Goal: Transaction & Acquisition: Purchase product/service

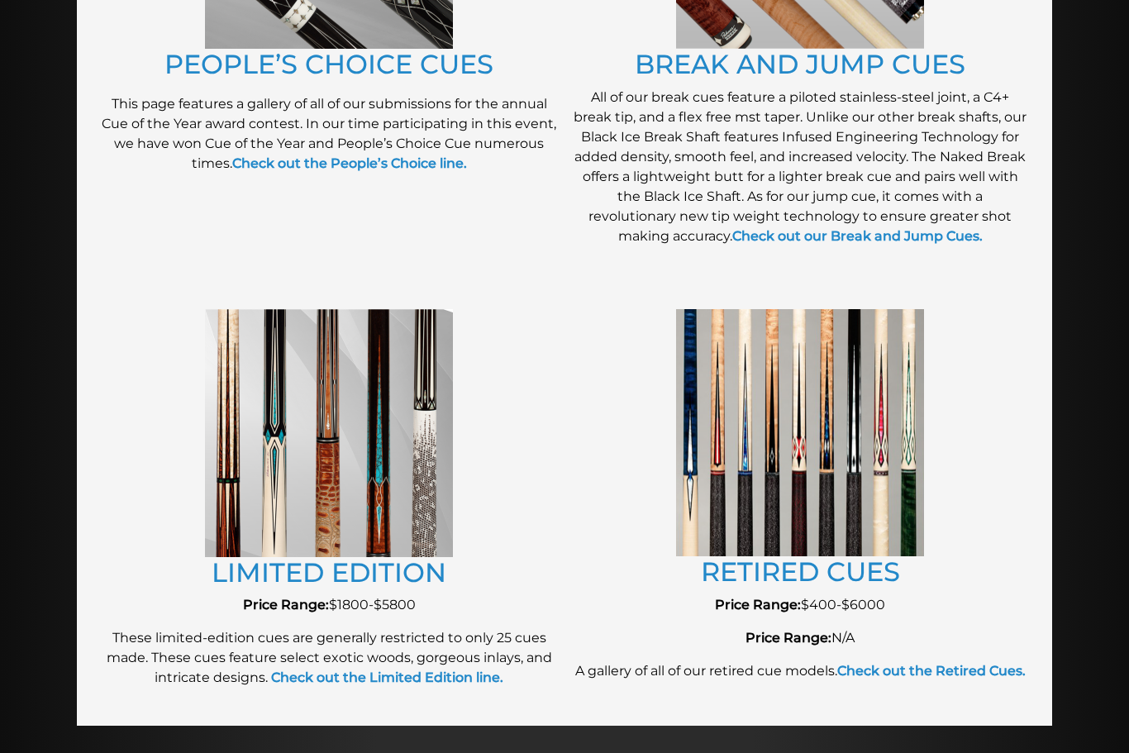
scroll to position [1578, 0]
click at [837, 585] on link "RETIRED CUES" at bounding box center [800, 572] width 199 height 32
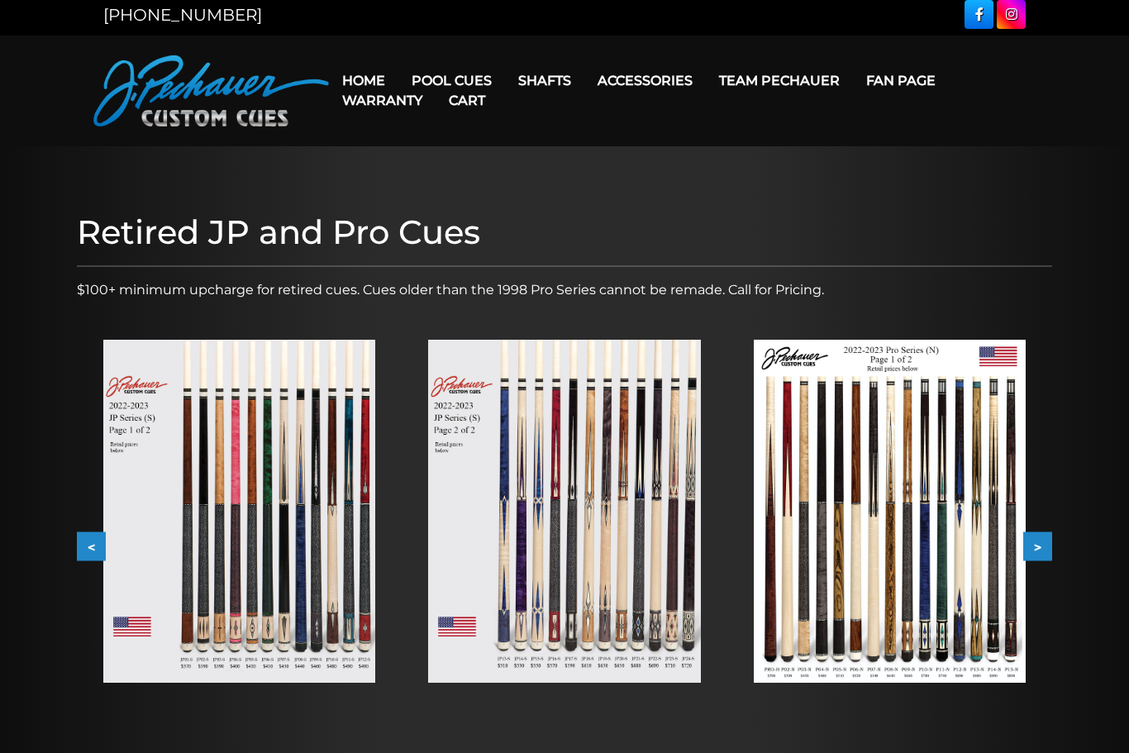
scroll to position [12, 0]
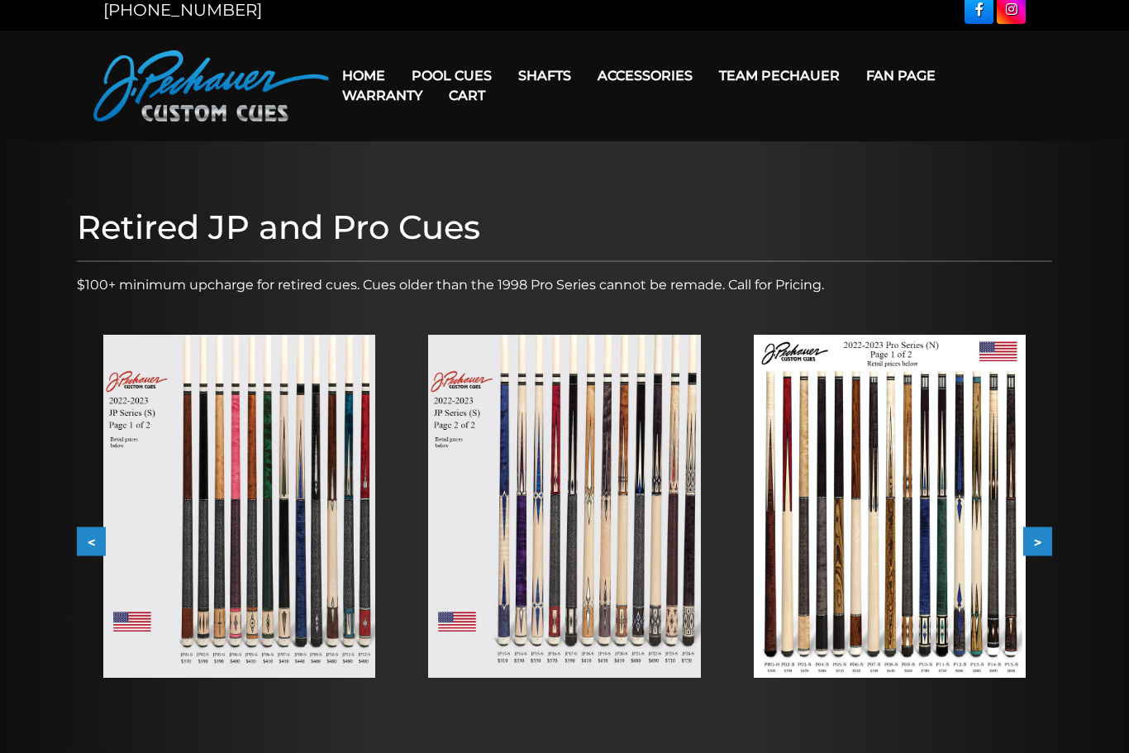
click at [335, 574] on img at bounding box center [239, 506] width 272 height 343
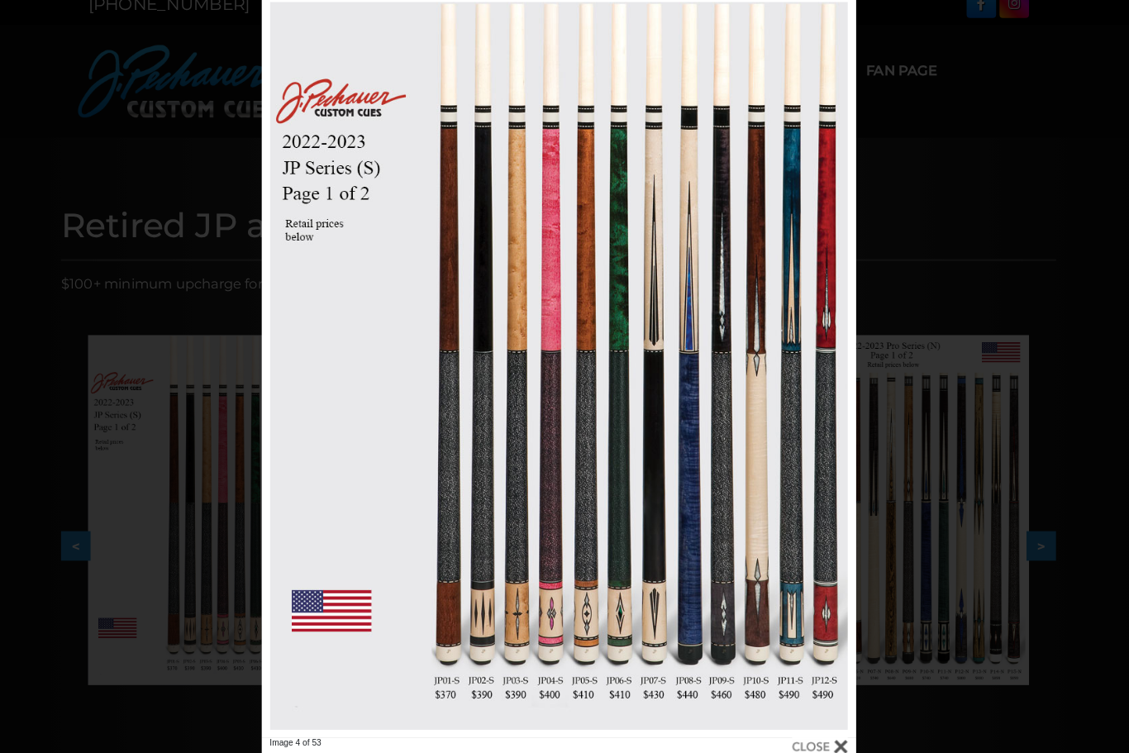
scroll to position [33, 0]
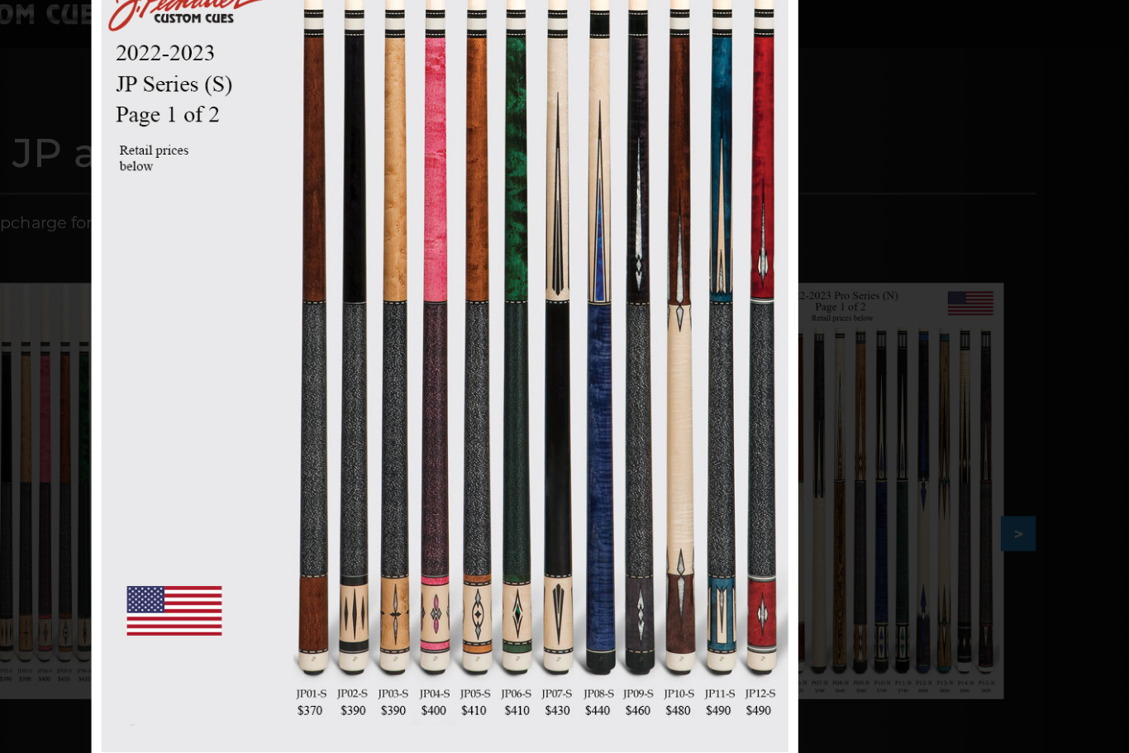
click at [638, 270] on link at bounding box center [724, 343] width 262 height 729
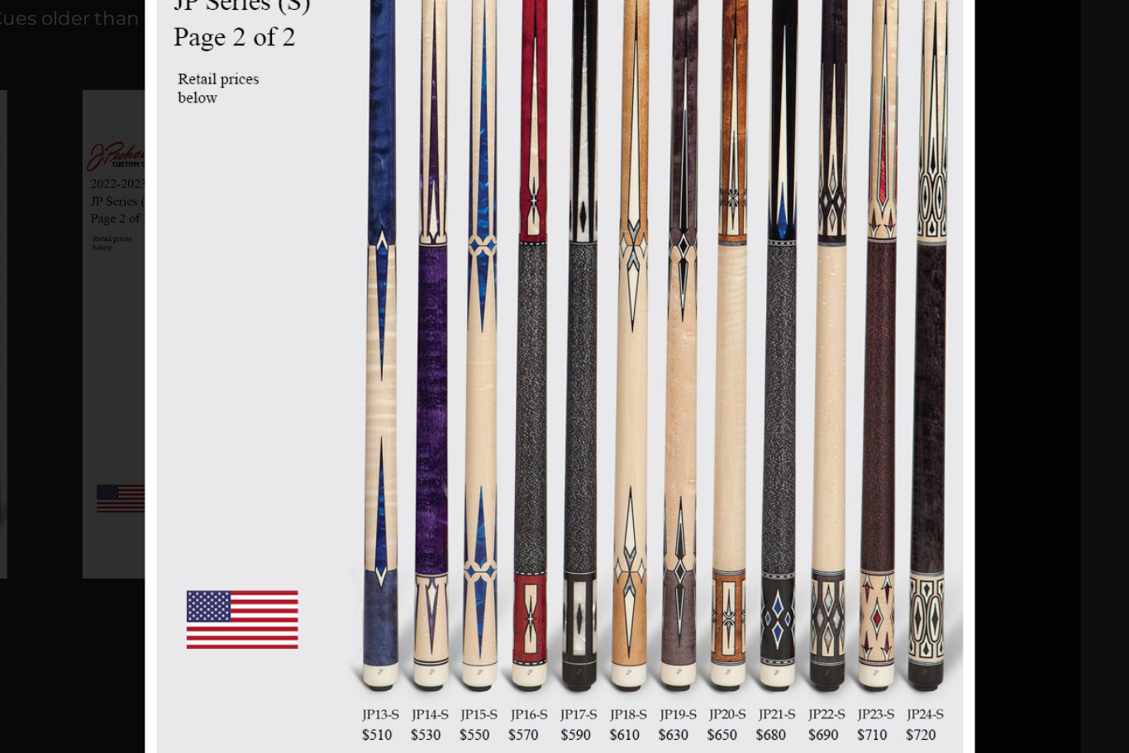
scroll to position [112, 36]
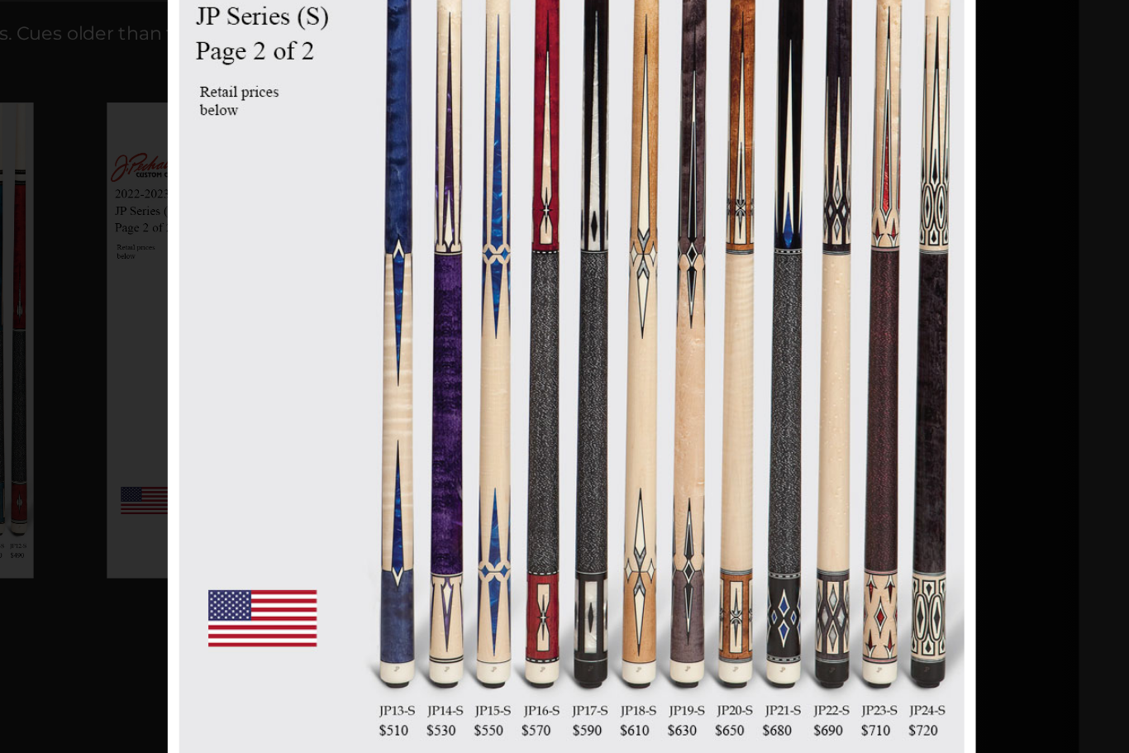
click at [755, 210] on link at bounding box center [886, 366] width 262 height 729
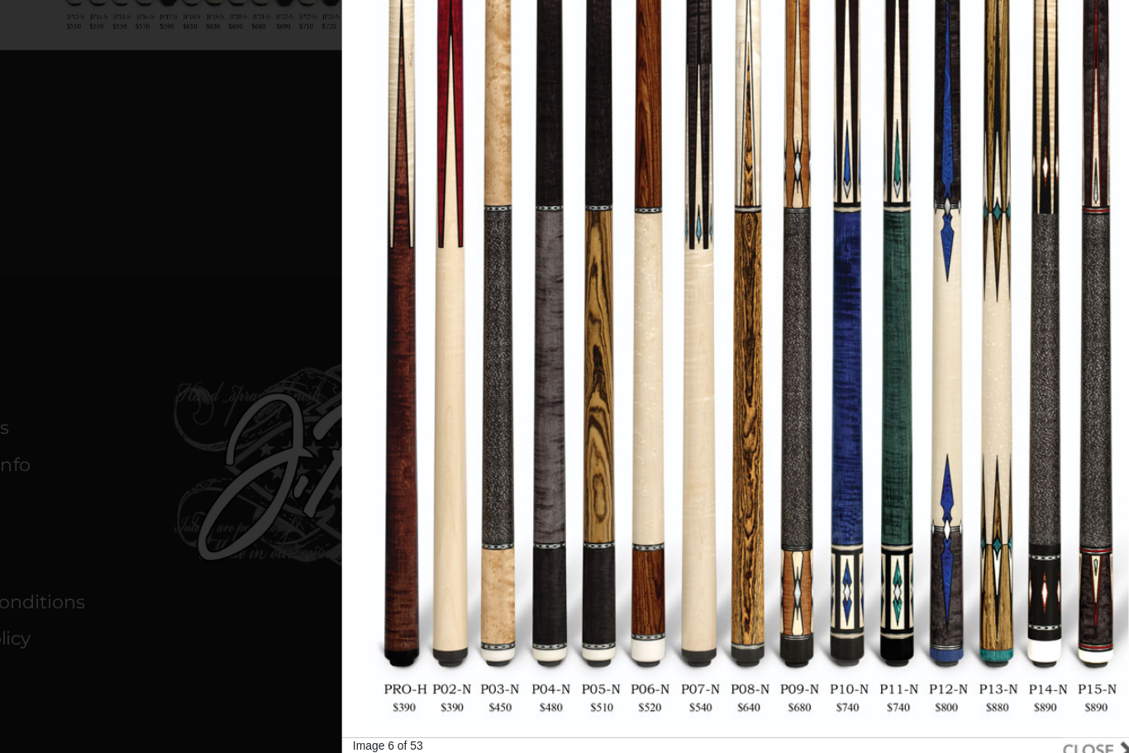
scroll to position [482, 134]
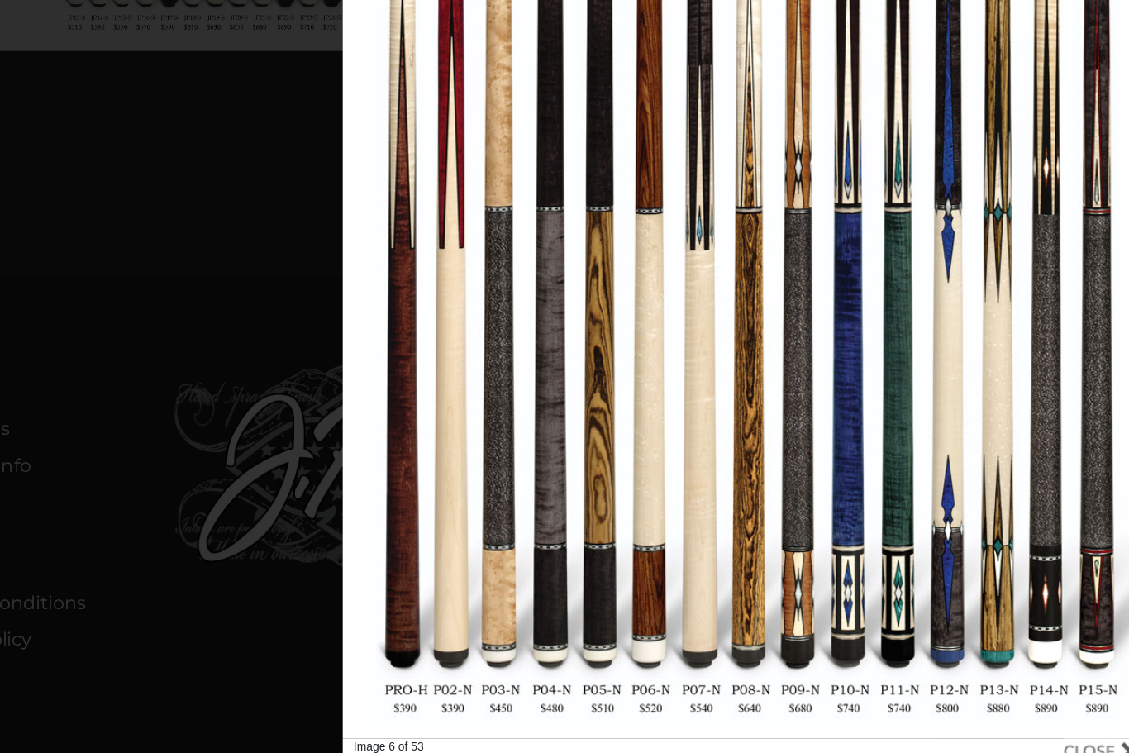
click at [562, 183] on link at bounding box center [693, 338] width 262 height 729
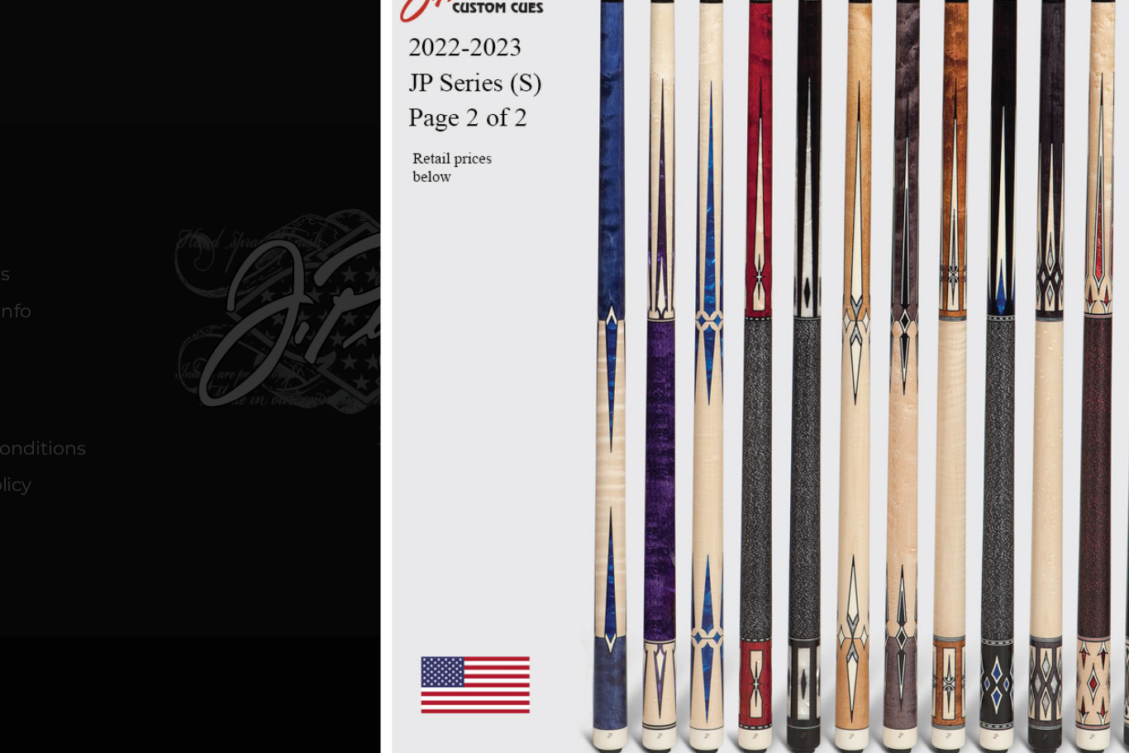
scroll to position [671, 135]
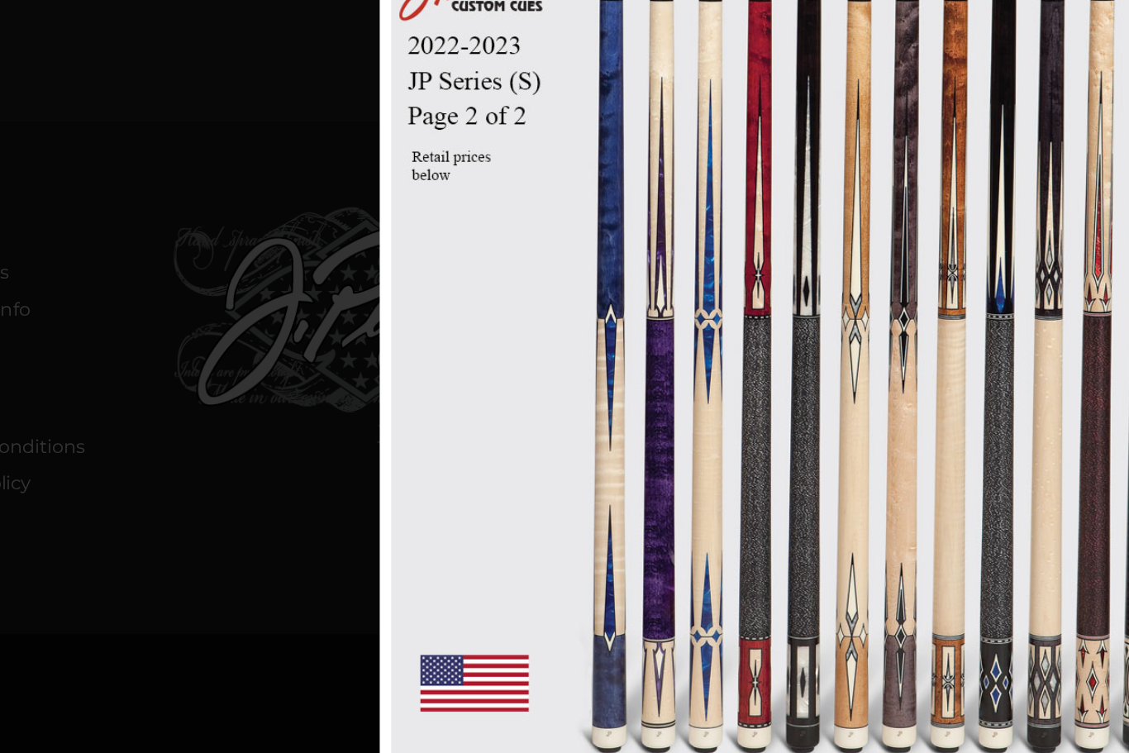
click at [588, 263] on link at bounding box center [719, 346] width 262 height 729
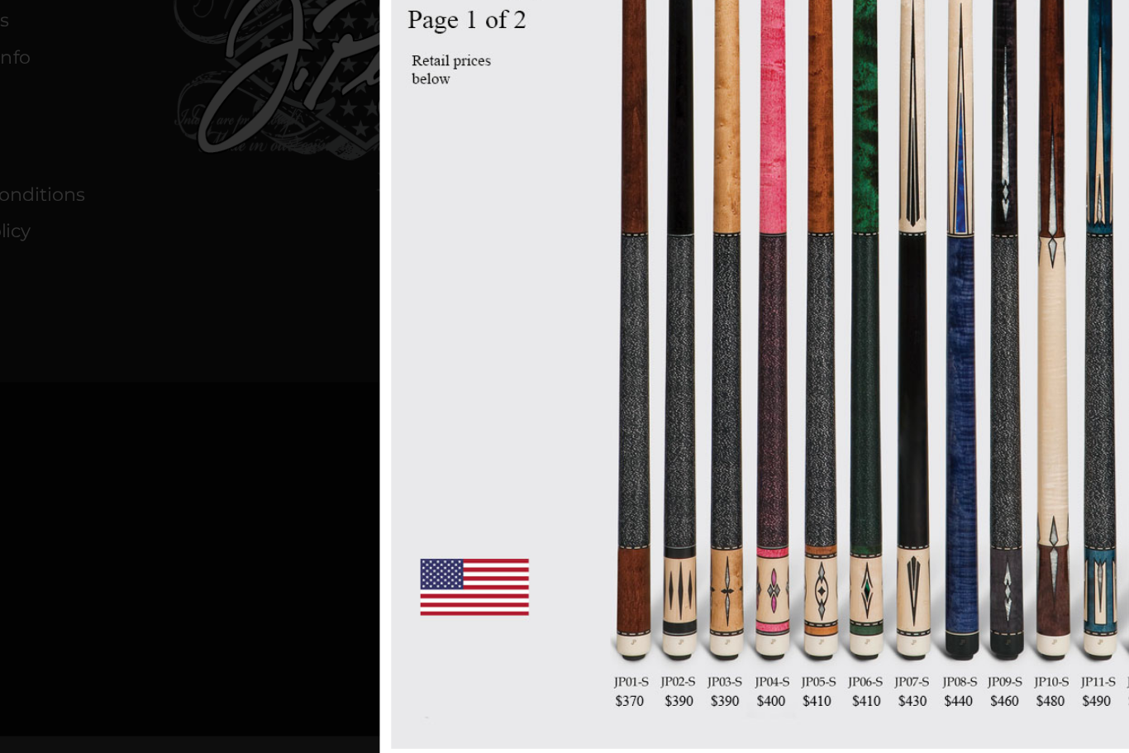
scroll to position [777, 134]
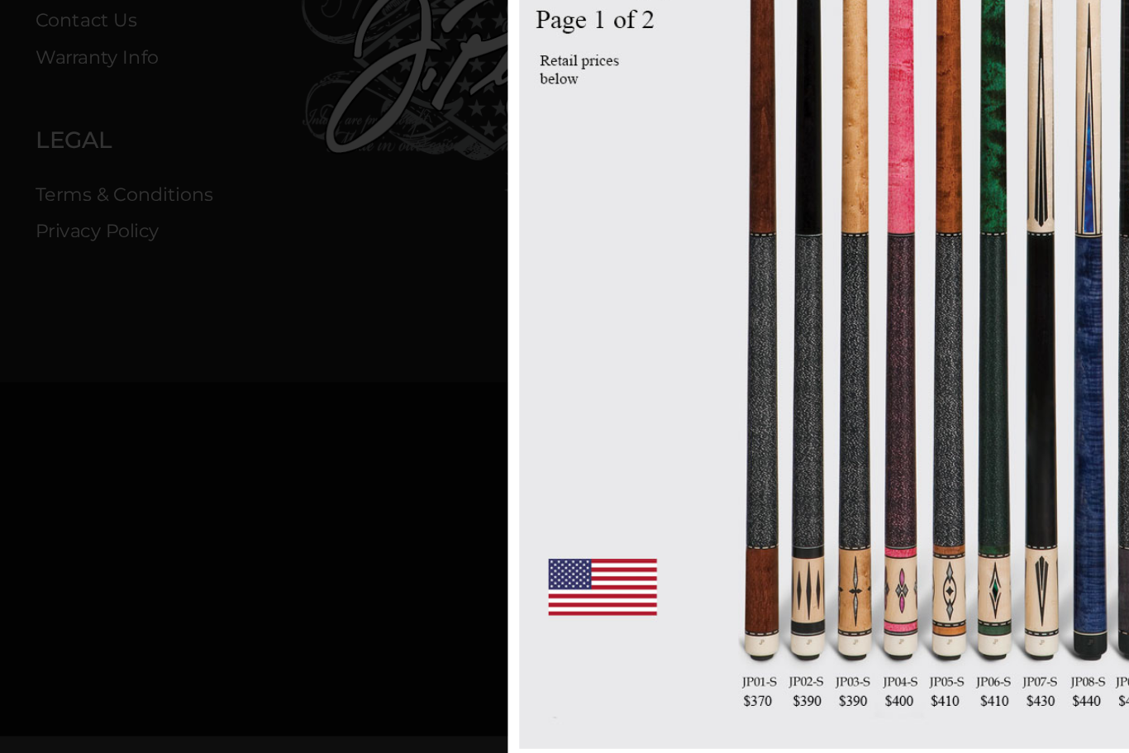
click at [589, 202] on link at bounding box center [720, 352] width 262 height 729
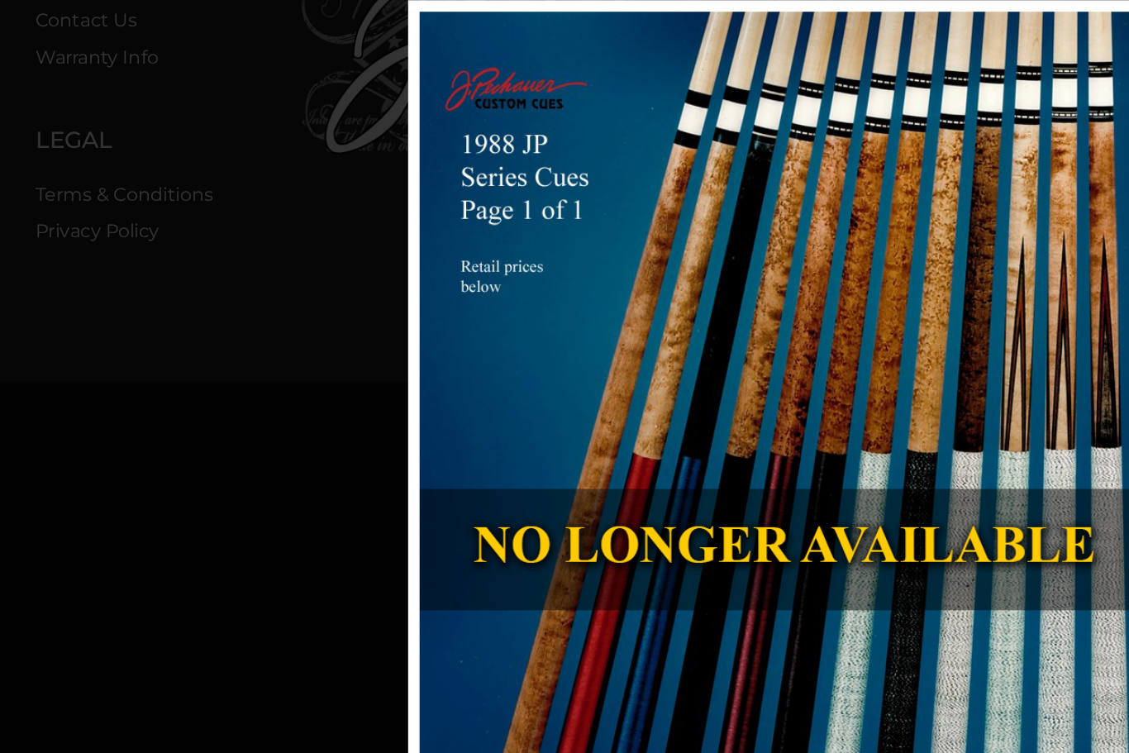
click at [517, 369] on link at bounding box center [639, 534] width 245 height 729
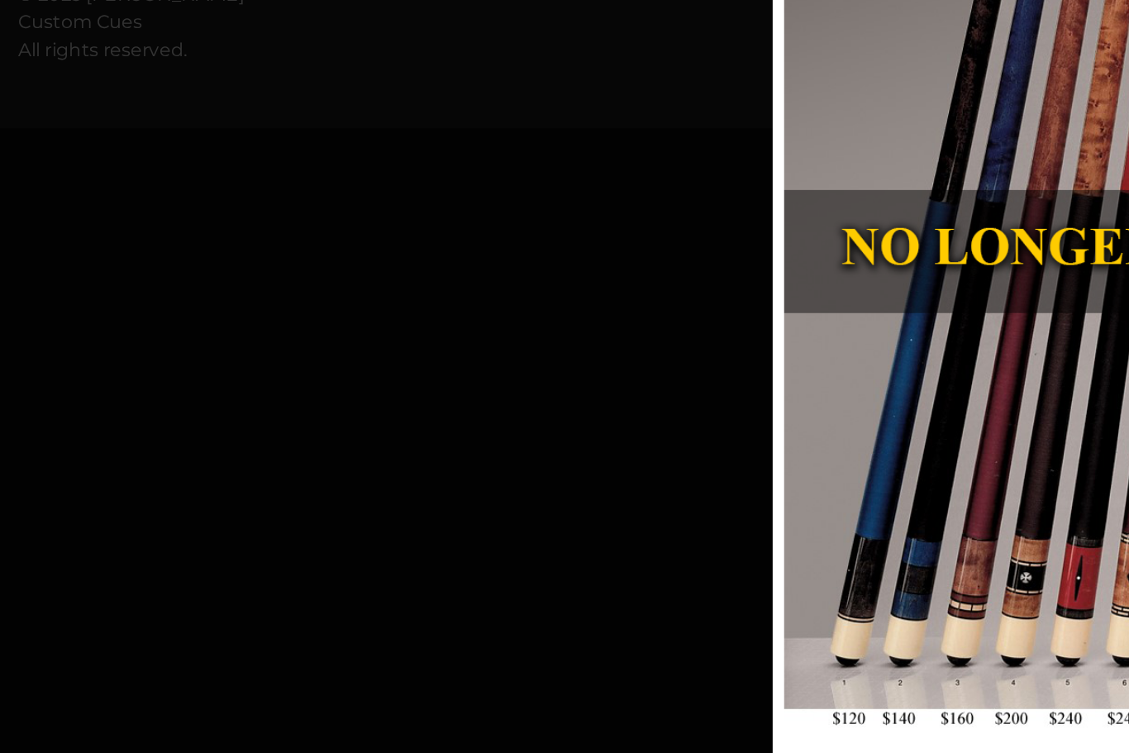
scroll to position [959, 0]
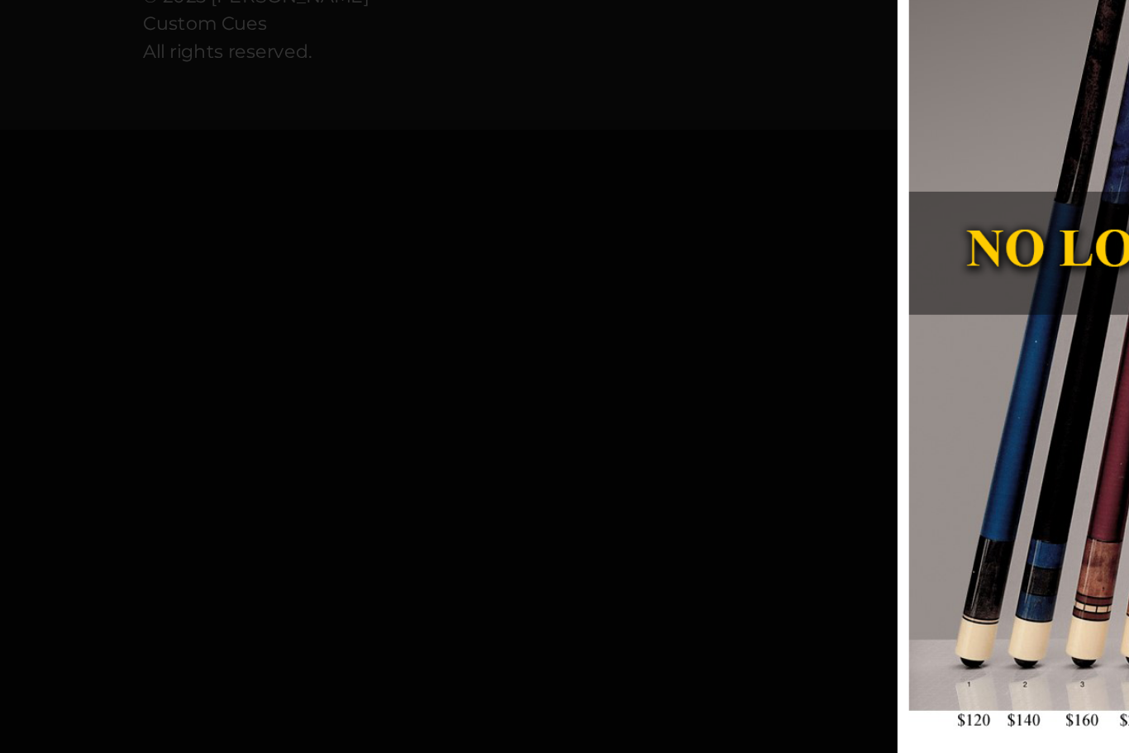
click at [658, 190] on link at bounding box center [771, 352] width 248 height 729
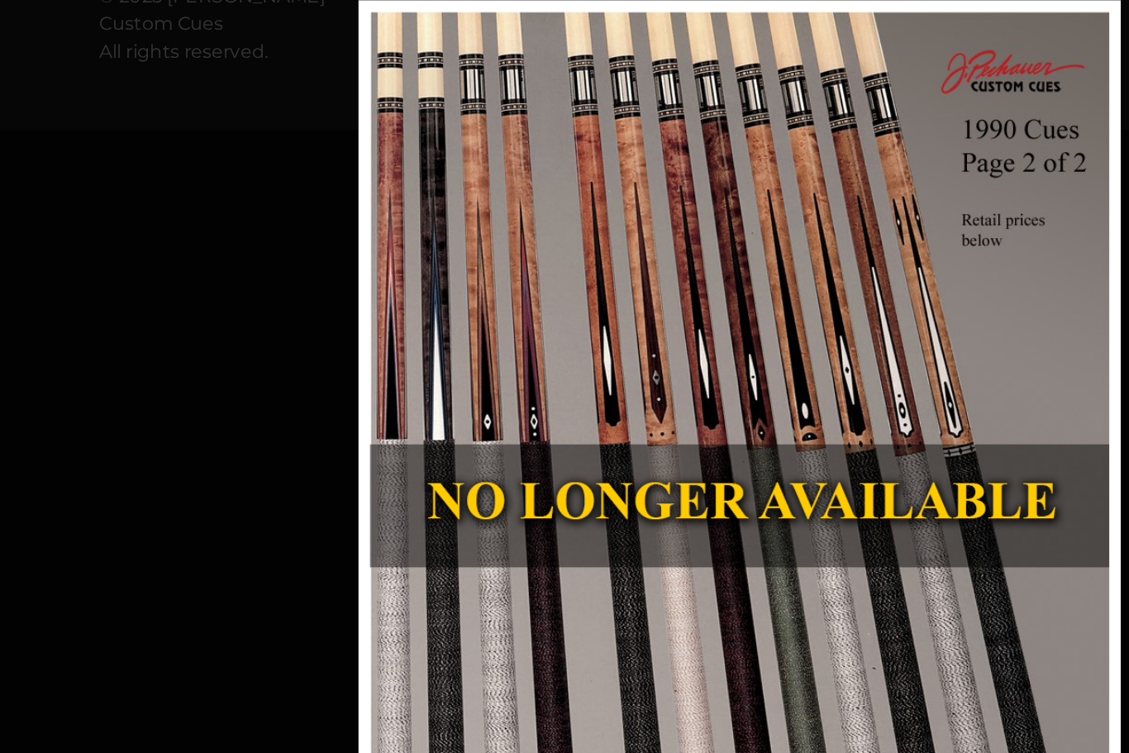
click at [787, 369] on link at bounding box center [715, 534] width 247 height 729
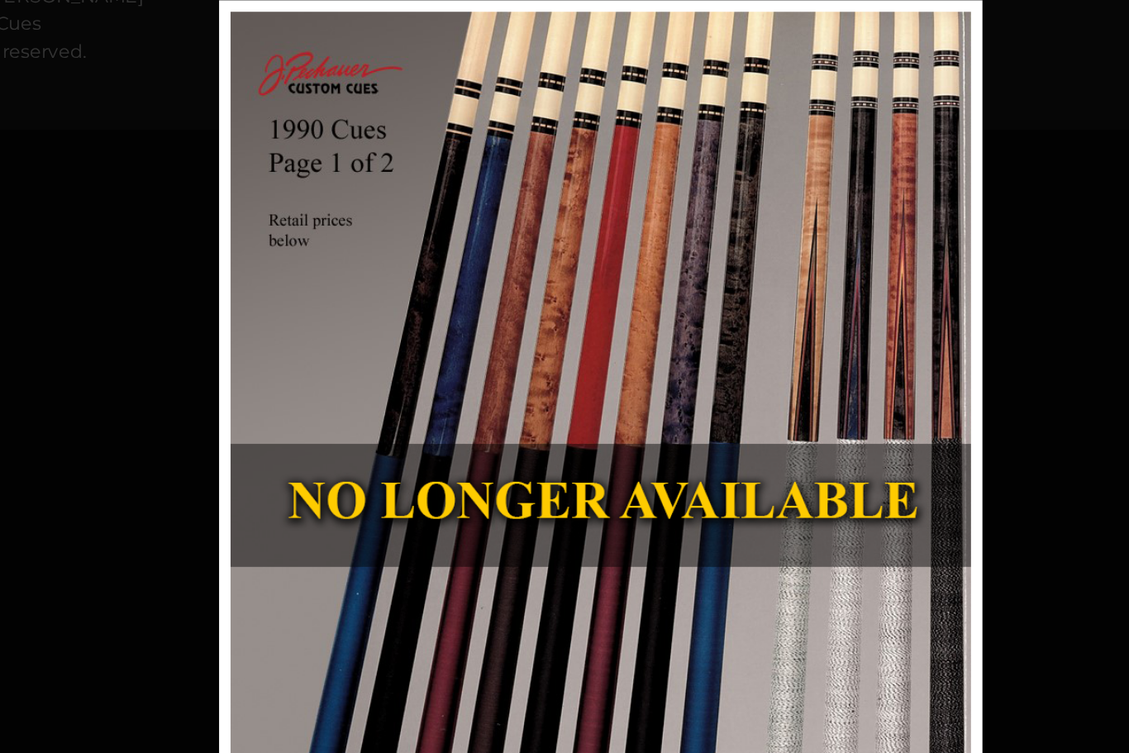
click at [693, 378] on link at bounding box center [747, 534] width 248 height 729
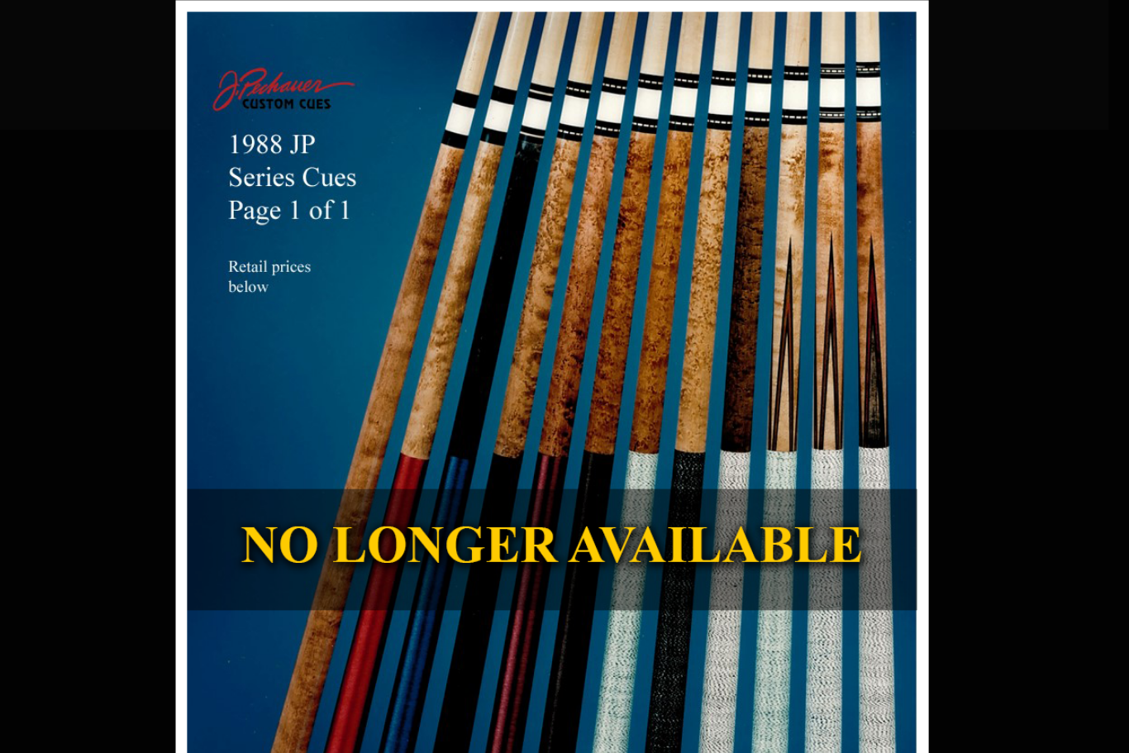
scroll to position [959, 14]
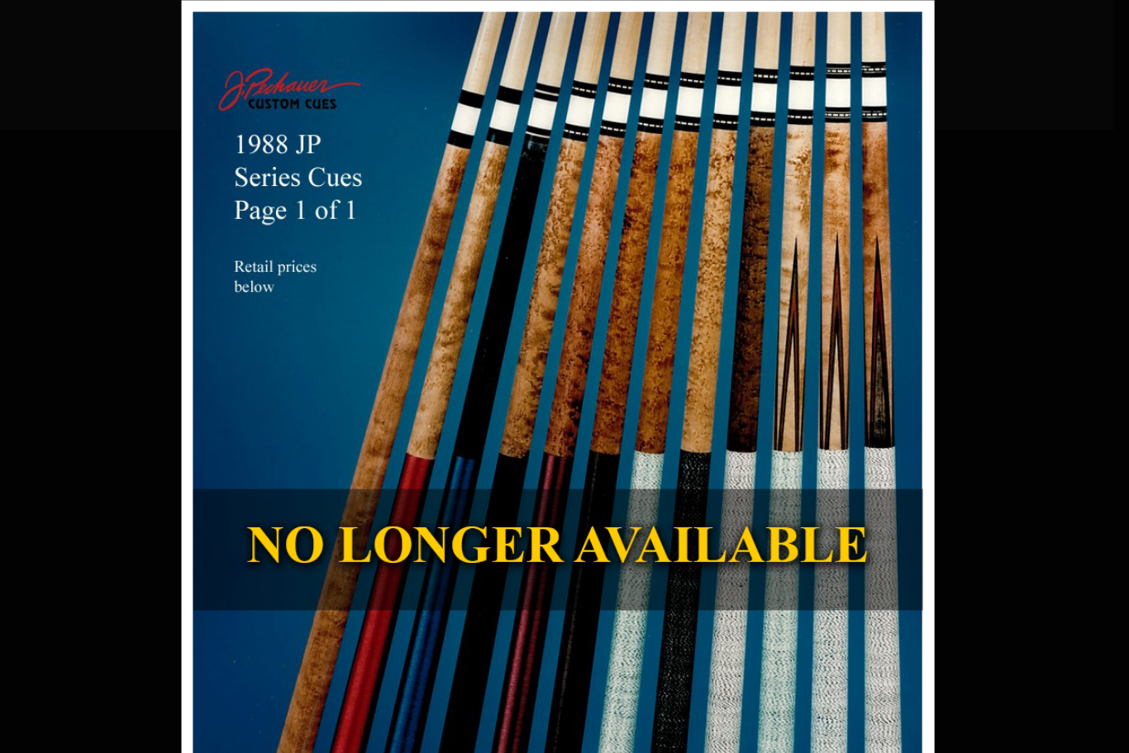
click at [740, 376] on link at bounding box center [862, 534] width 245 height 729
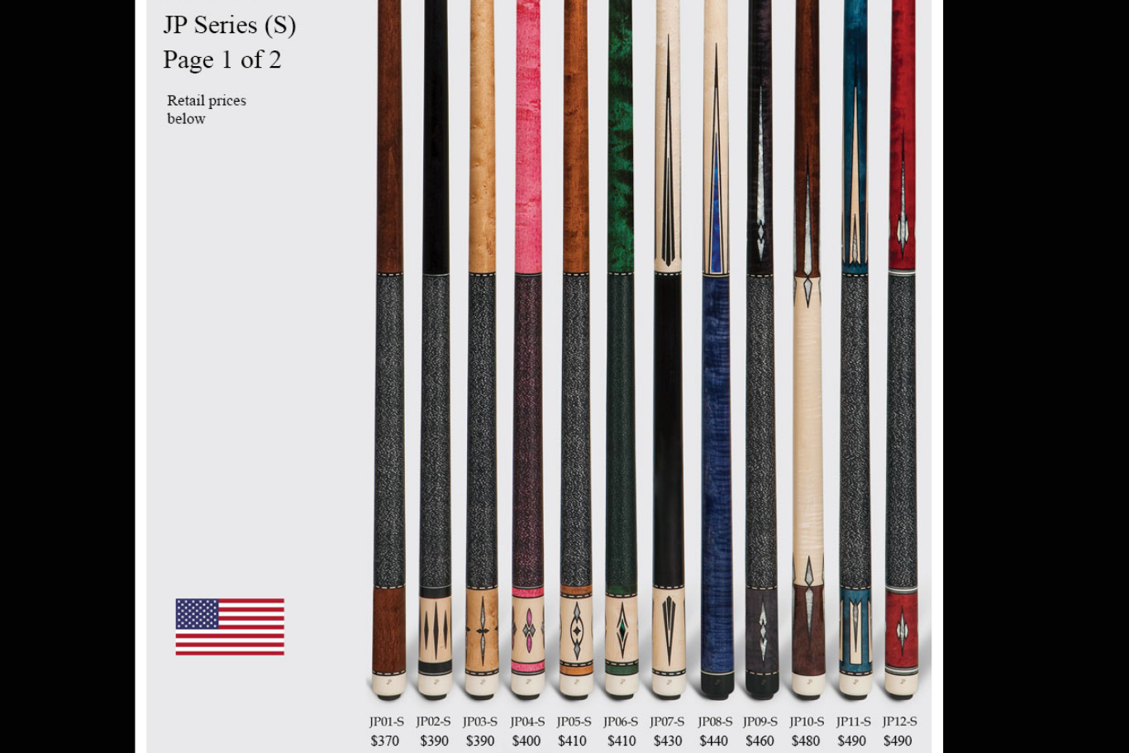
scroll to position [1140, 186]
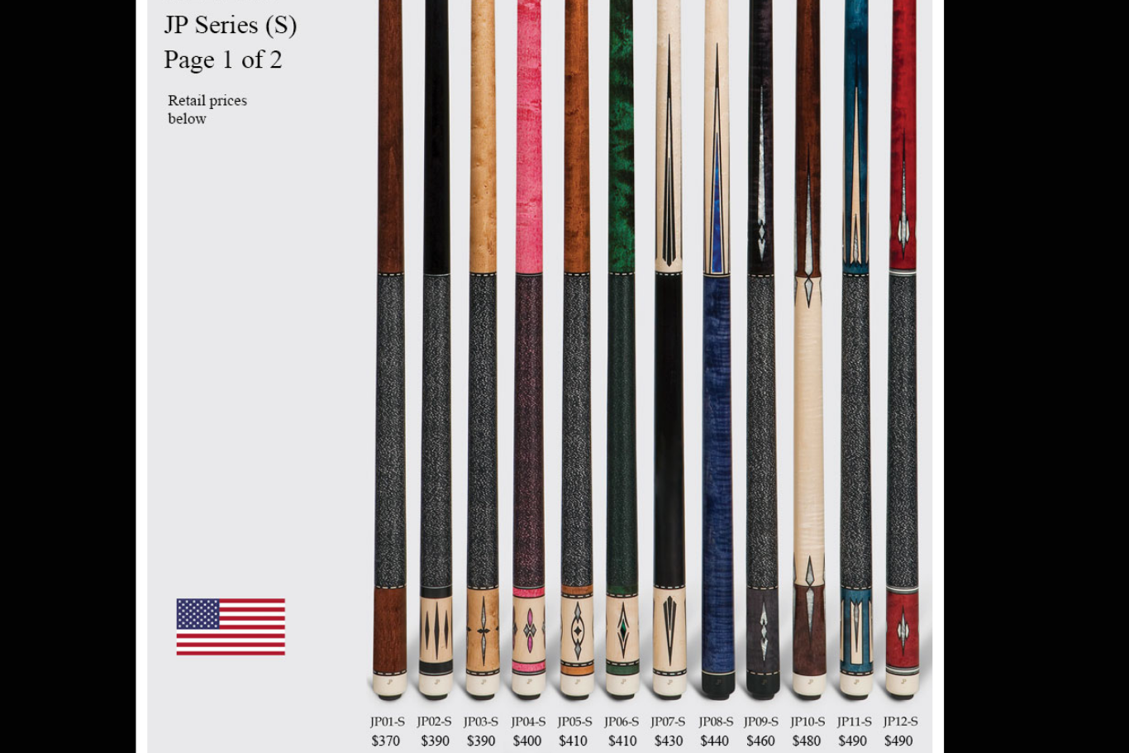
click at [733, 226] on link at bounding box center [864, 352] width 262 height 729
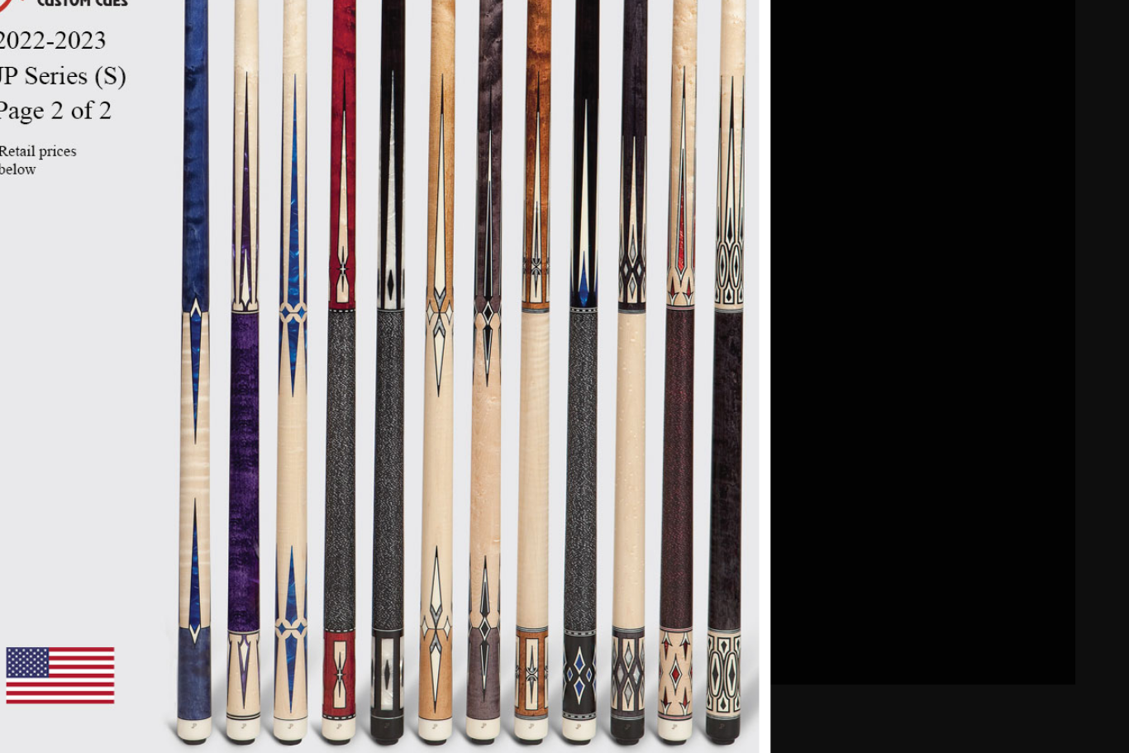
scroll to position [1293, 491]
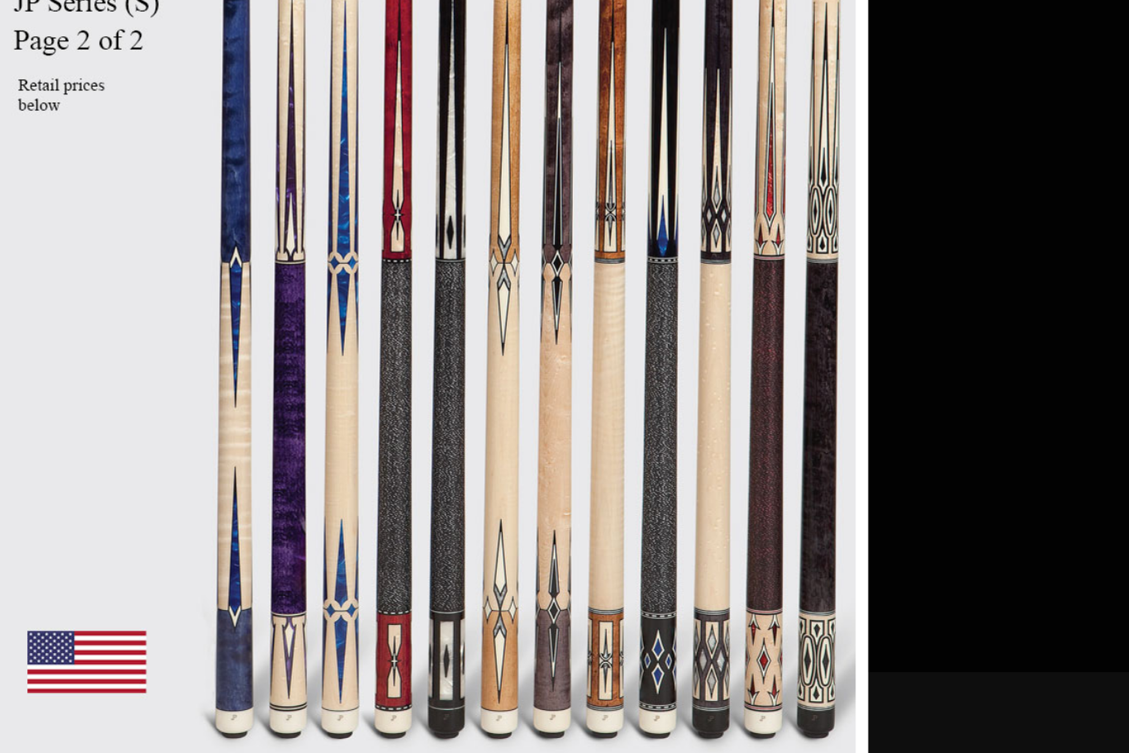
click at [604, 210] on link at bounding box center [735, 352] width 262 height 729
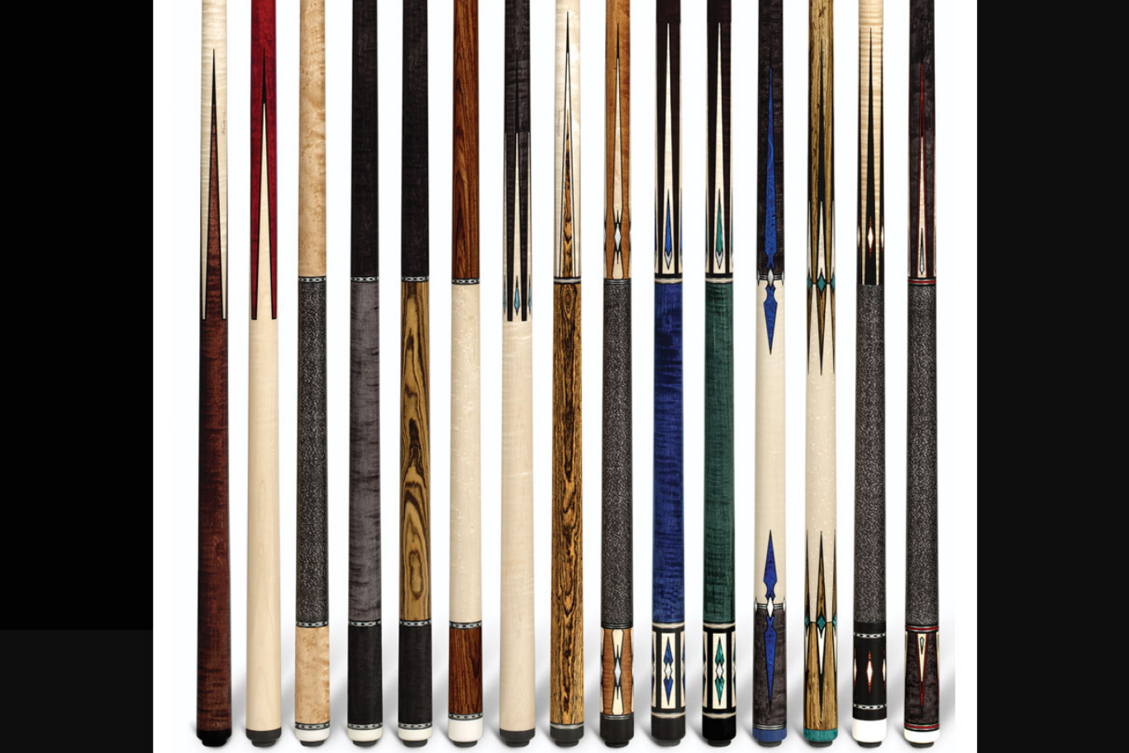
scroll to position [1463, 623]
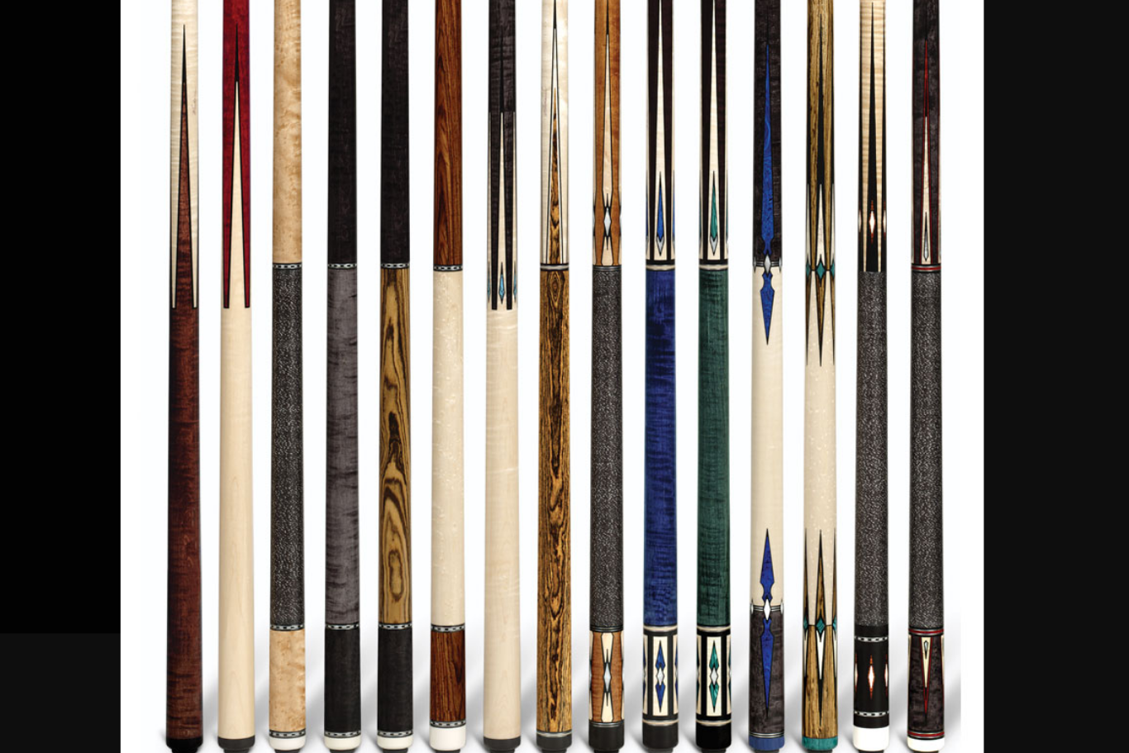
click at [757, 202] on link at bounding box center [888, 352] width 262 height 729
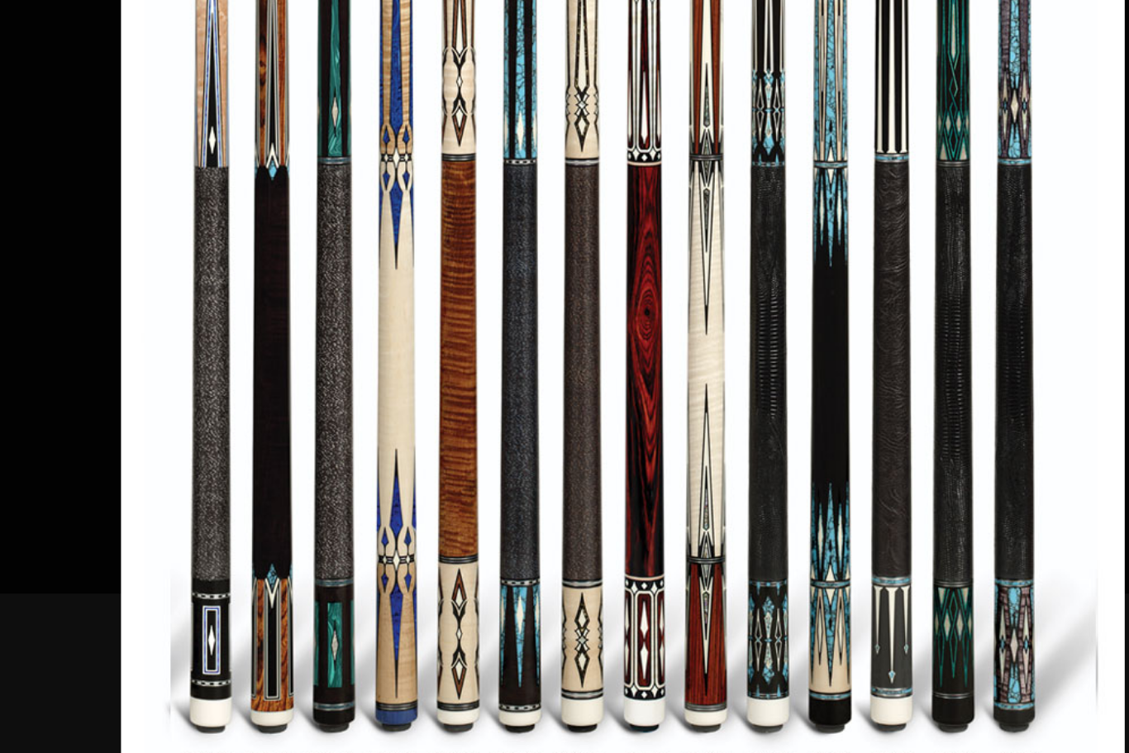
scroll to position [1630, 708]
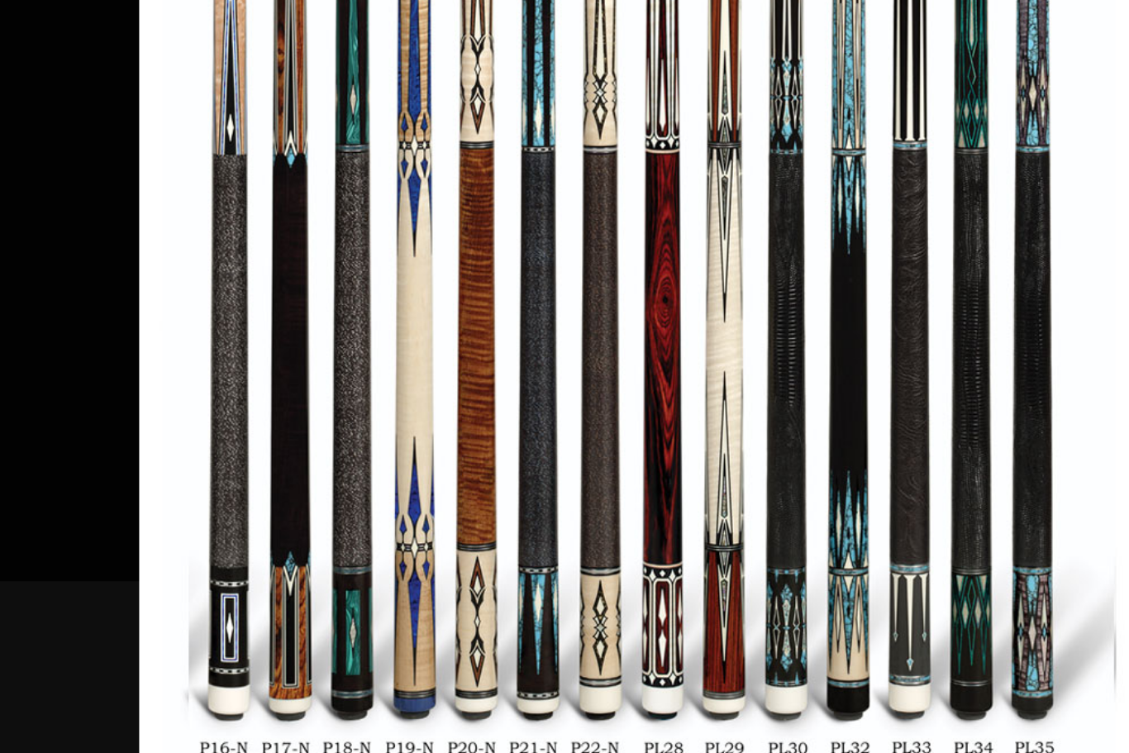
click at [864, 112] on link at bounding box center [995, 352] width 262 height 729
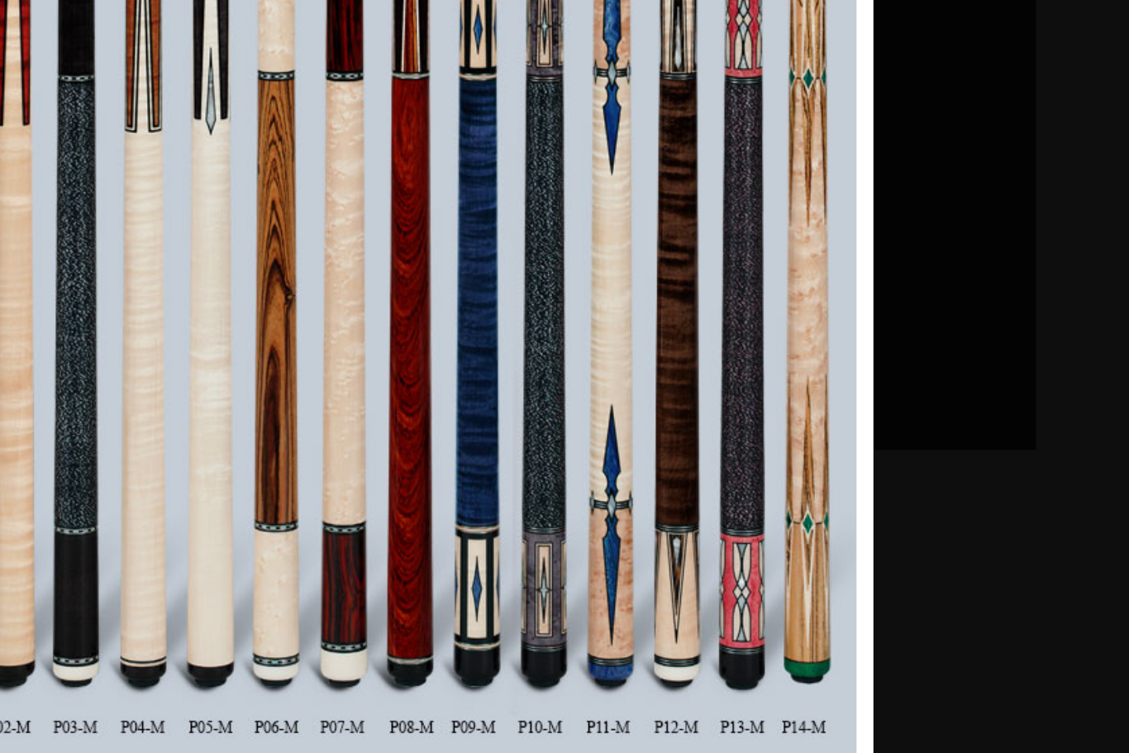
scroll to position [1830, 1024]
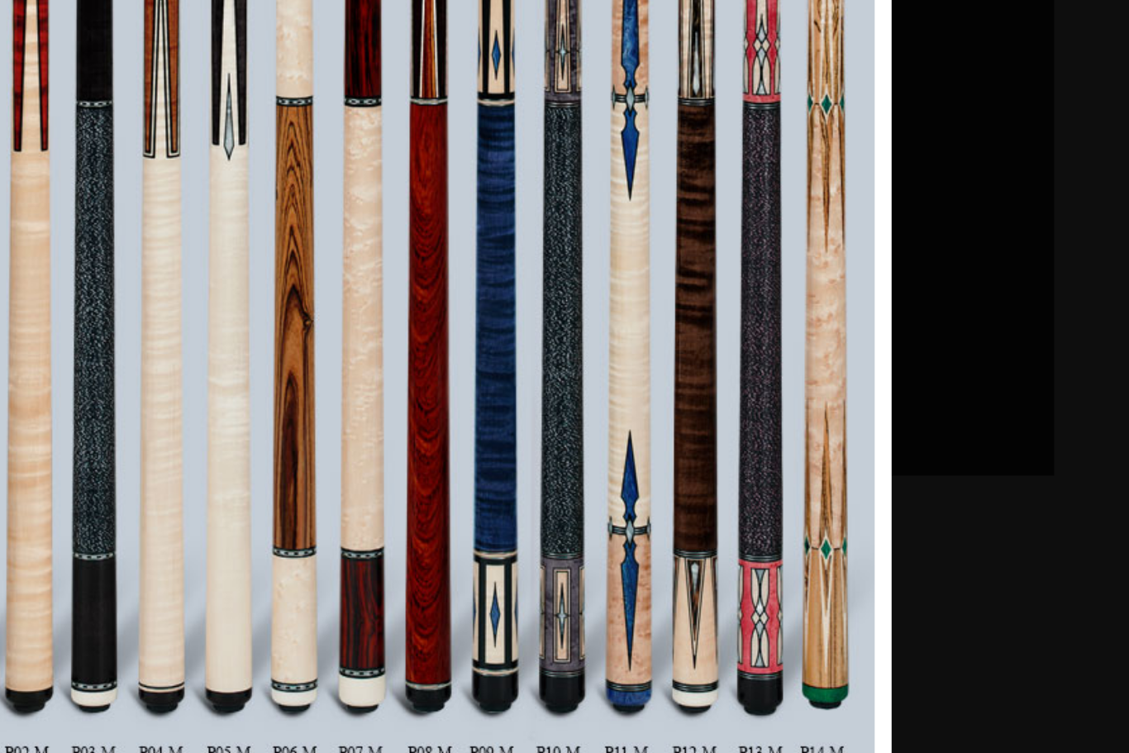
click at [742, 103] on link at bounding box center [873, 412] width 262 height 729
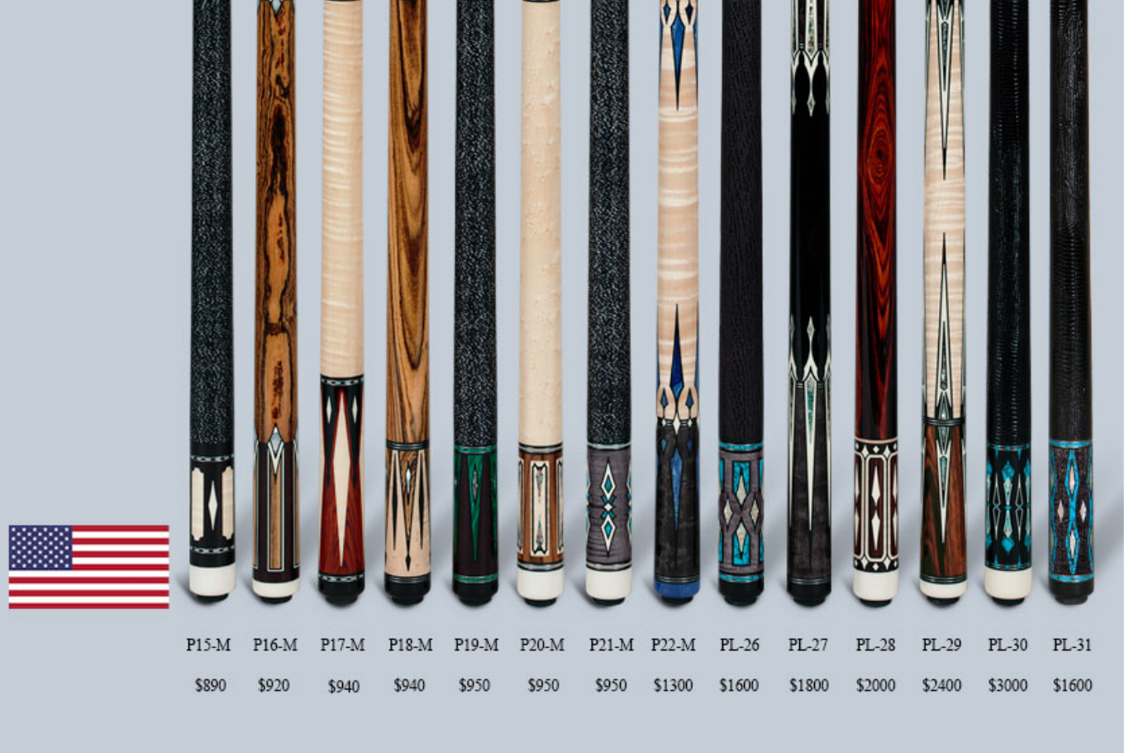
scroll to position [2121, 1384]
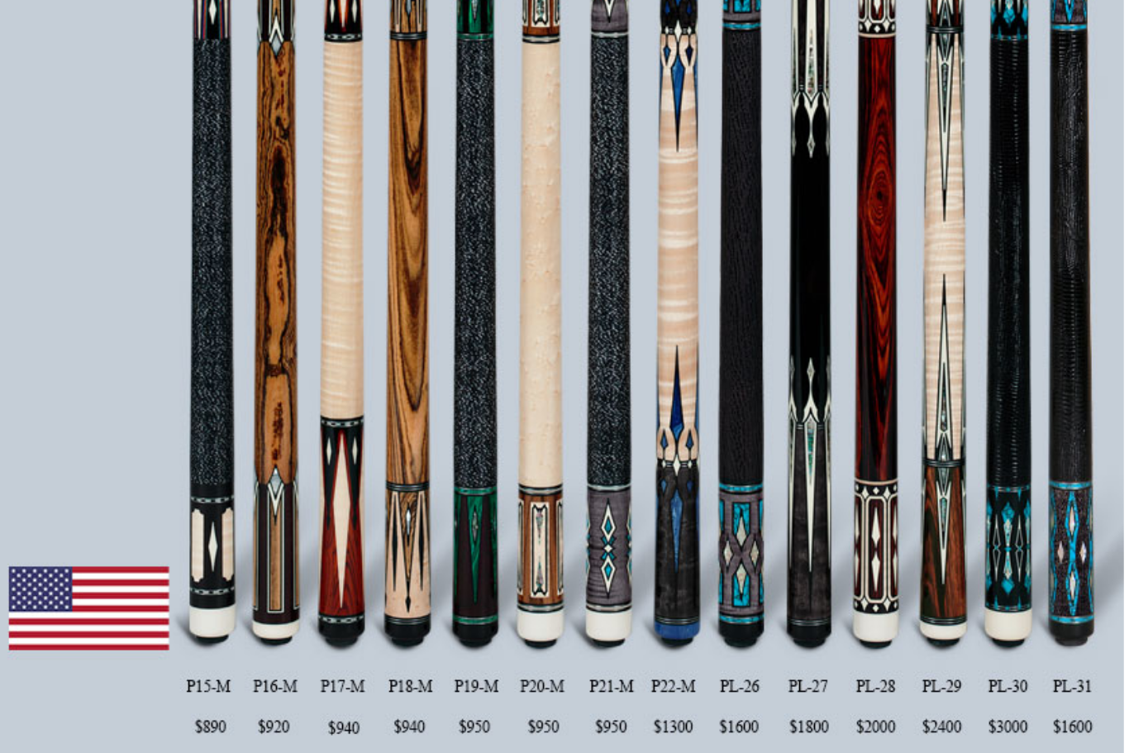
click at [803, 64] on link at bounding box center [934, 395] width 262 height 729
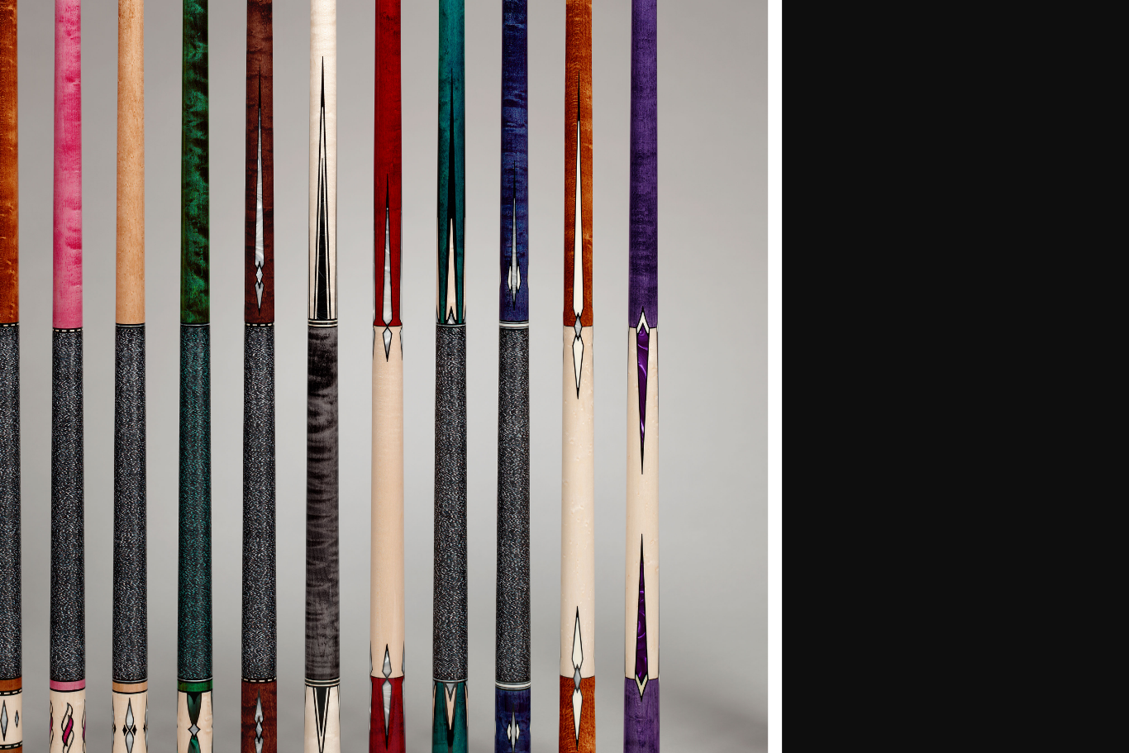
scroll to position [3149, 2838]
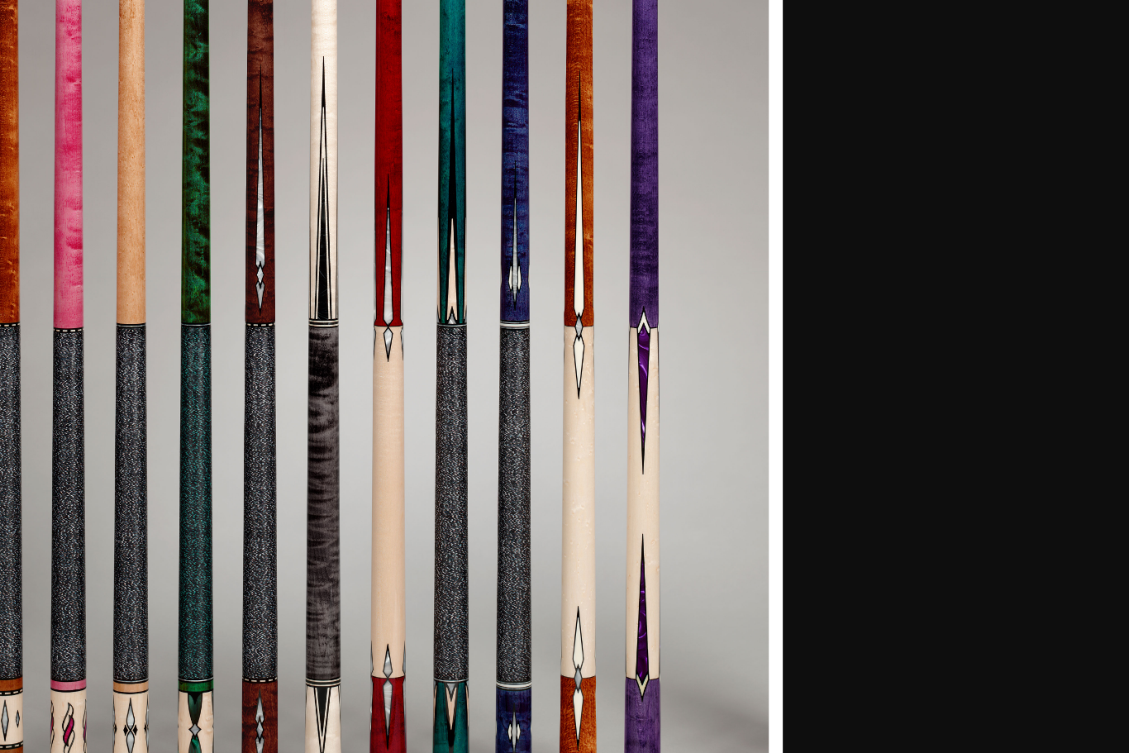
click at [666, 174] on link at bounding box center [795, 388] width 258 height 729
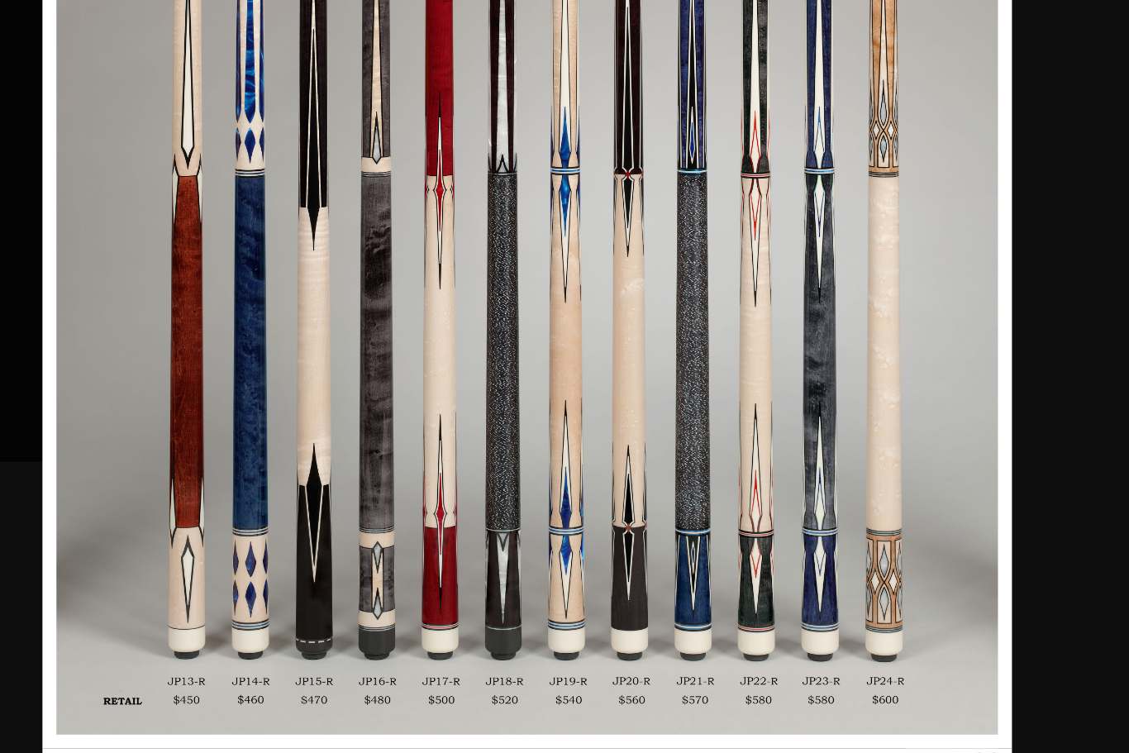
scroll to position [3390, 3091]
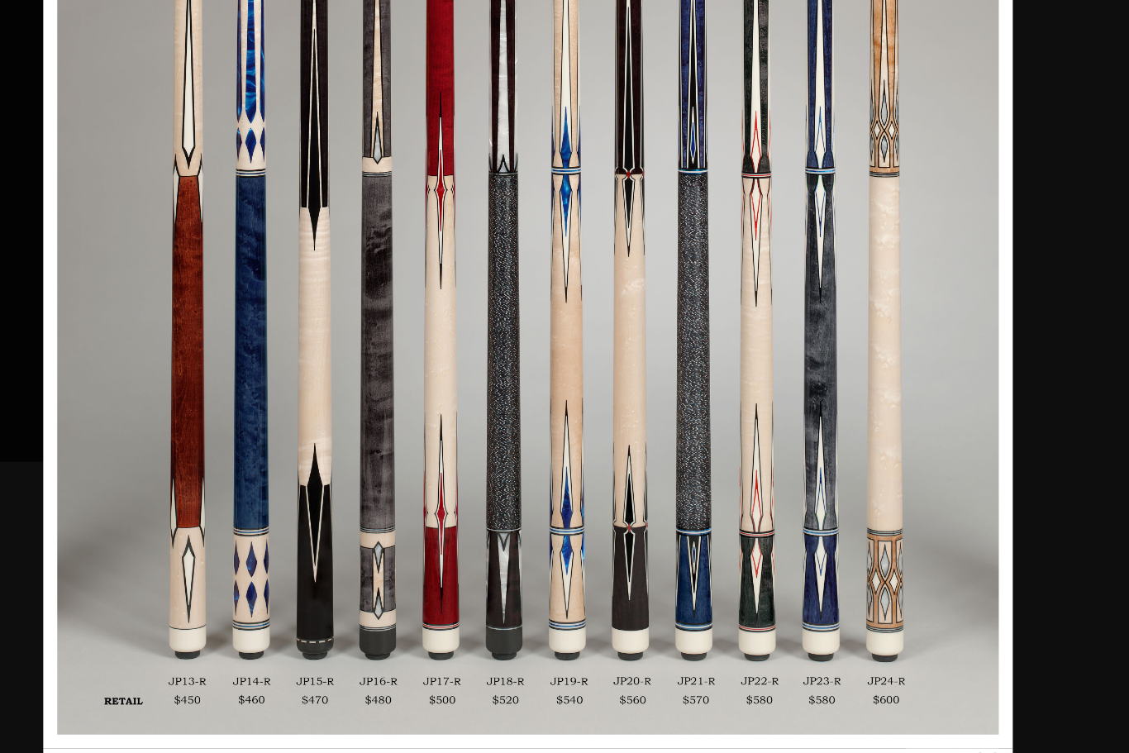
click at [802, 84] on link at bounding box center [931, 352] width 258 height 729
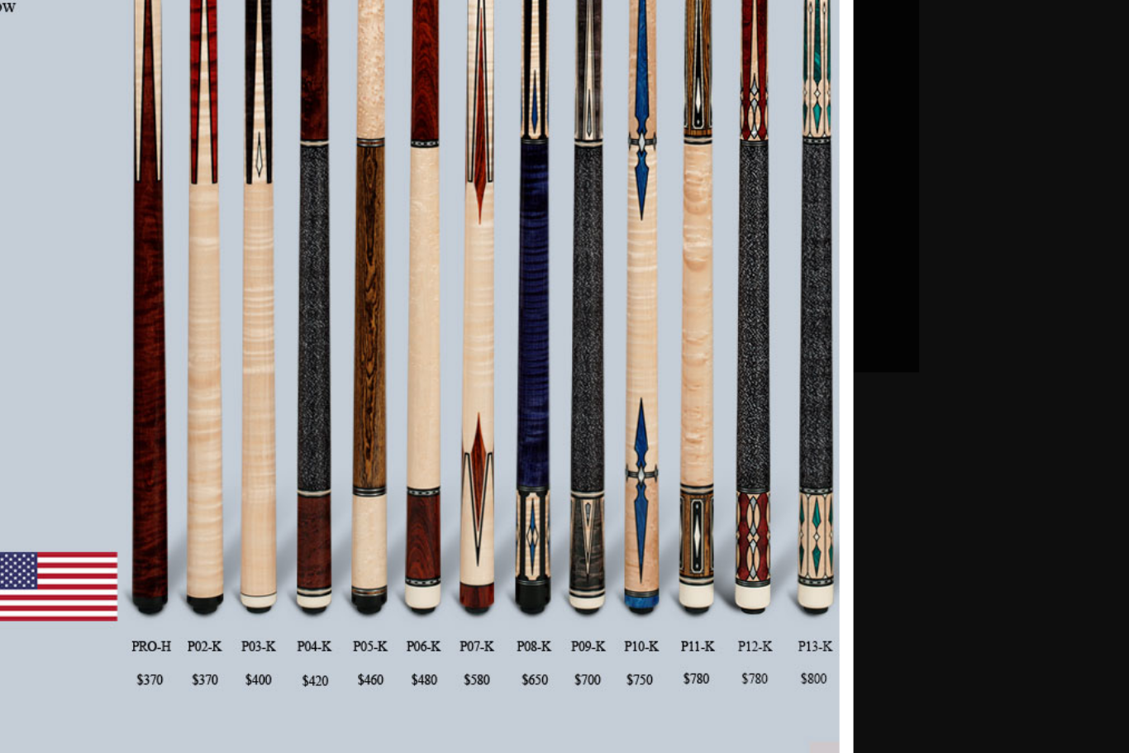
scroll to position [3647, 3424]
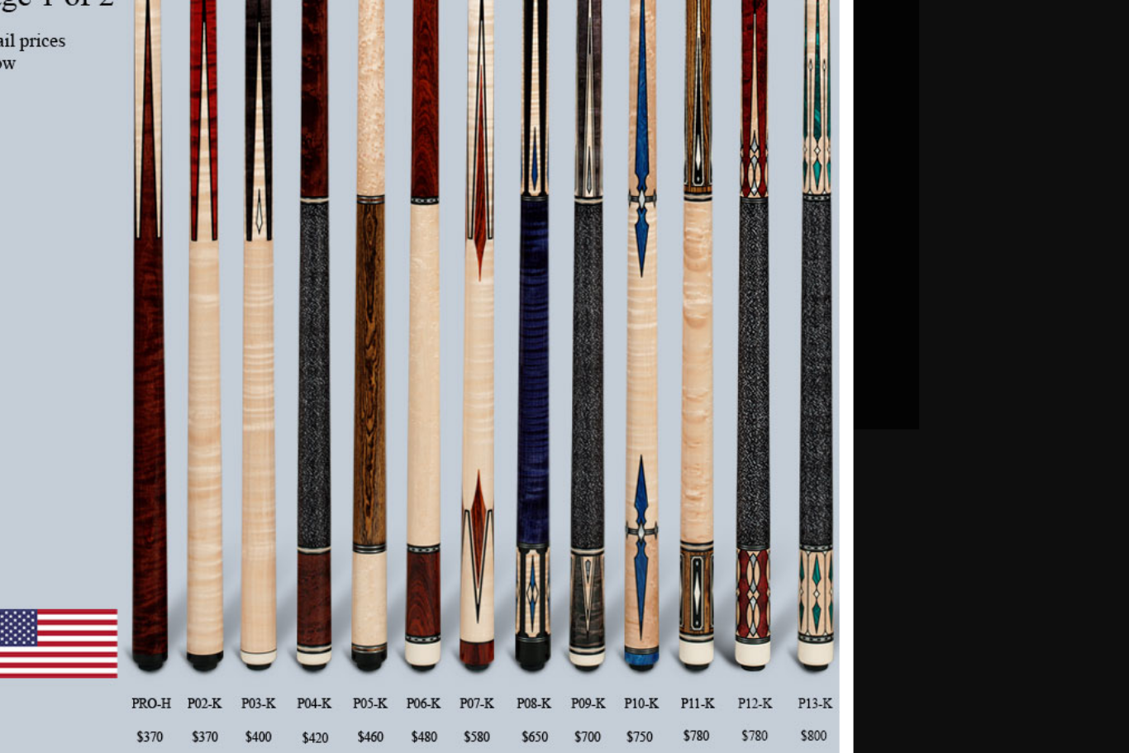
click at [721, 149] on link at bounding box center [843, 382] width 245 height 729
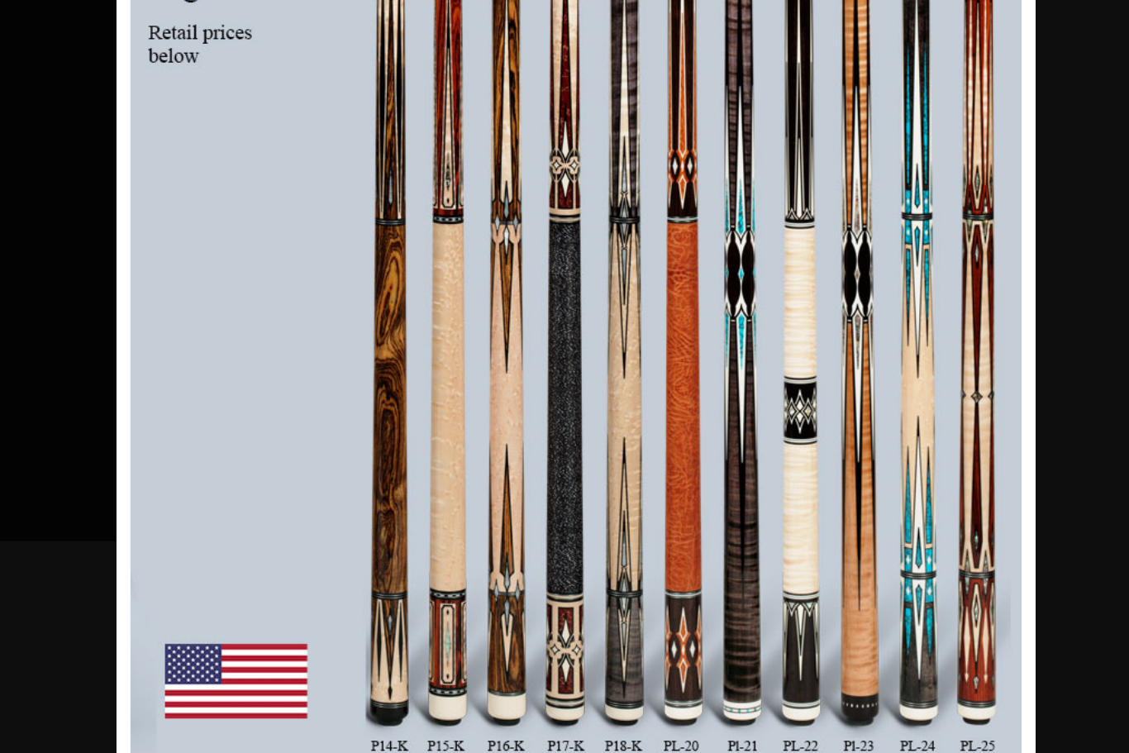
scroll to position [3901, 3652]
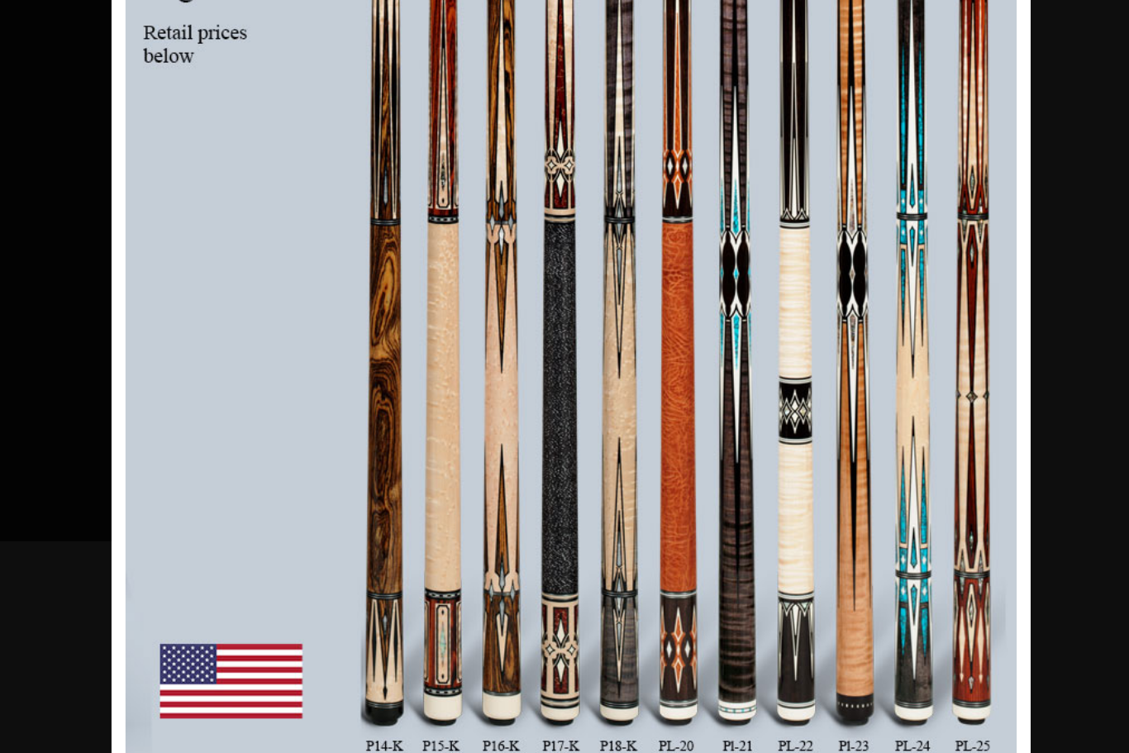
click at [826, 154] on link at bounding box center [948, 352] width 245 height 729
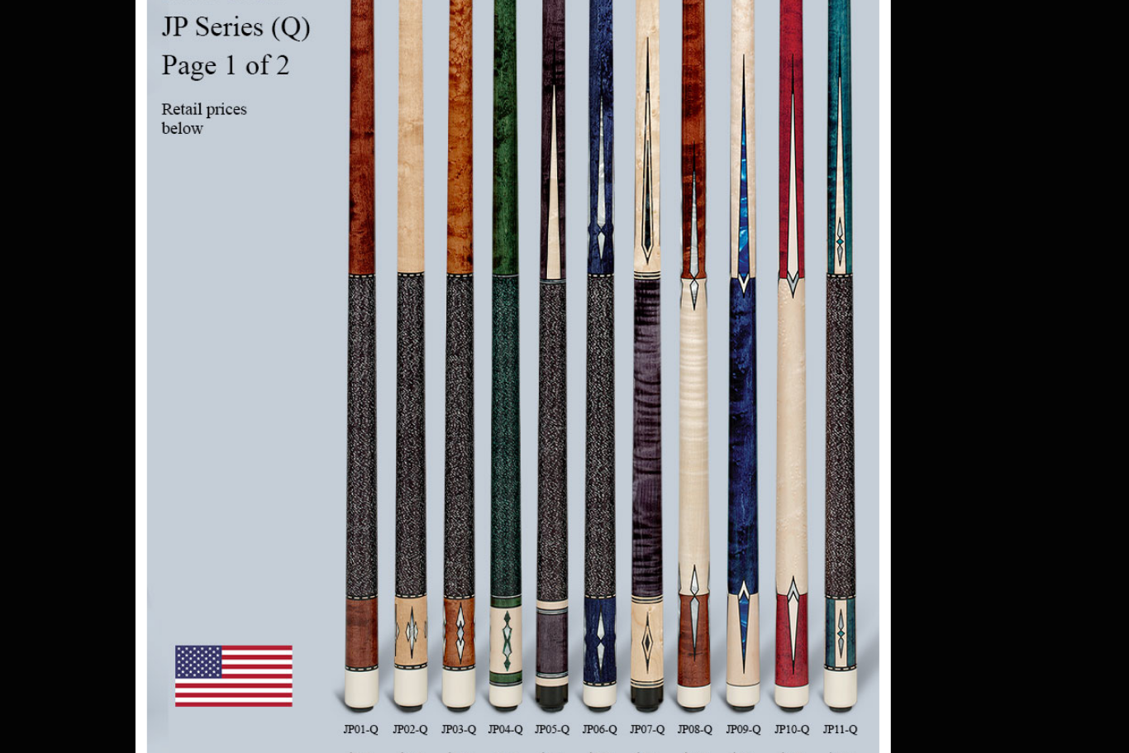
scroll to position [4242, 4243]
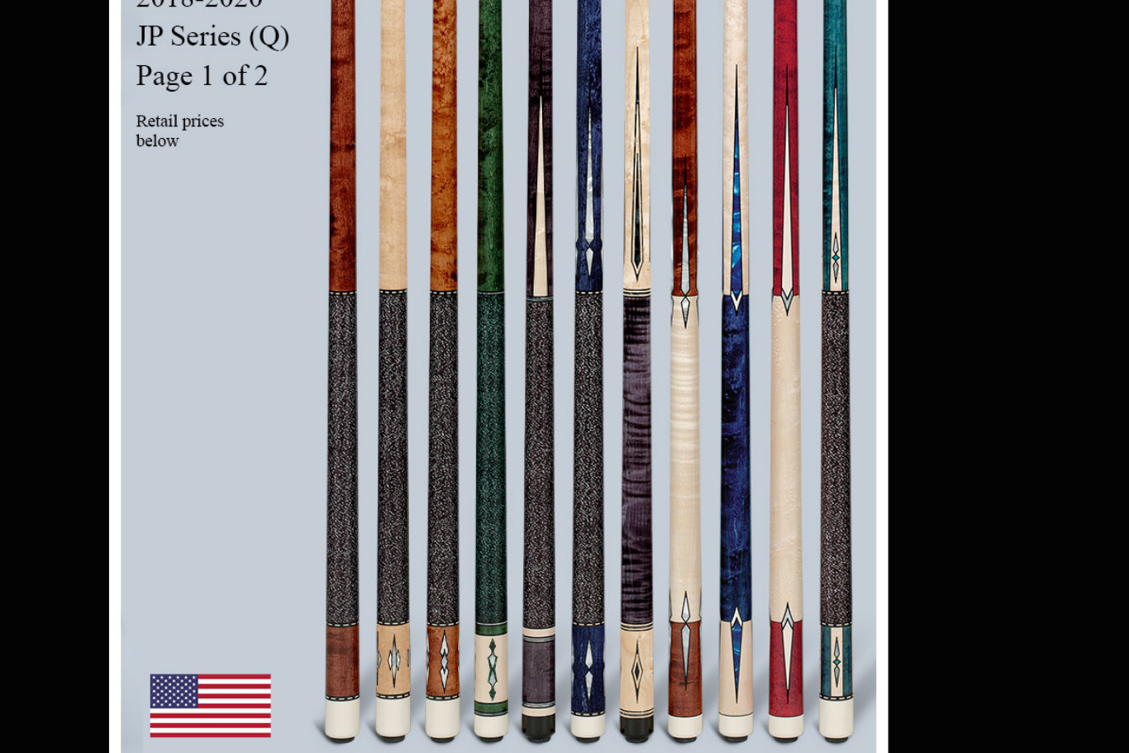
click at [712, 250] on link at bounding box center [834, 400] width 245 height 729
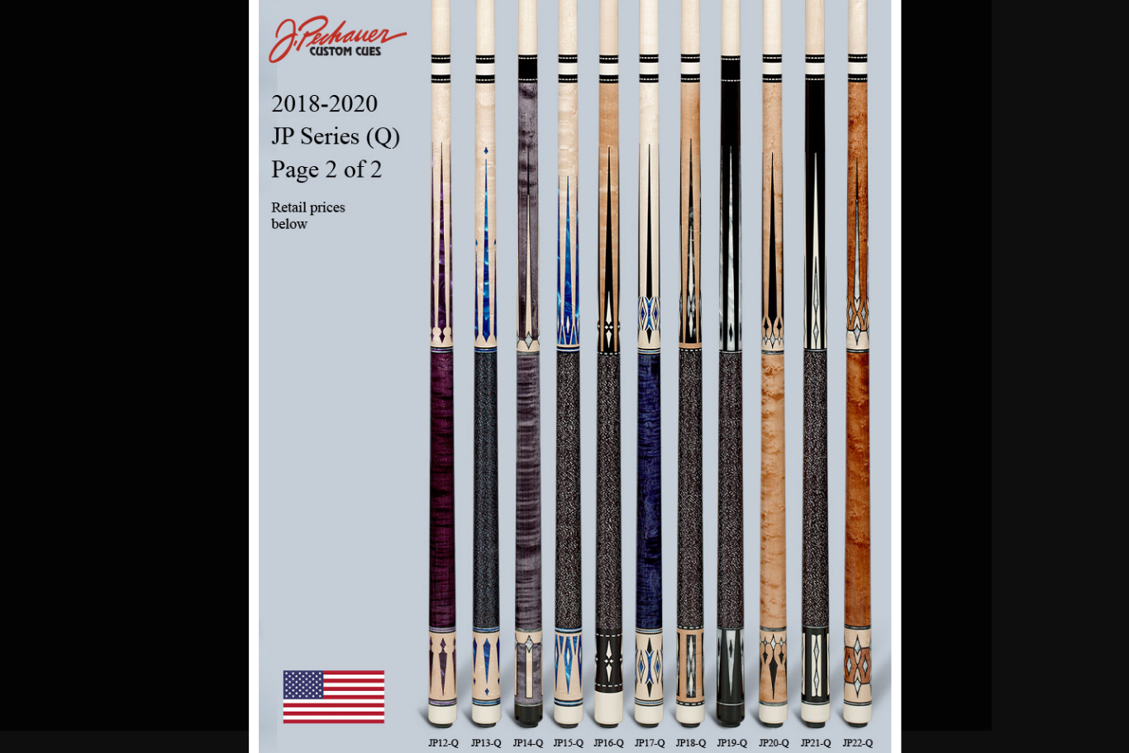
scroll to position [4377, 4506]
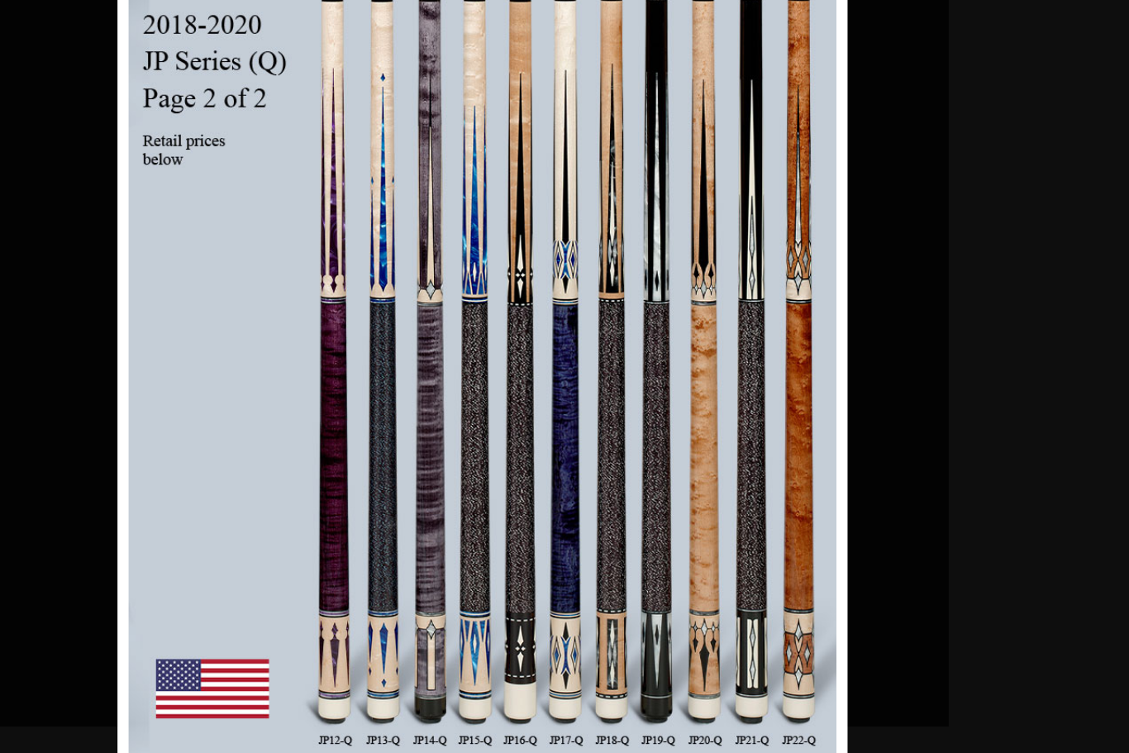
click at [667, 261] on link at bounding box center [789, 395] width 245 height 729
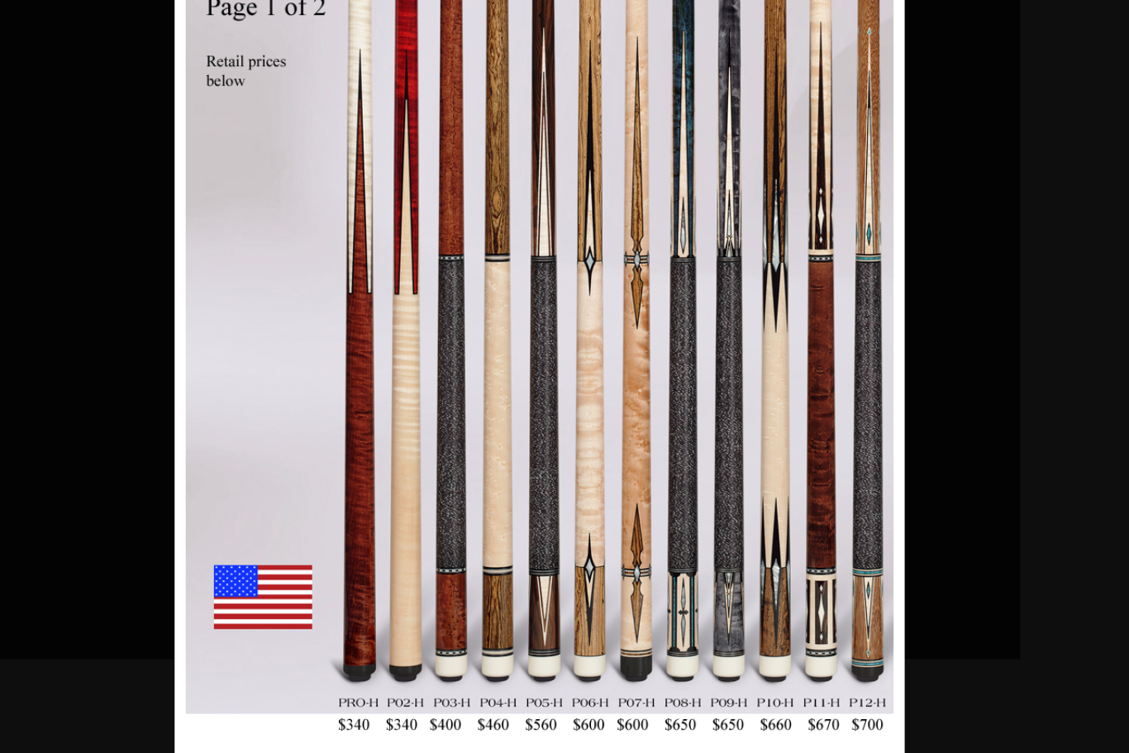
scroll to position [4531, 4662]
click at [717, 217] on link at bounding box center [839, 352] width 245 height 729
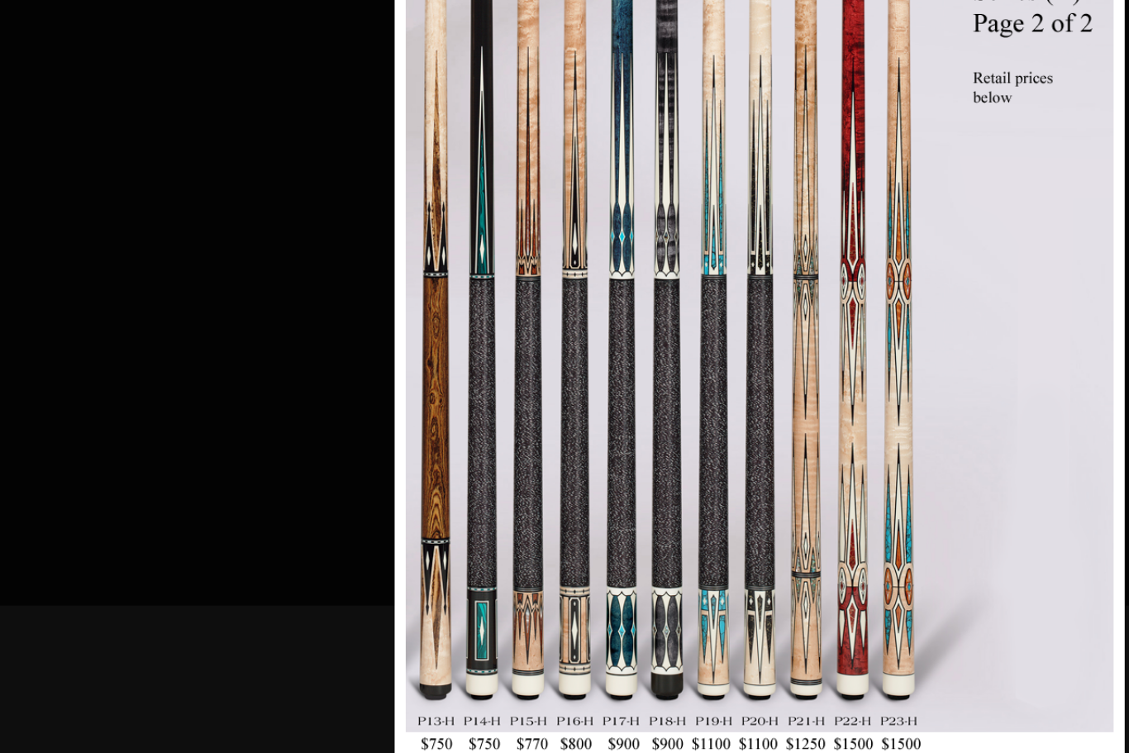
scroll to position [4694, 4661]
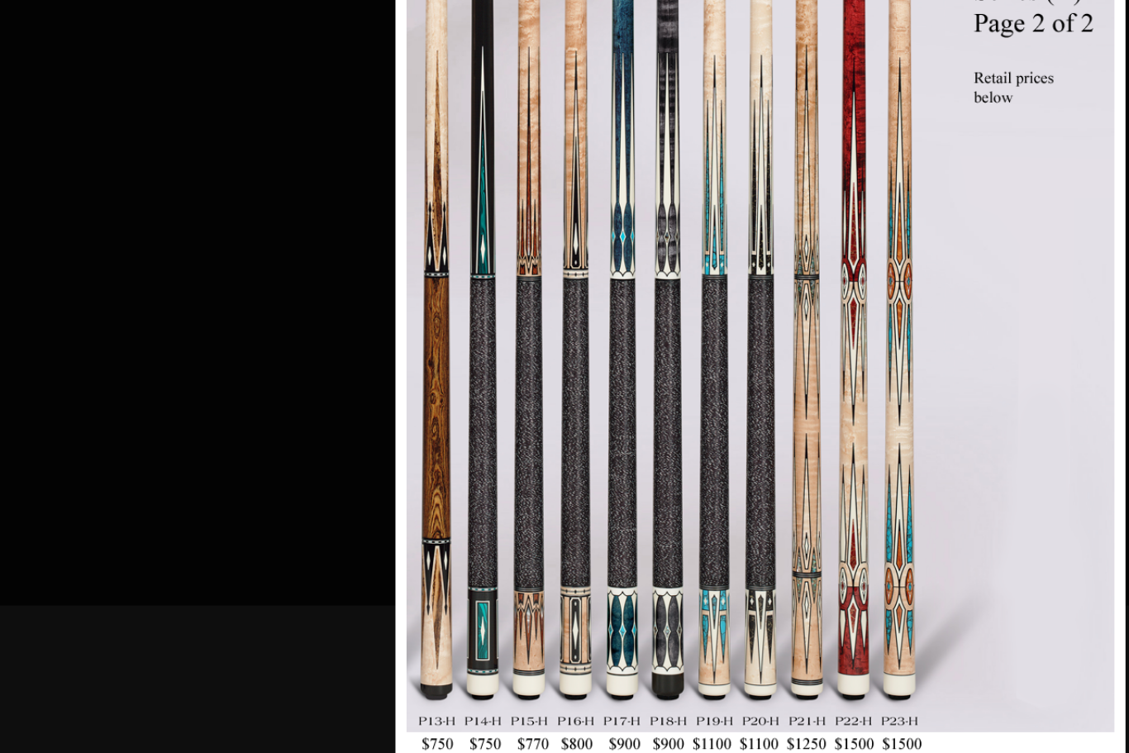
click at [882, 222] on link at bounding box center [1004, 352] width 245 height 729
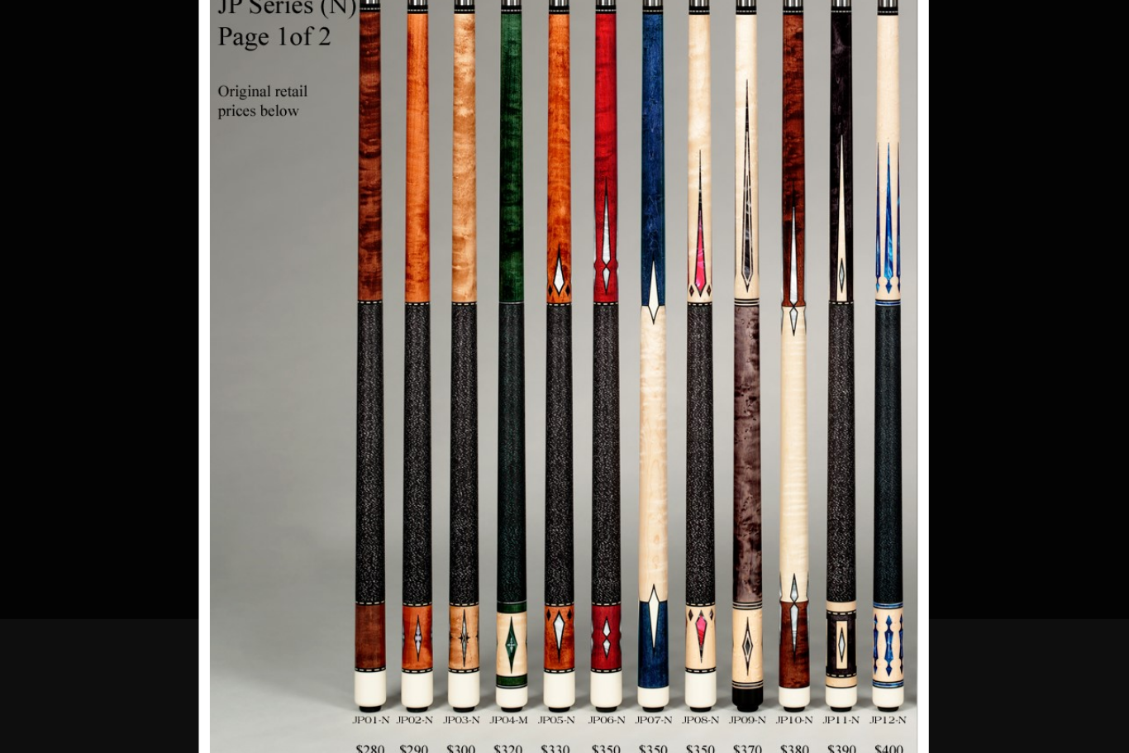
scroll to position [4845, 4808]
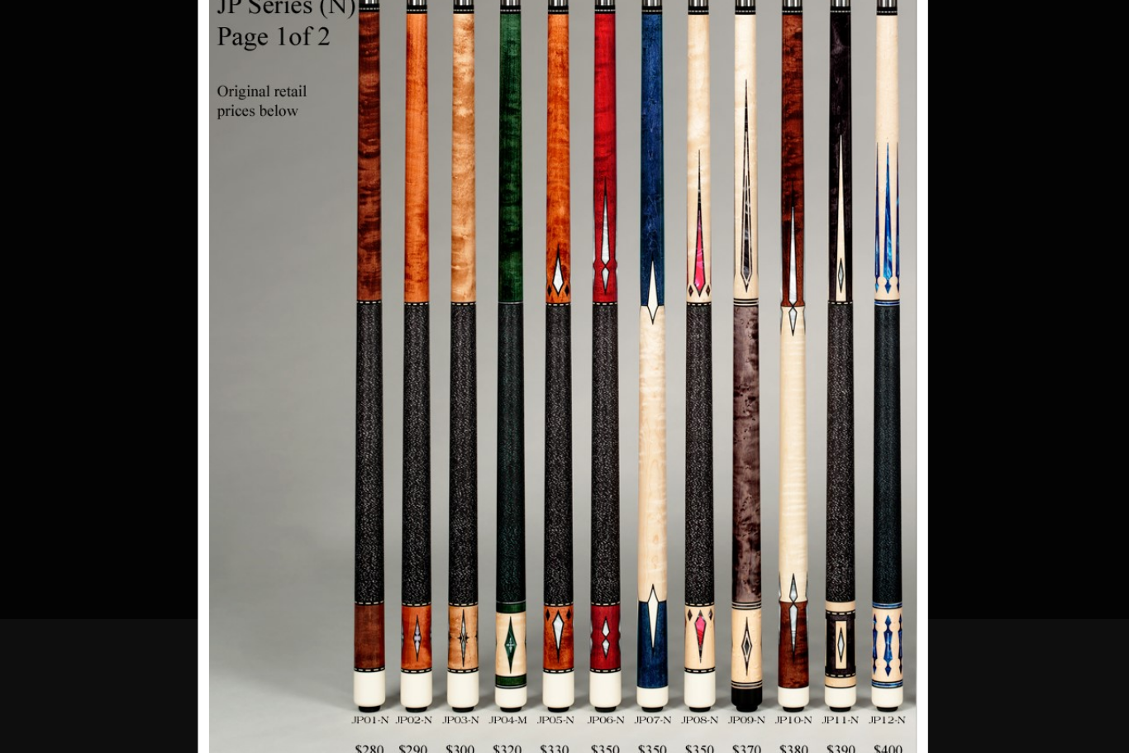
click at [735, 223] on link at bounding box center [857, 352] width 245 height 729
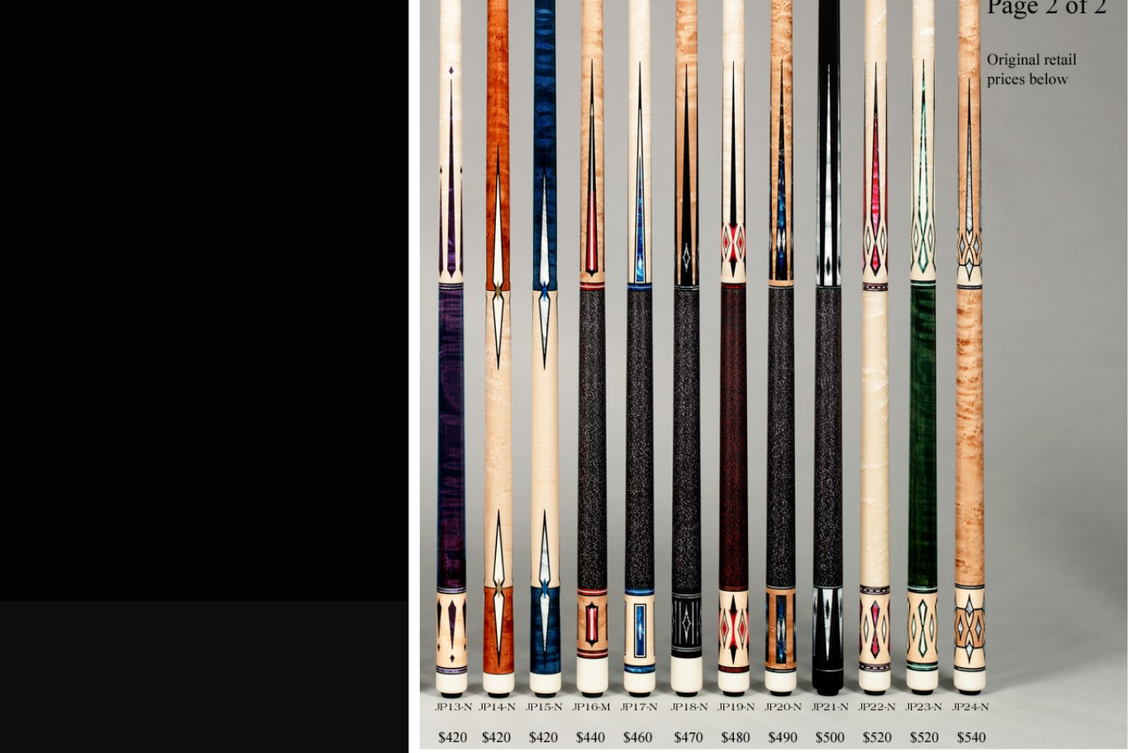
scroll to position [4999, 4808]
click at [881, 223] on link at bounding box center [1003, 352] width 245 height 729
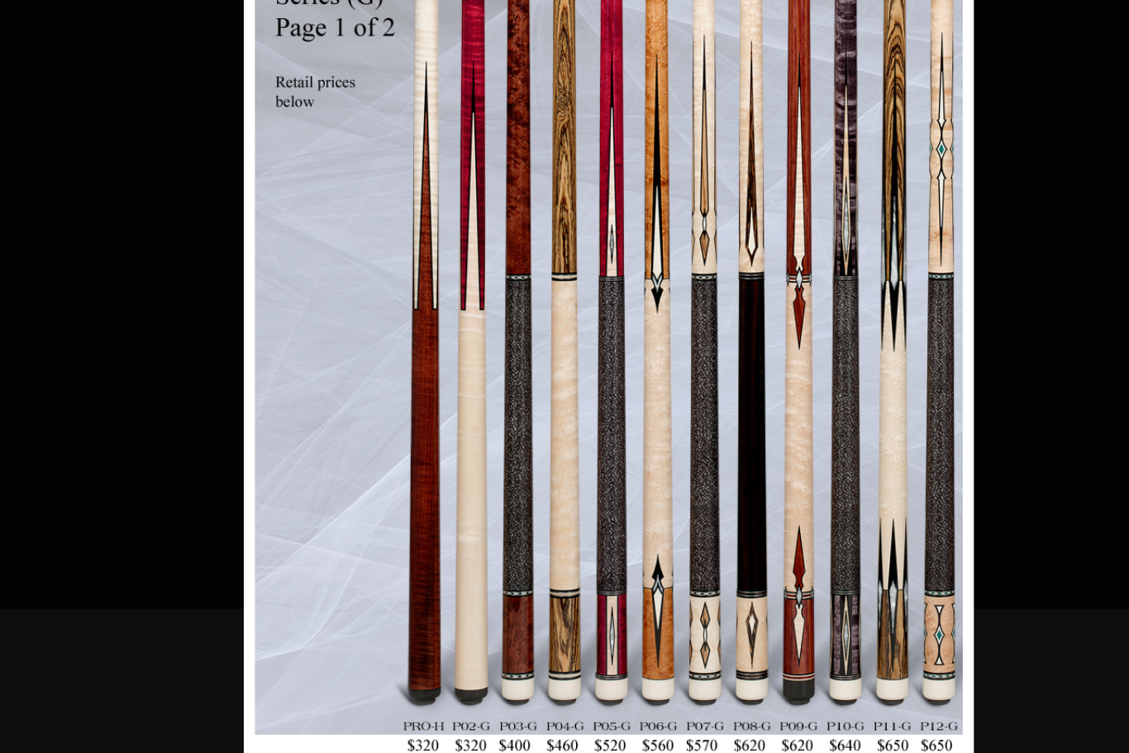
scroll to position [5146, 4988]
click at [706, 221] on link at bounding box center [813, 368] width 245 height 729
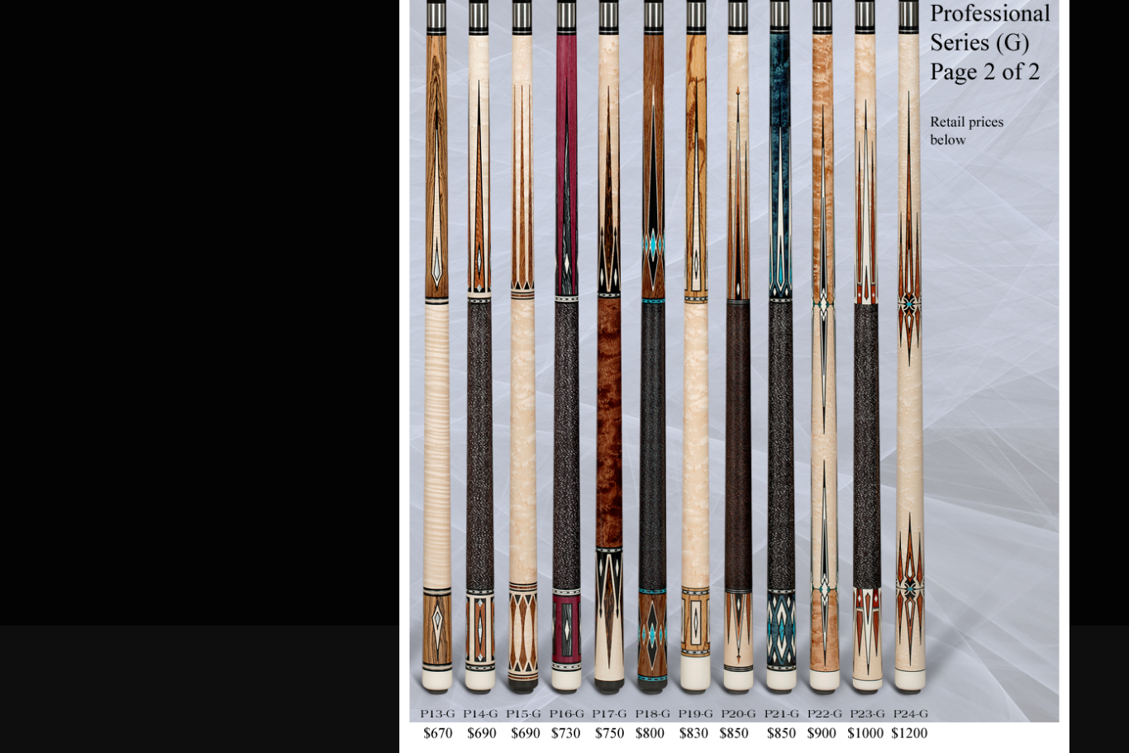
scroll to position [5310, 4988]
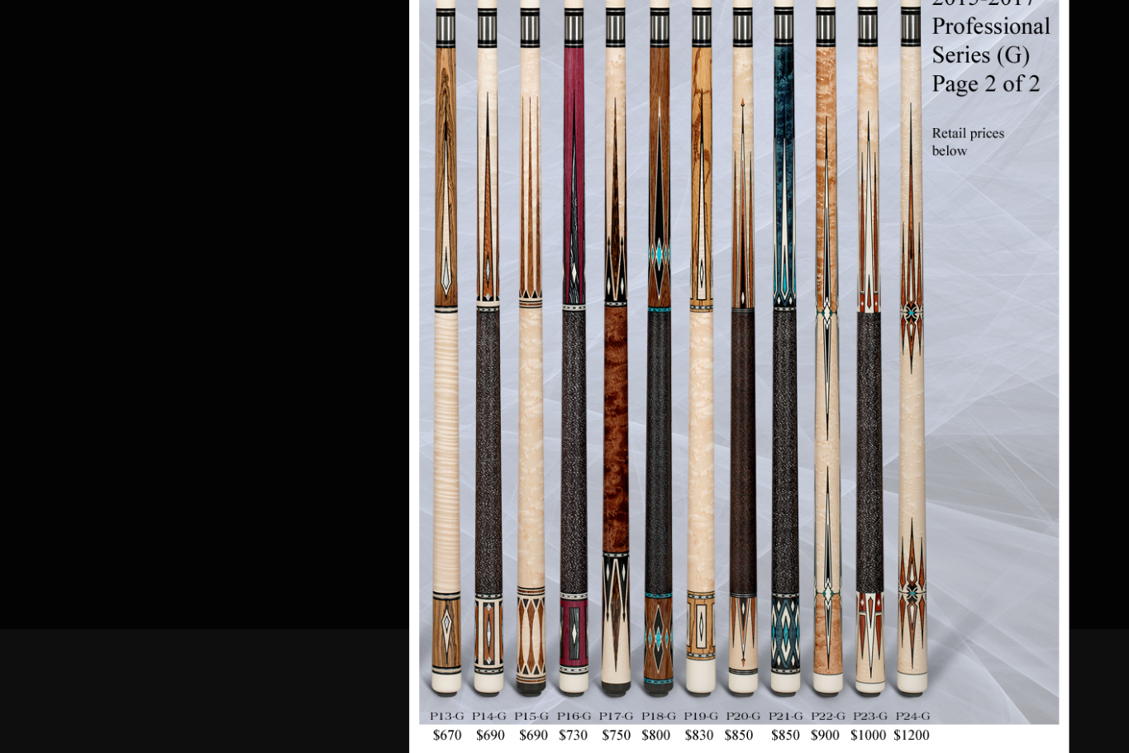
click at [860, 283] on link at bounding box center [925, 352] width 245 height 729
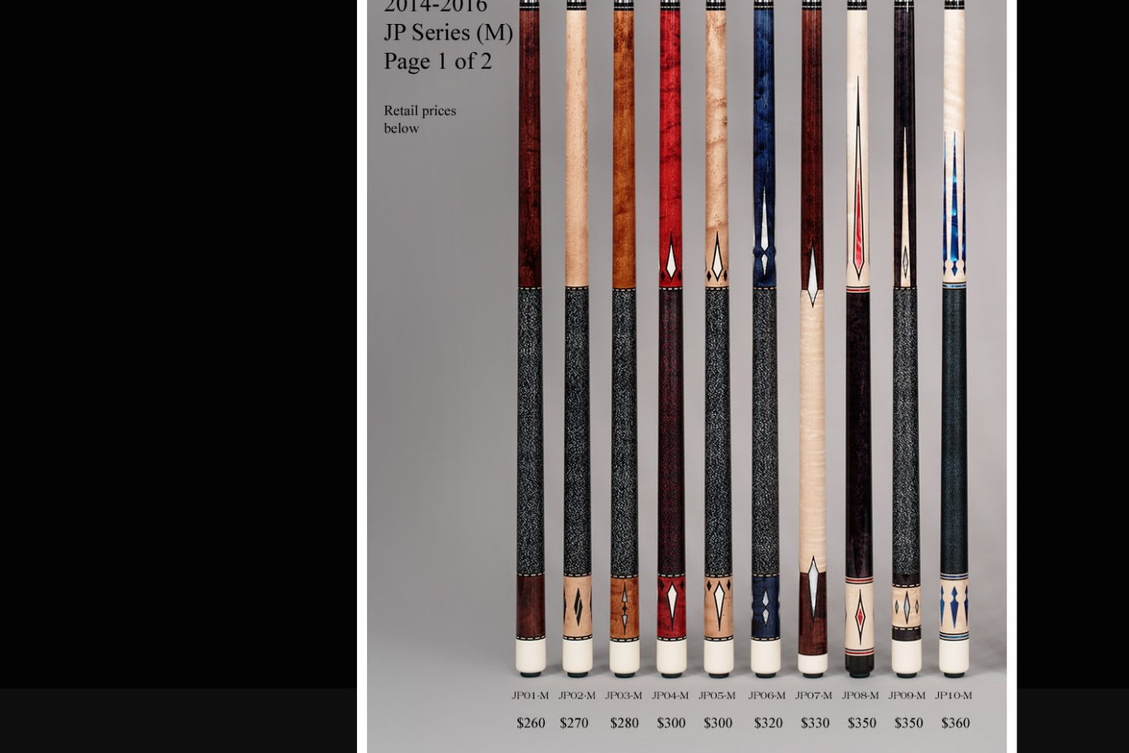
scroll to position [5409, 4988]
click at [812, 323] on link at bounding box center [882, 352] width 245 height 729
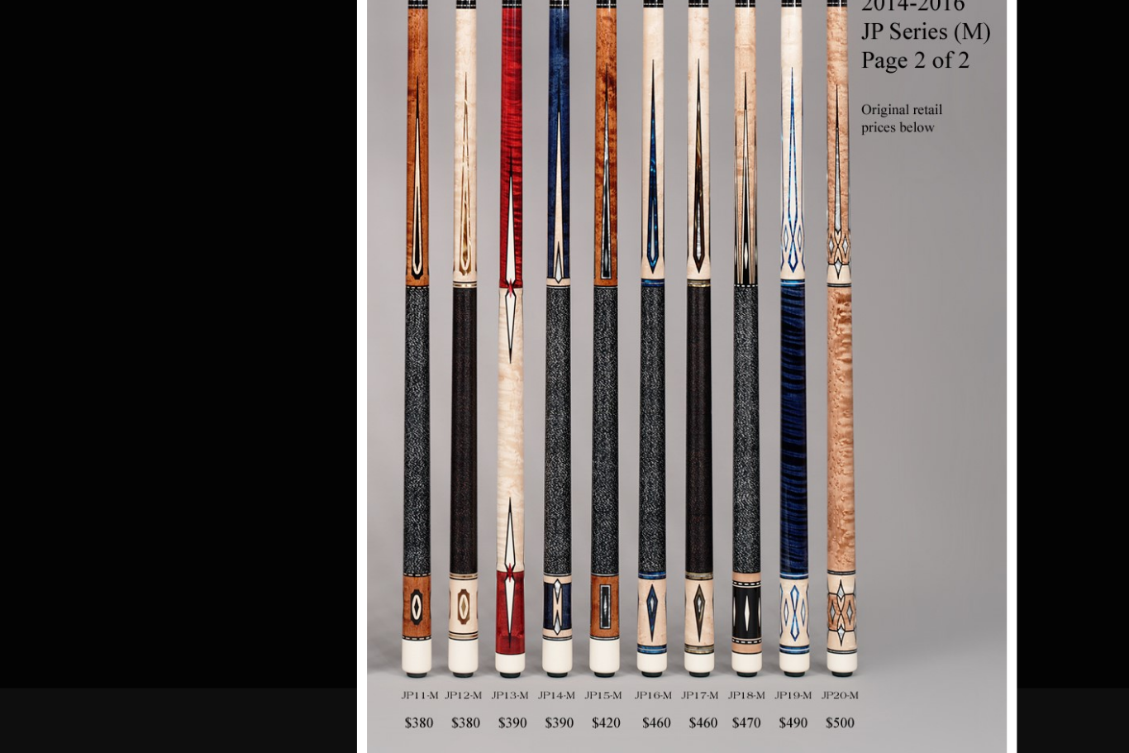
scroll to position [5508, 4988]
click at [819, 274] on link at bounding box center [882, 352] width 245 height 729
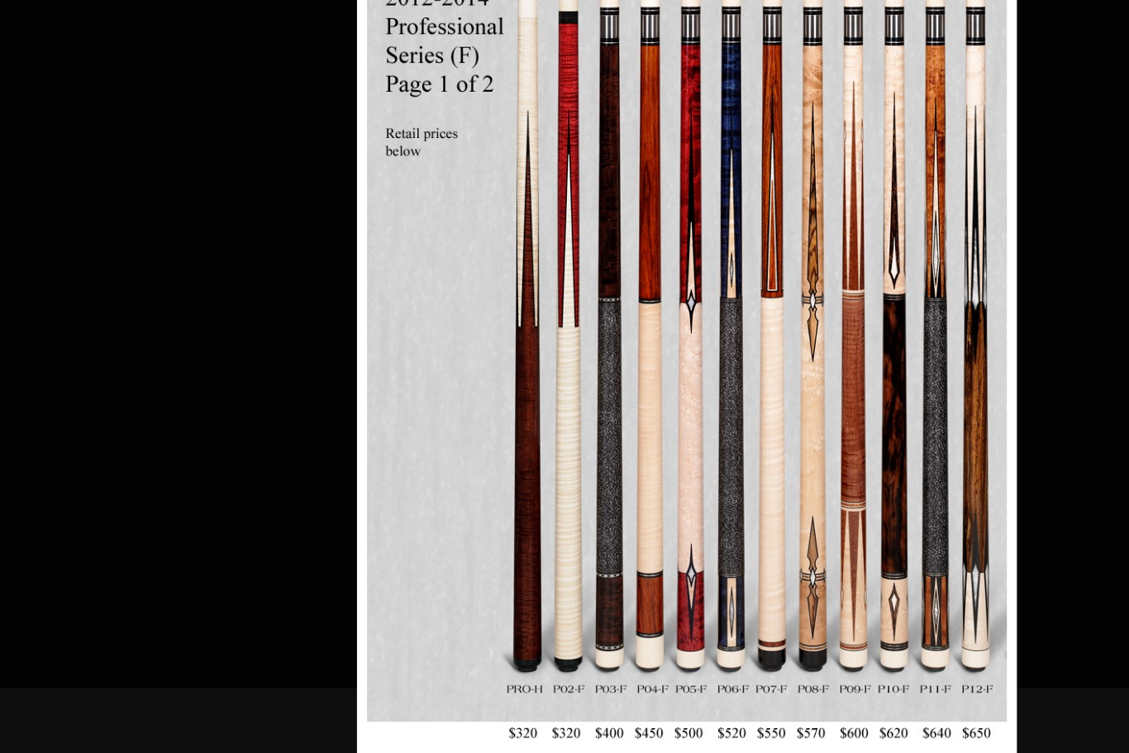
scroll to position [5608, 4988]
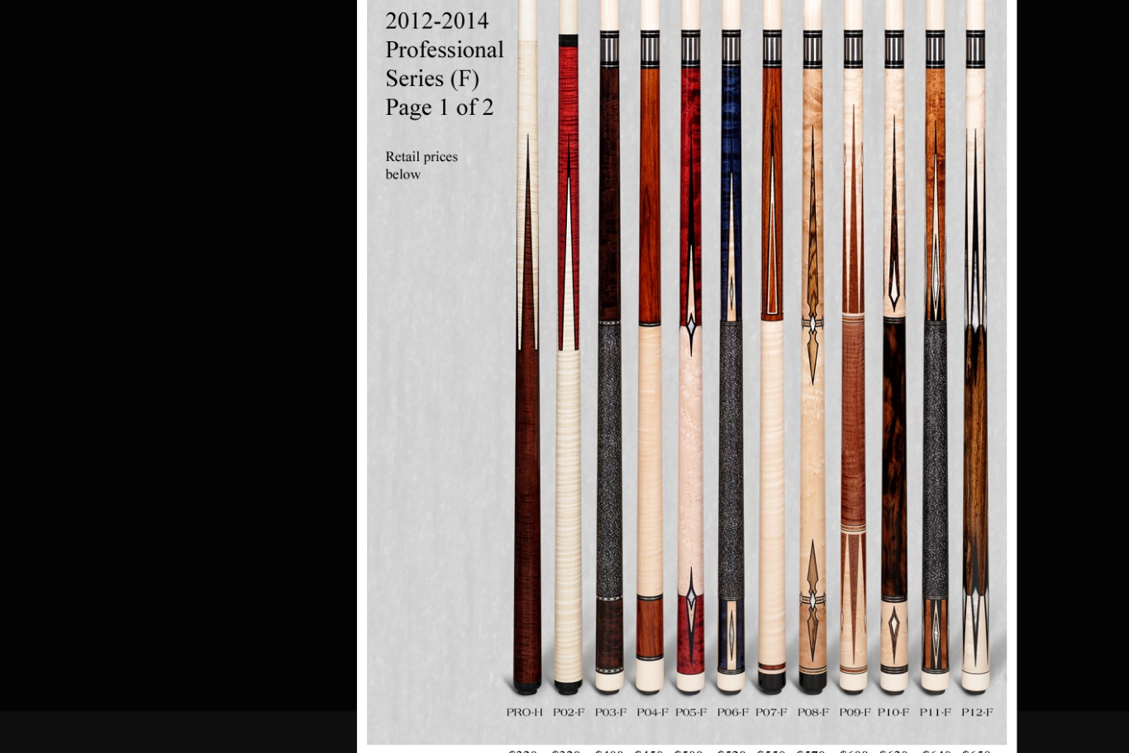
click at [817, 296] on link at bounding box center [882, 352] width 245 height 729
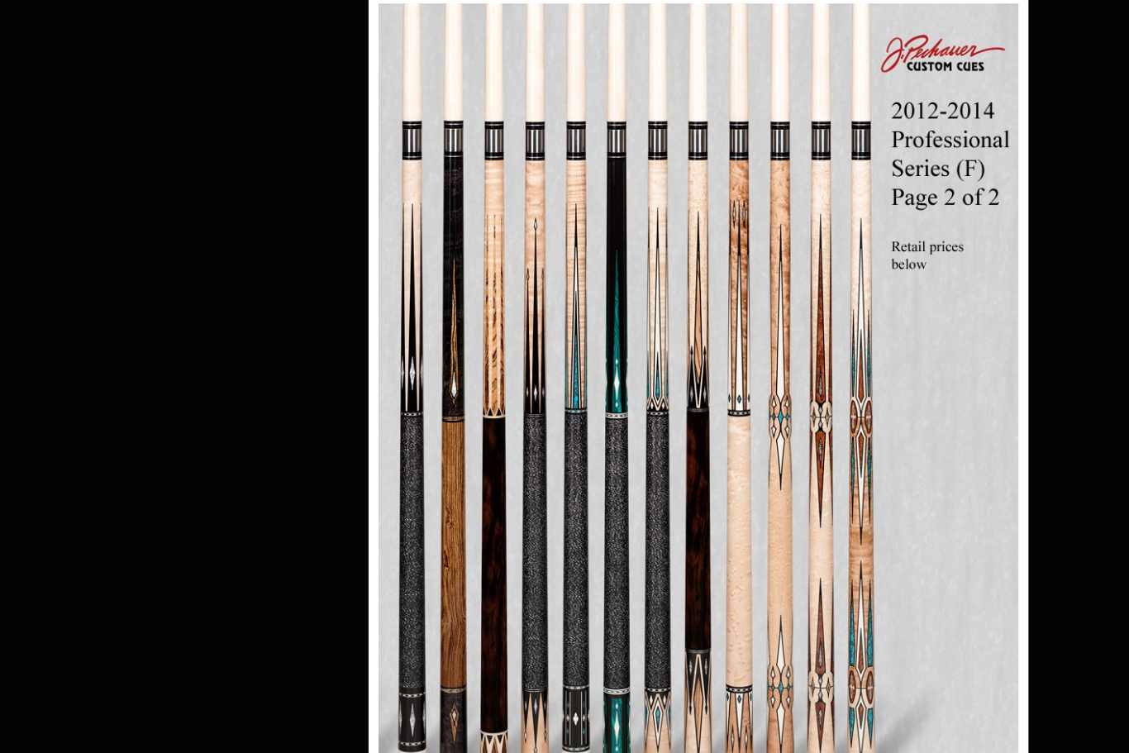
scroll to position [5681, 4988]
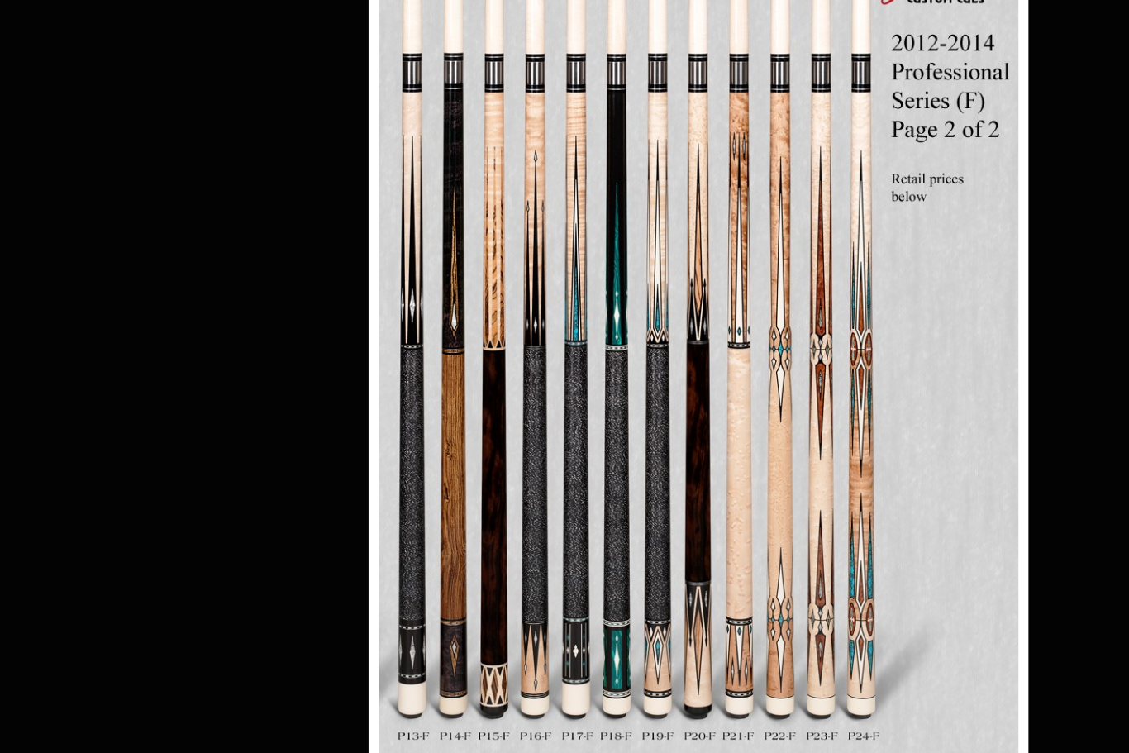
click at [812, 427] on link at bounding box center [882, 359] width 245 height 729
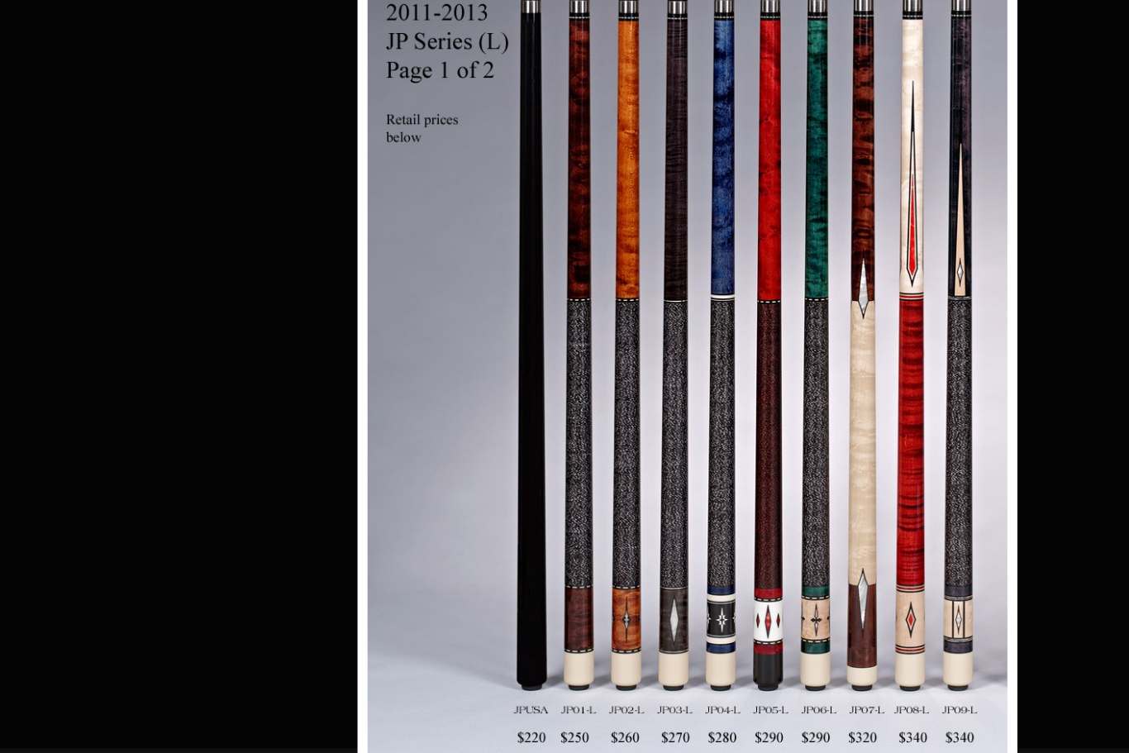
scroll to position [5737, 4988]
click at [824, 288] on link at bounding box center [873, 365] width 245 height 729
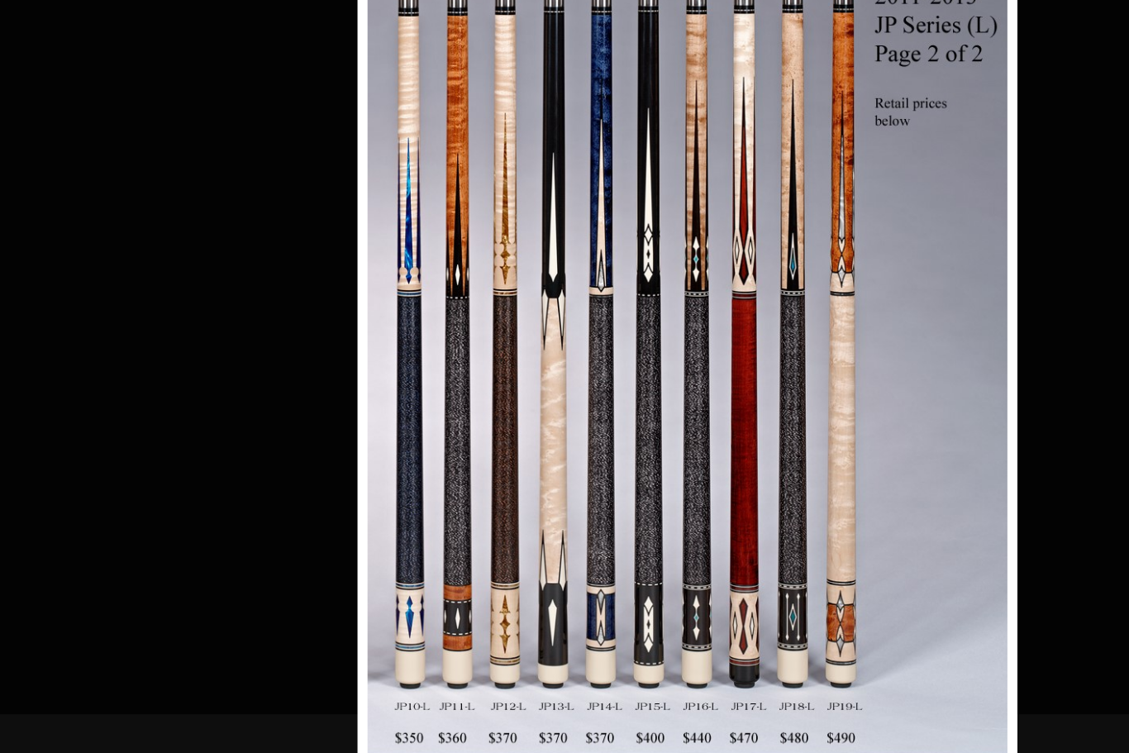
scroll to position [5828, 4988]
click at [813, 284] on link at bounding box center [873, 361] width 245 height 729
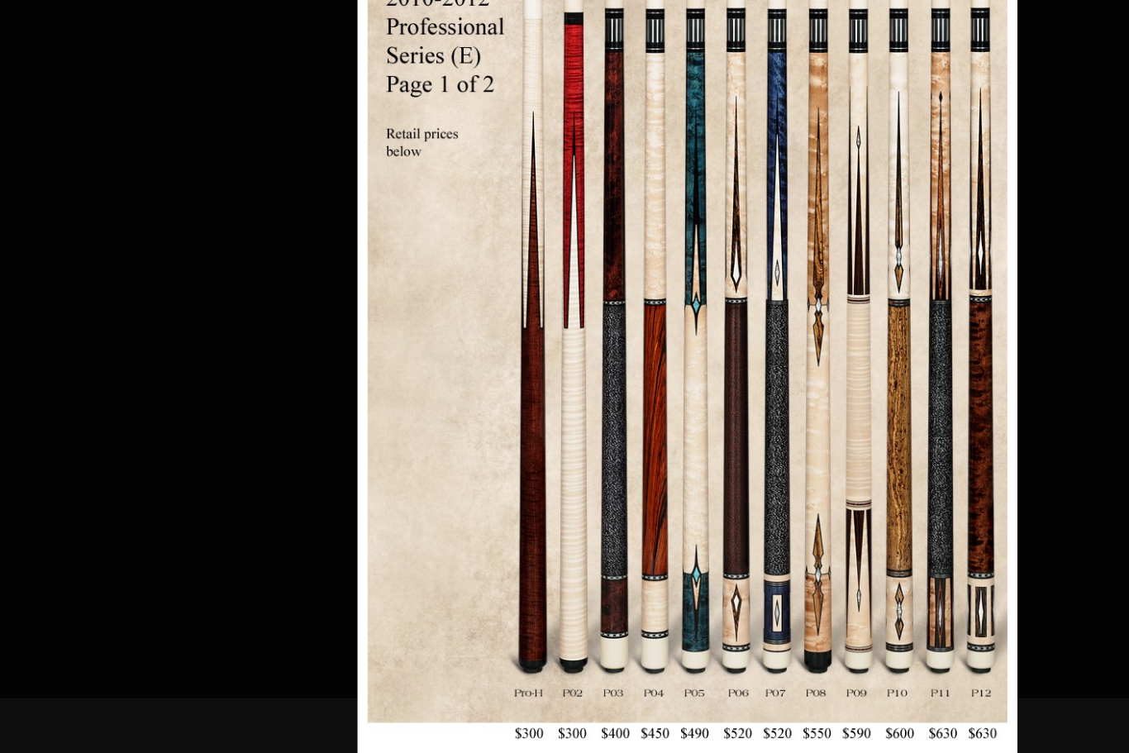
scroll to position [5927, 4988]
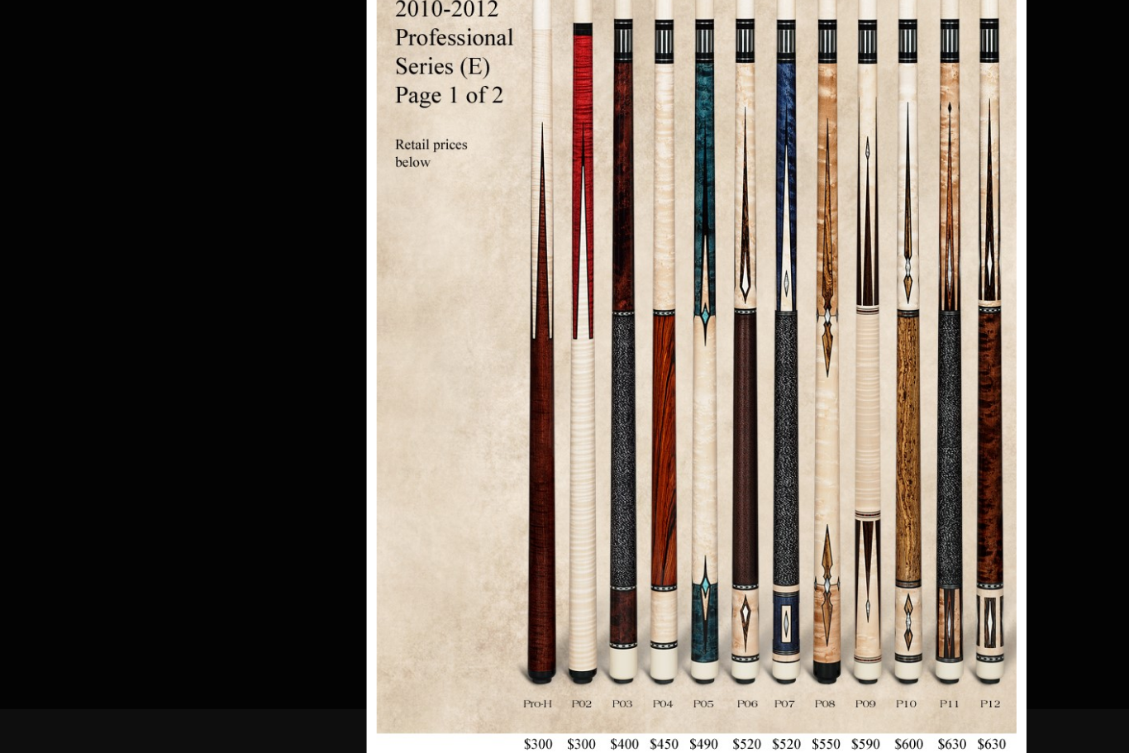
click at [821, 283] on link at bounding box center [873, 352] width 245 height 729
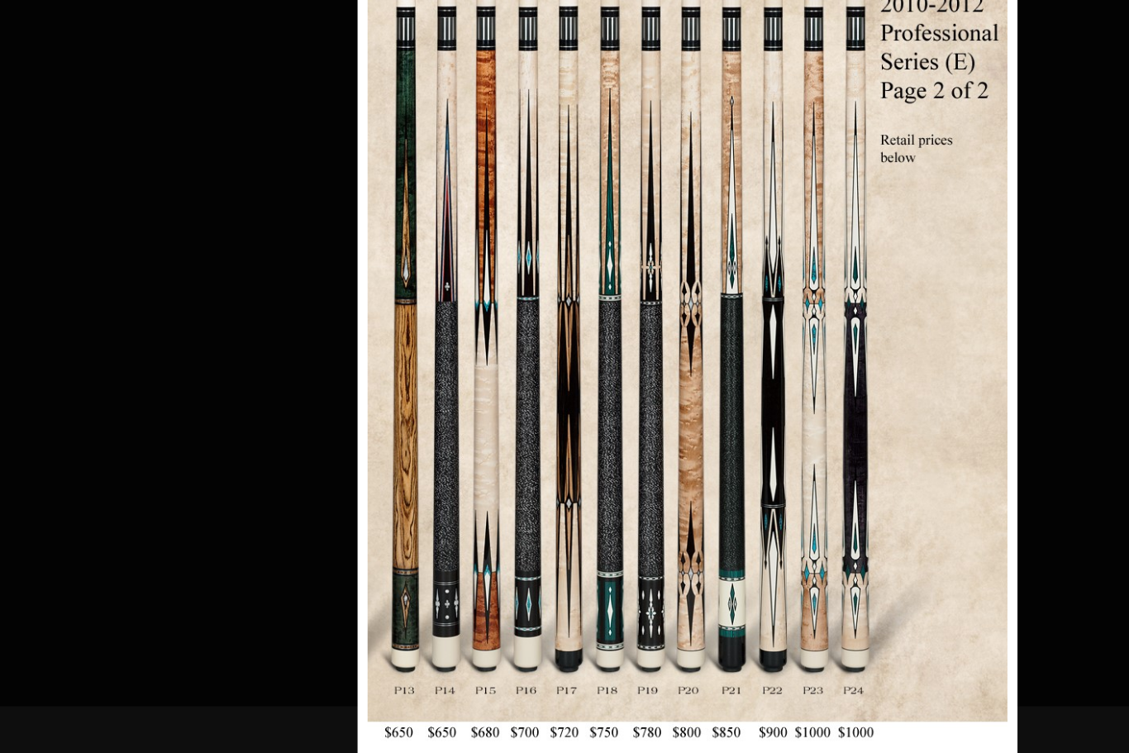
scroll to position [6011, 4988]
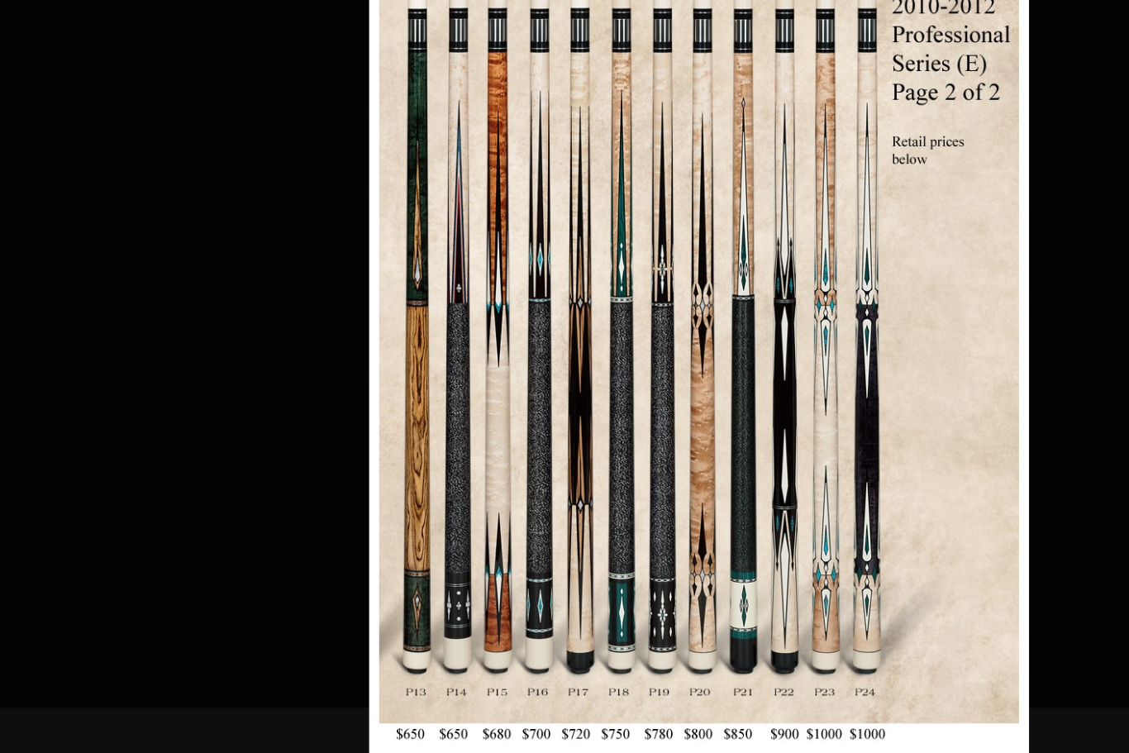
click at [822, 282] on link at bounding box center [866, 359] width 245 height 729
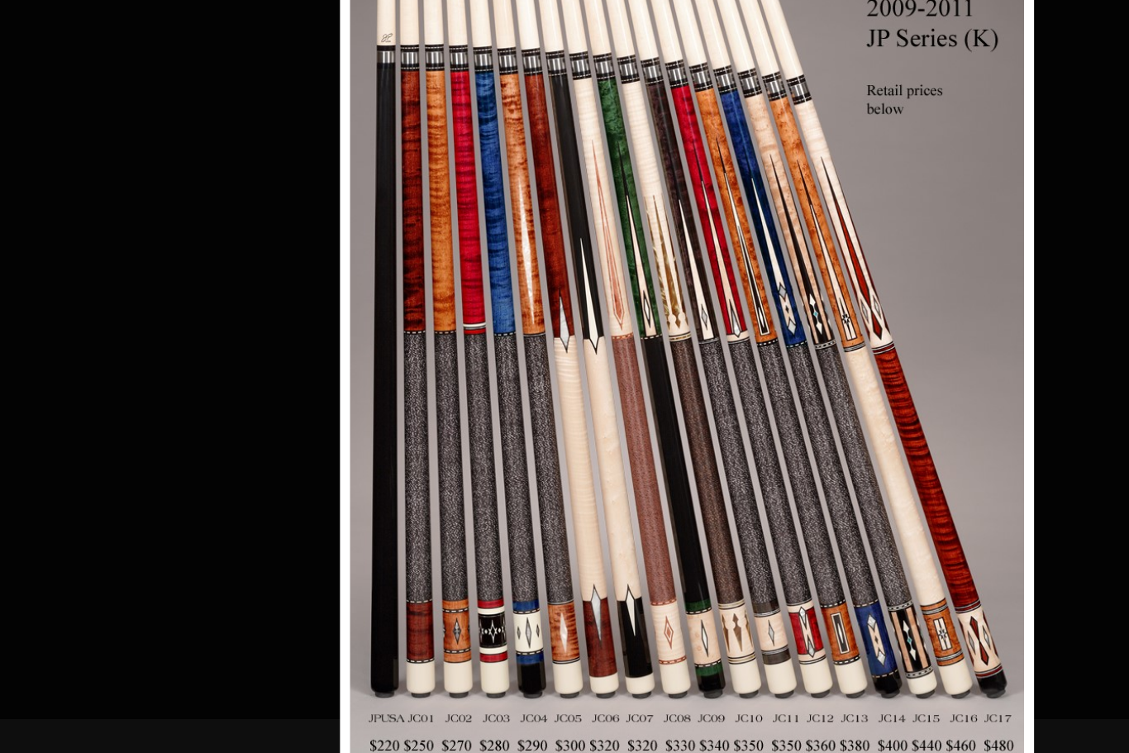
scroll to position [6092, 4988]
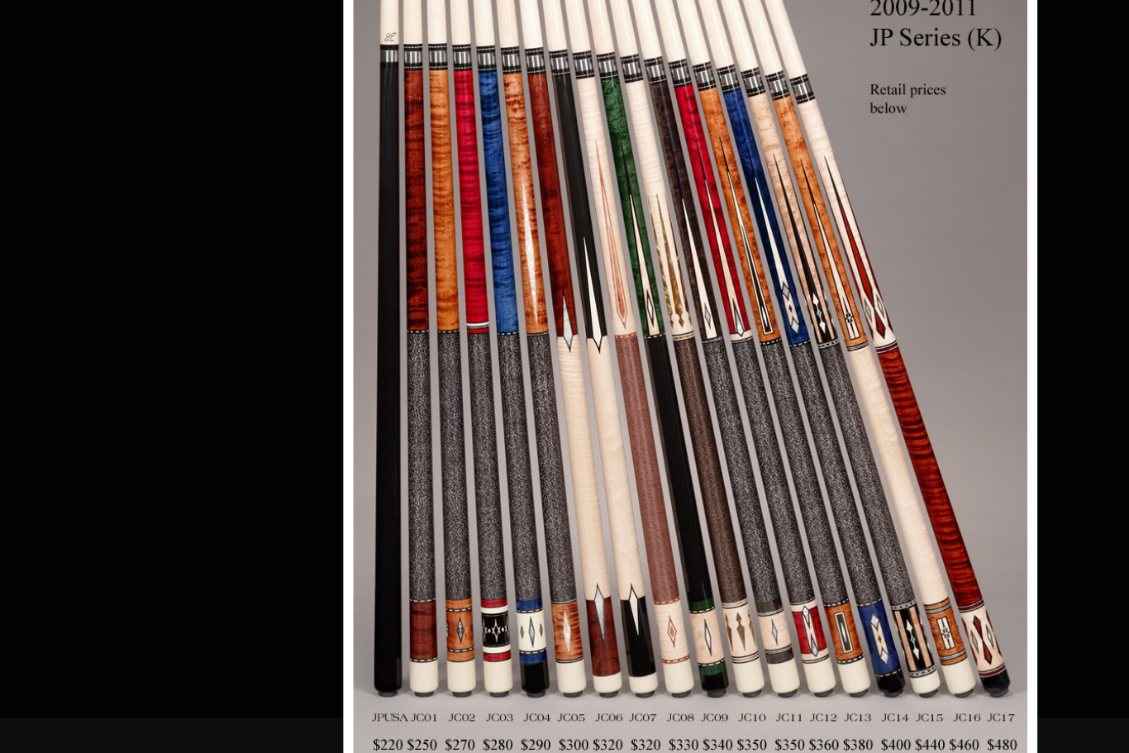
click at [835, 298] on link at bounding box center [863, 371] width 257 height 729
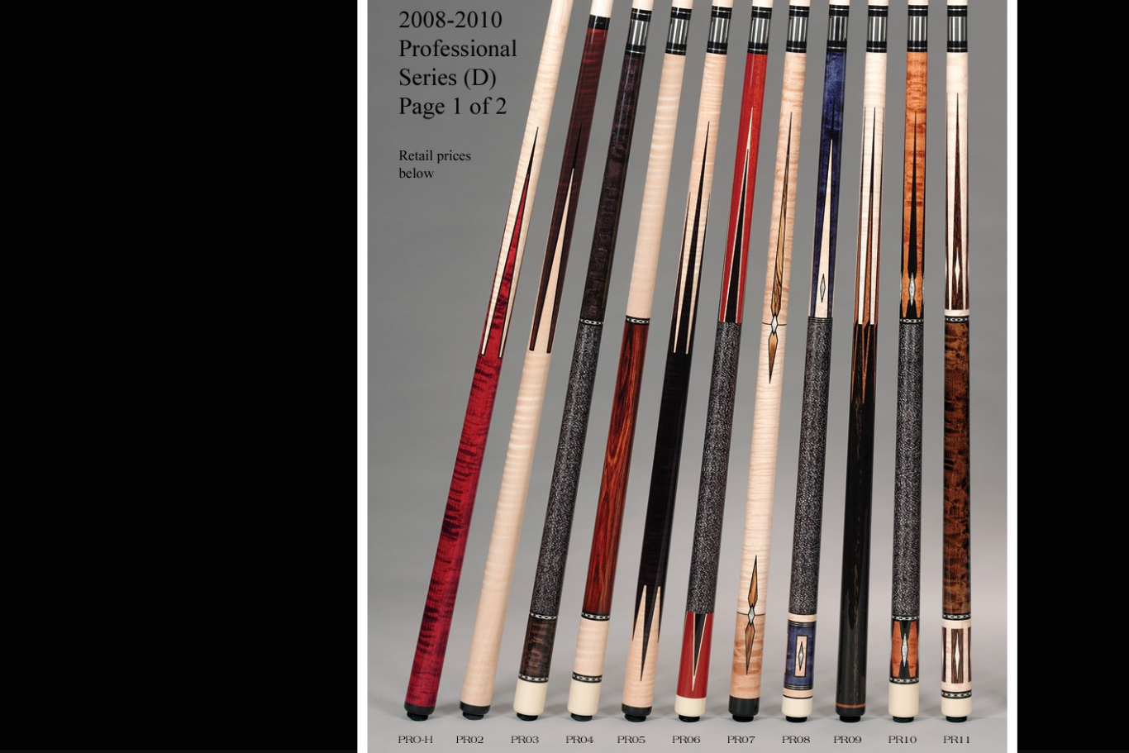
scroll to position [6160, 4988]
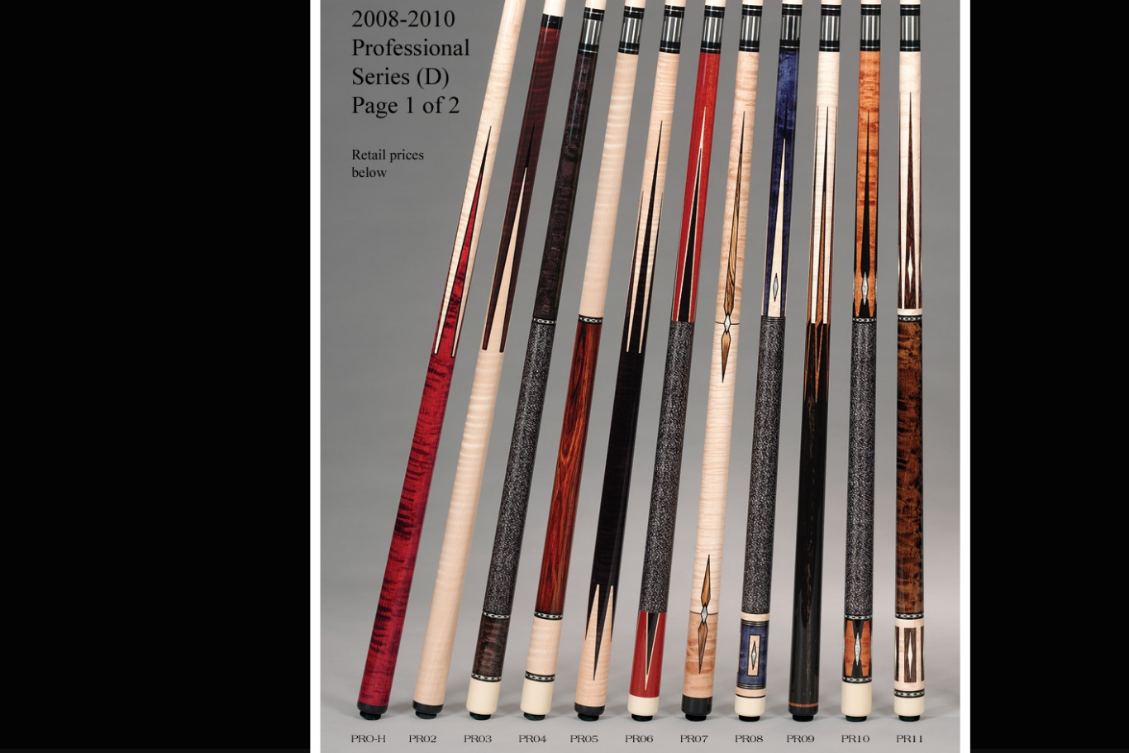
click at [776, 303] on link at bounding box center [853, 385] width 245 height 729
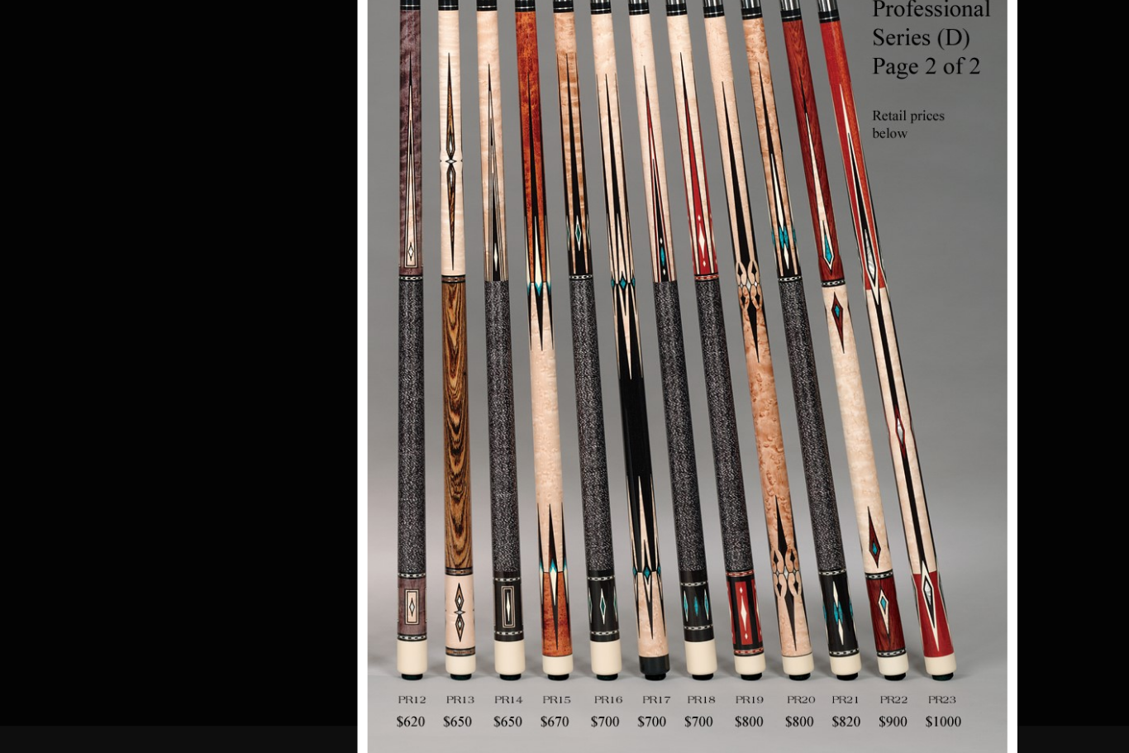
scroll to position [6259, 4988]
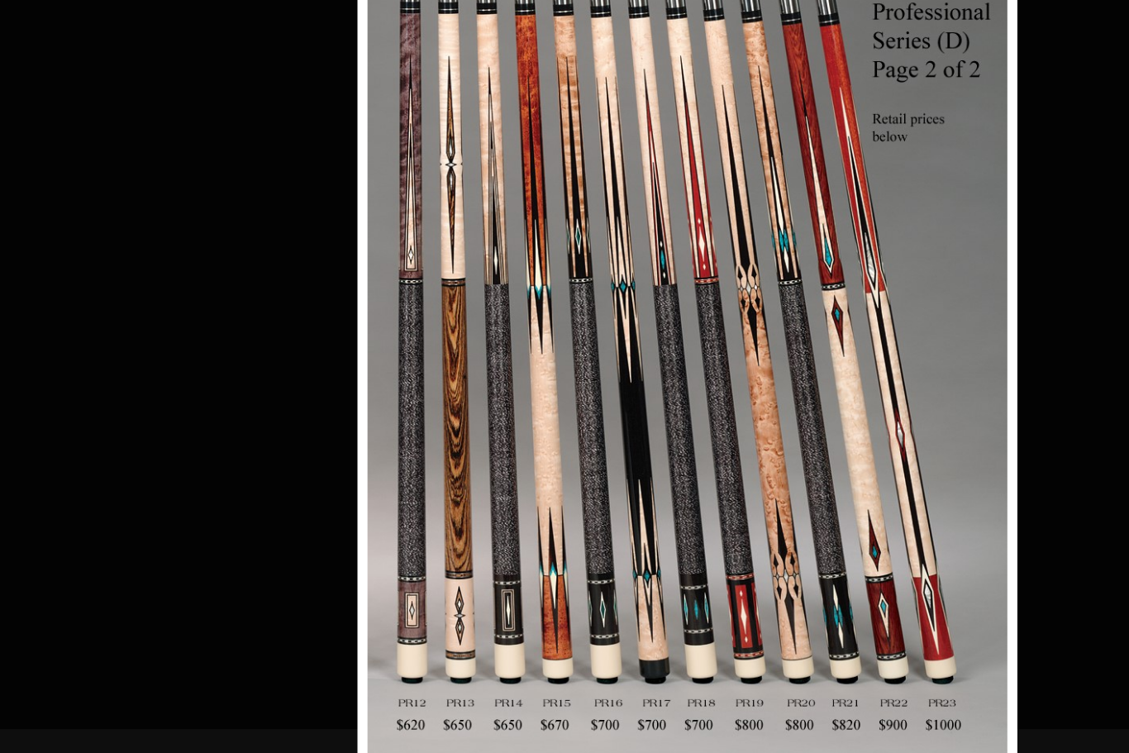
click at [819, 281] on link at bounding box center [892, 352] width 245 height 729
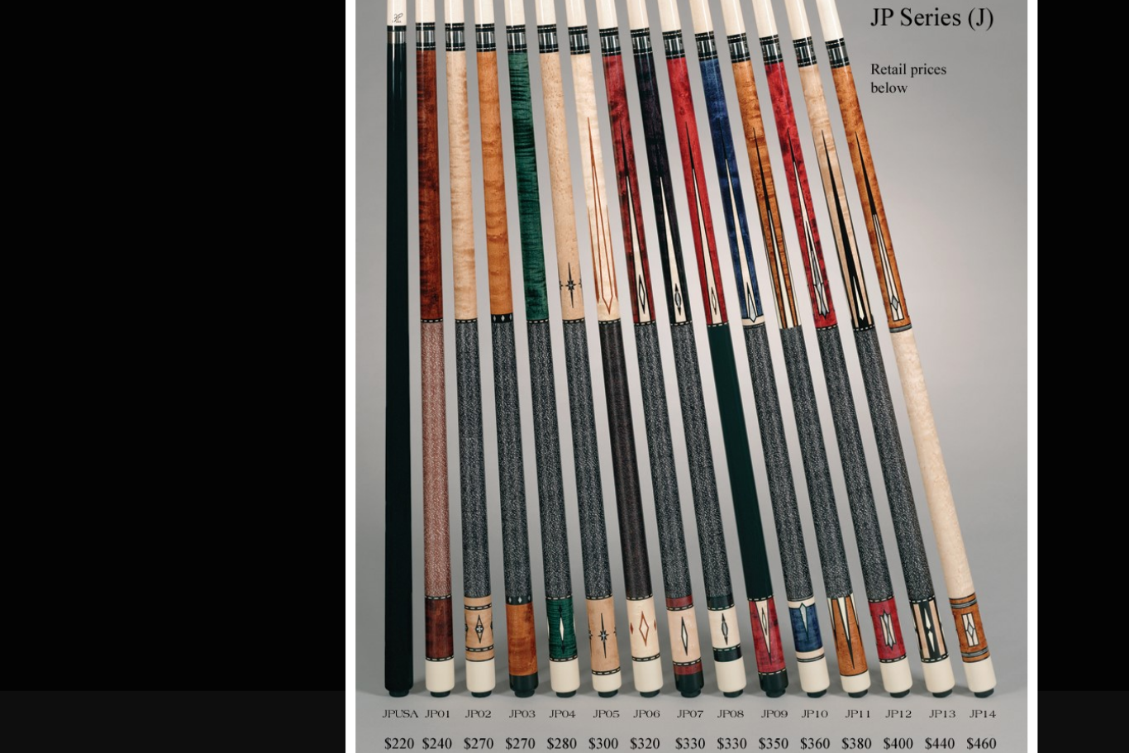
scroll to position [6355, 4988]
click at [834, 279] on link at bounding box center [899, 352] width 256 height 729
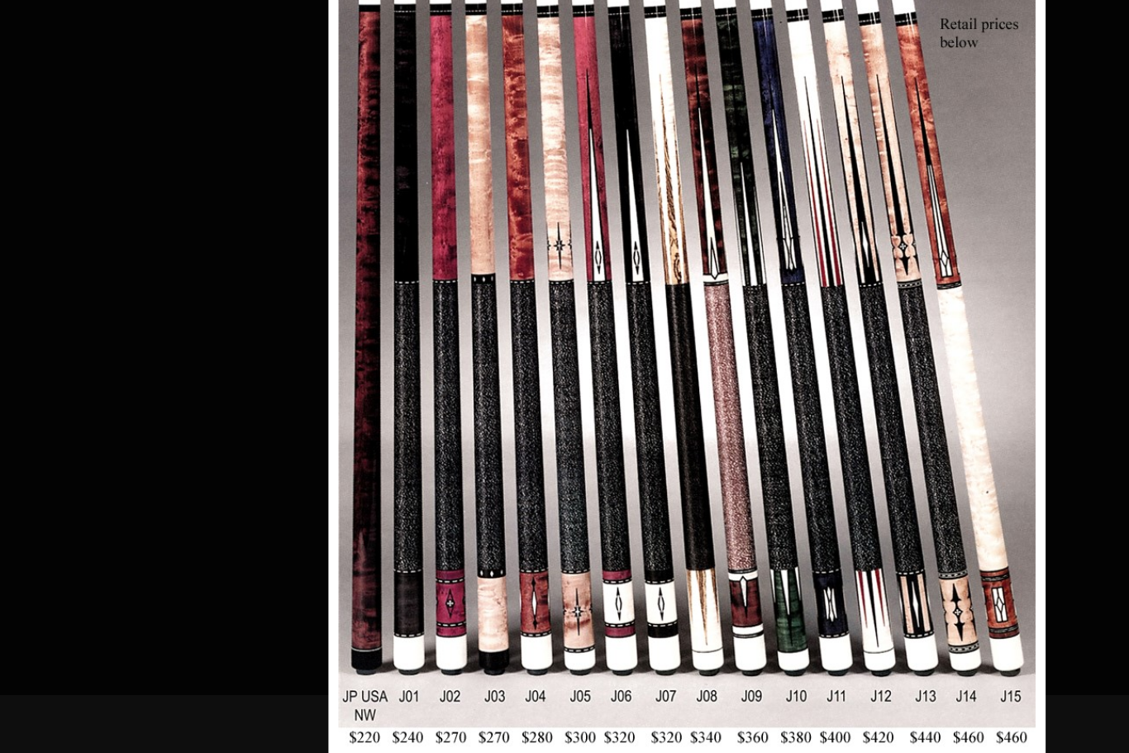
scroll to position [6449, 4988]
click at [841, 276] on link at bounding box center [901, 358] width 265 height 729
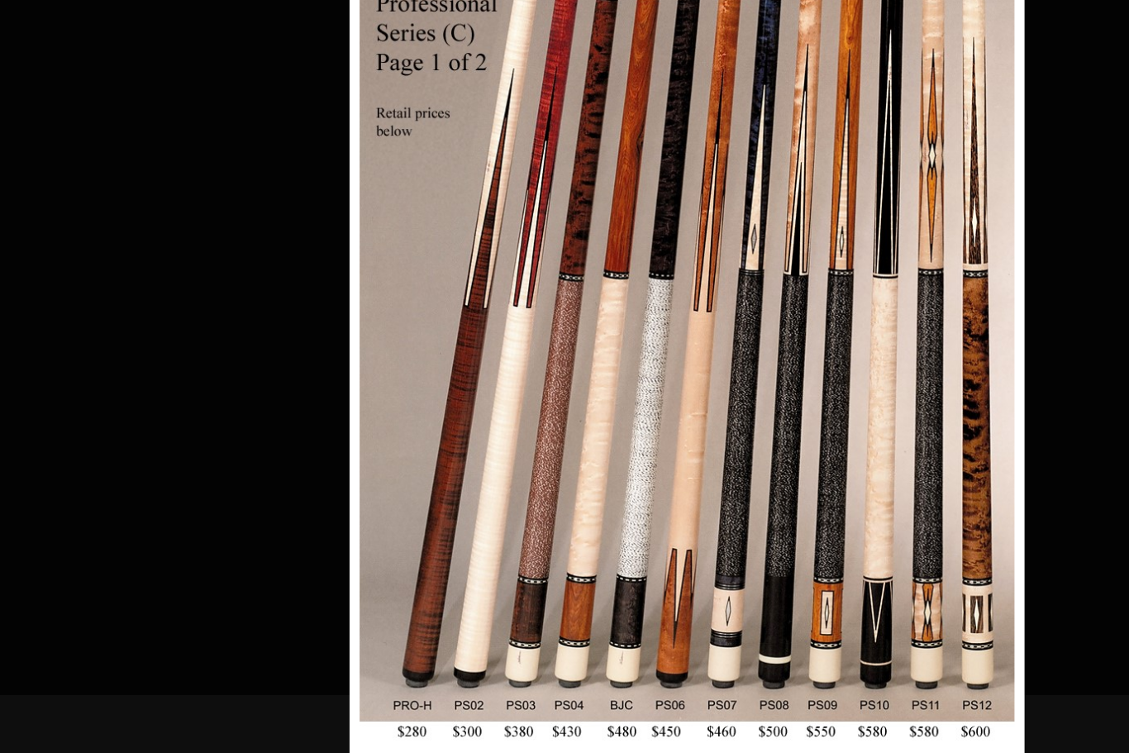
scroll to position [6548, 4988]
click at [816, 269] on link at bounding box center [893, 352] width 250 height 729
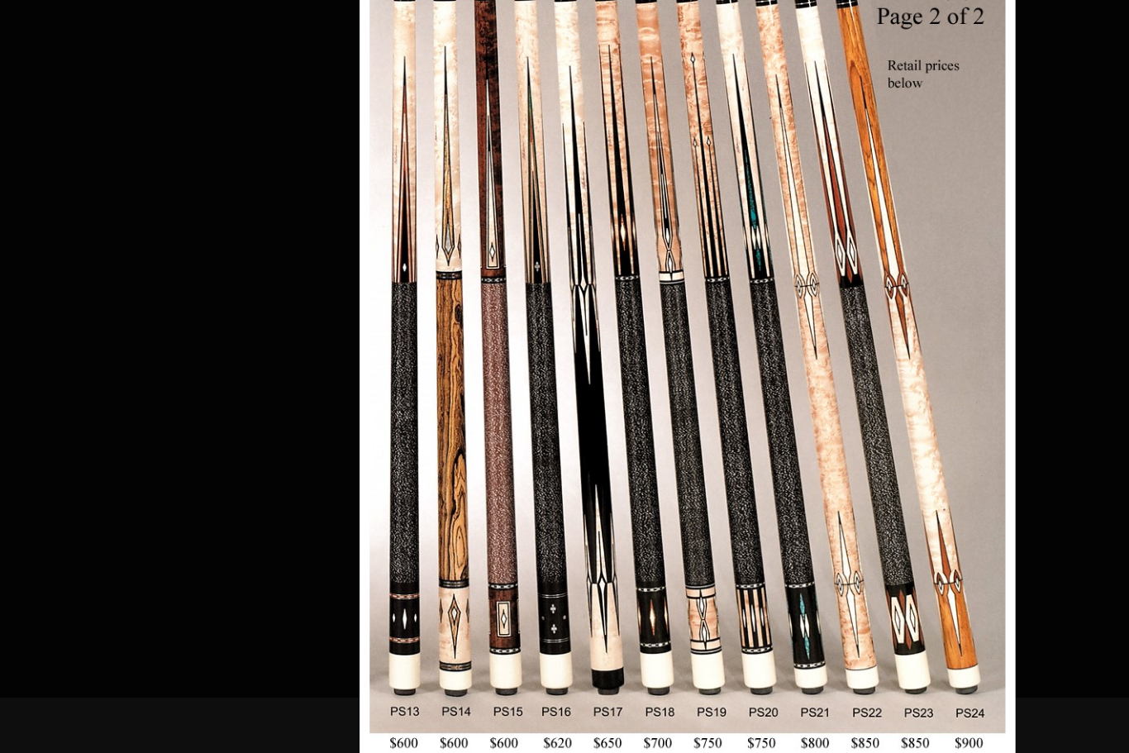
scroll to position [6638, 4988]
click at [816, 280] on link at bounding box center [888, 362] width 243 height 729
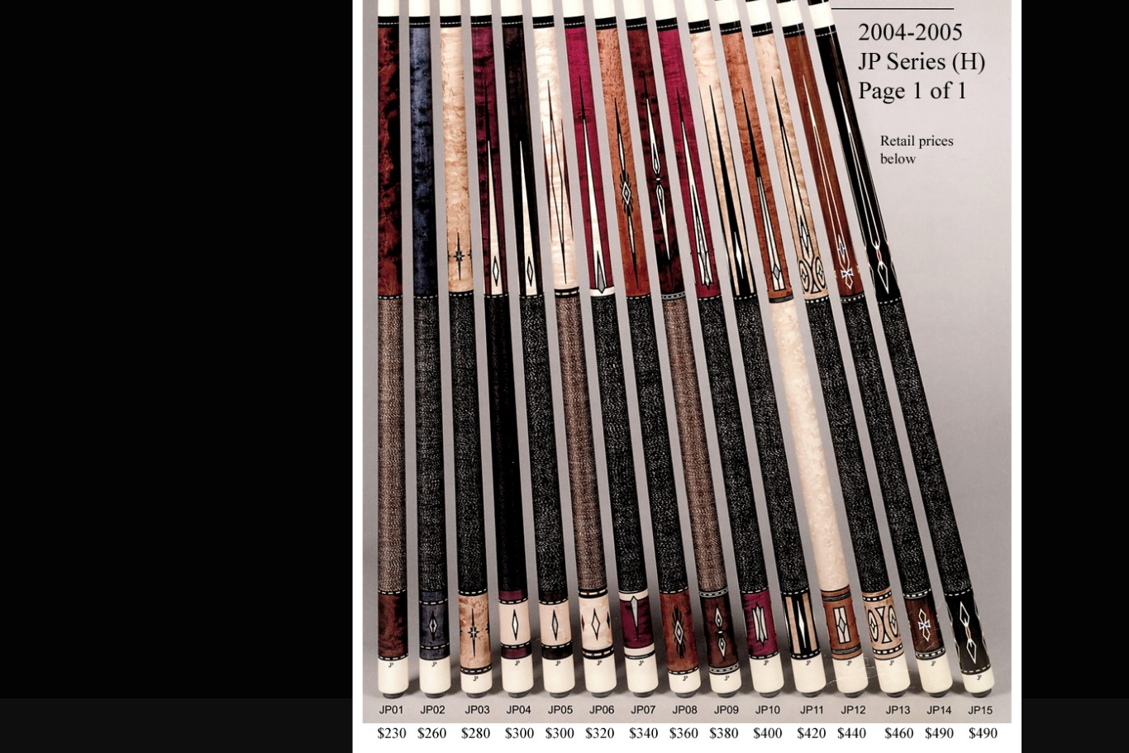
scroll to position [6738, 4988]
click at [822, 281] on link at bounding box center [891, 352] width 248 height 729
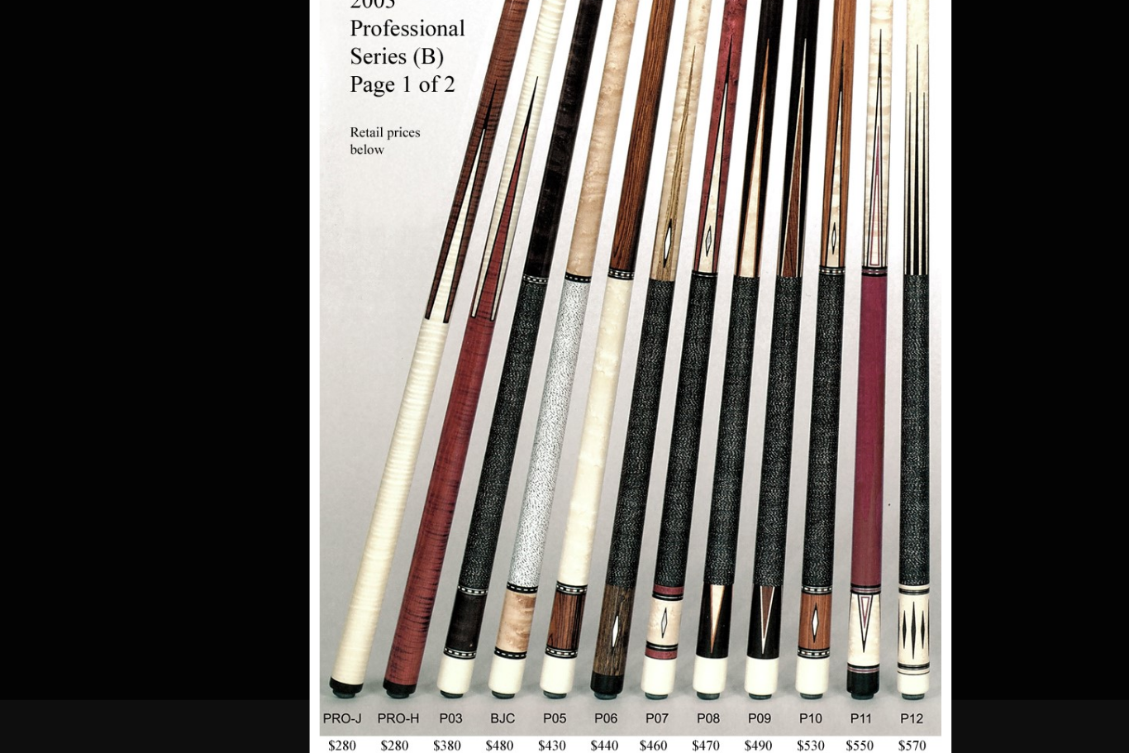
scroll to position [6837, 5009]
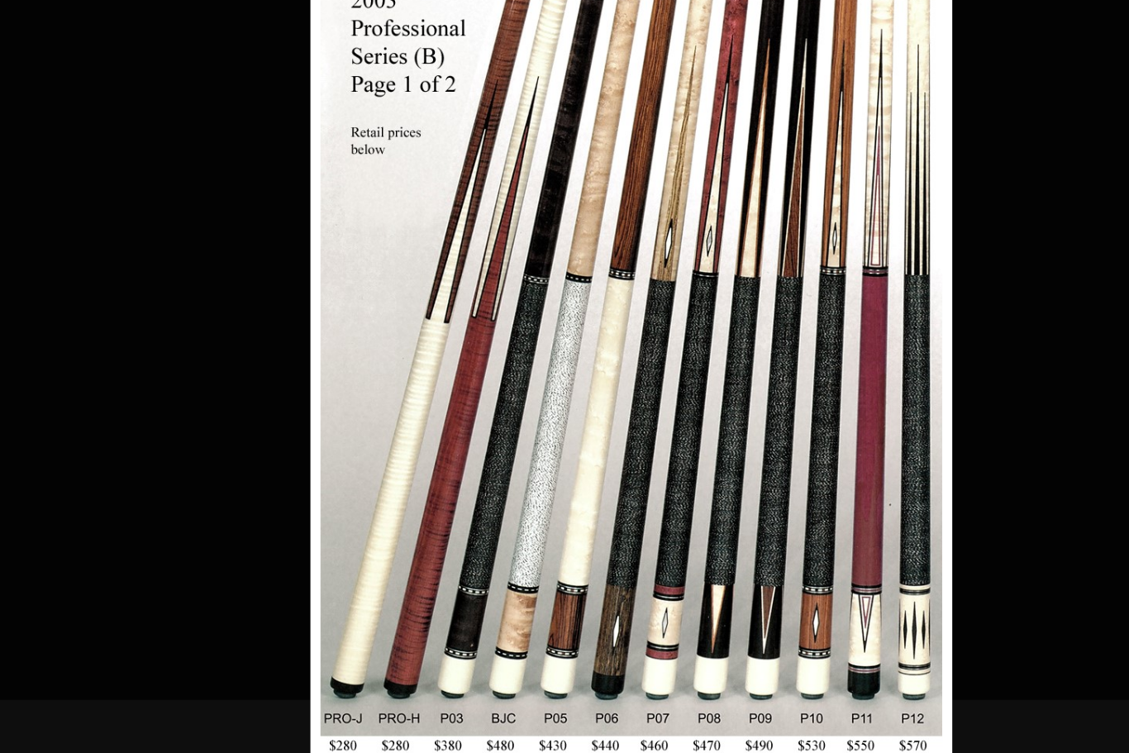
click at [765, 283] on link at bounding box center [864, 352] width 238 height 729
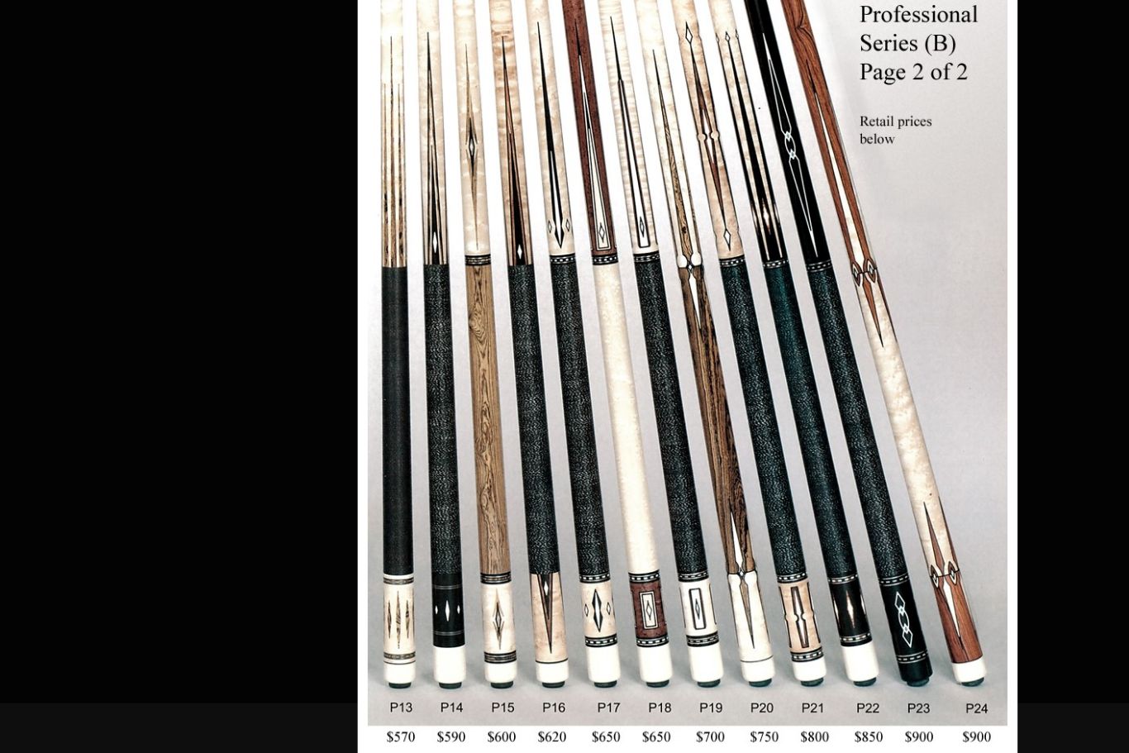
scroll to position [6923, 5009]
click at [816, 277] on link at bounding box center [914, 356] width 245 height 729
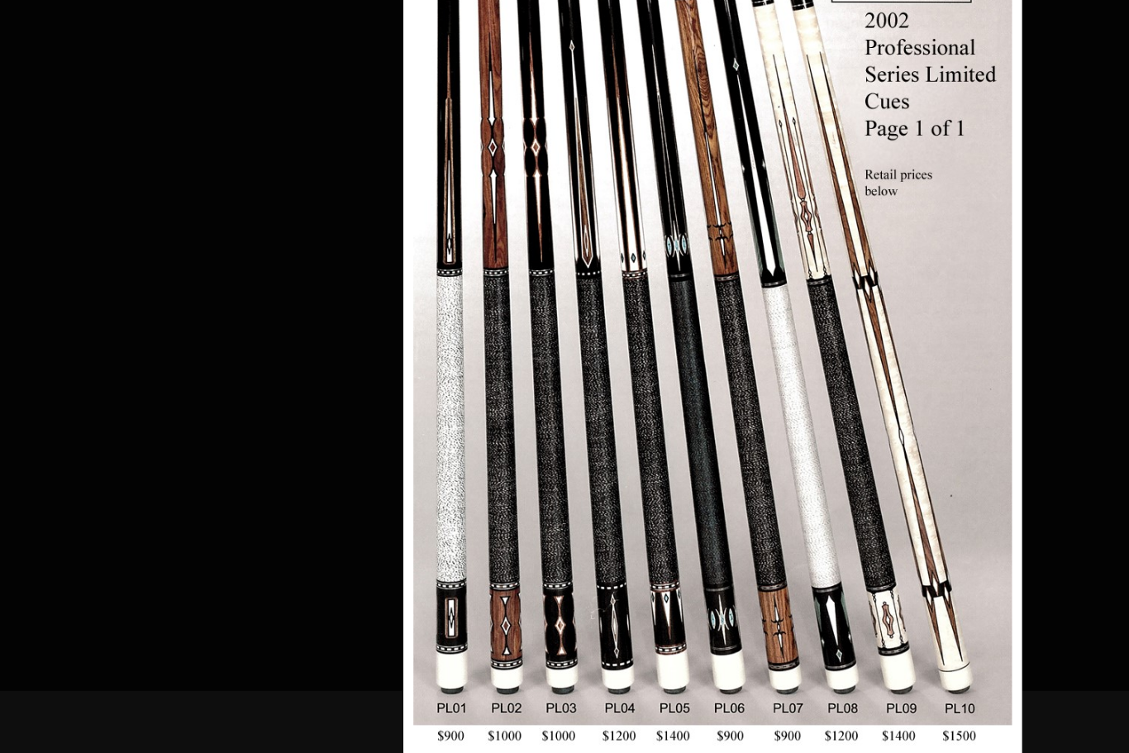
scroll to position [7023, 5009]
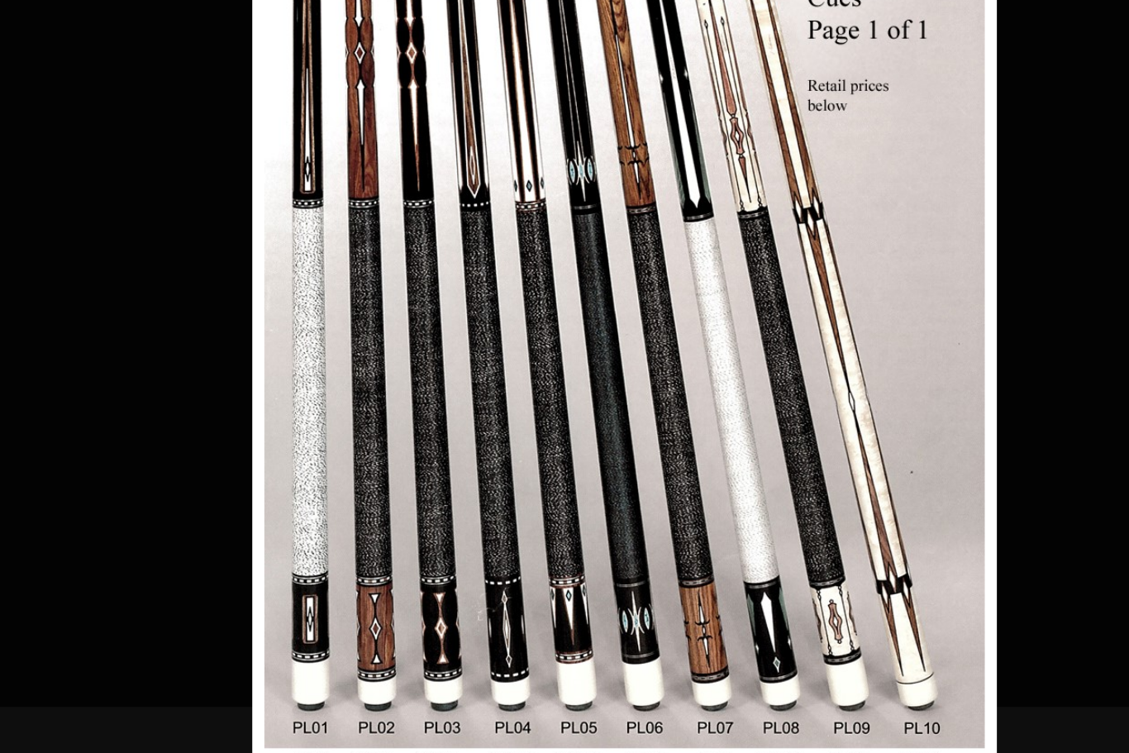
click at [790, 189] on link at bounding box center [904, 352] width 229 height 729
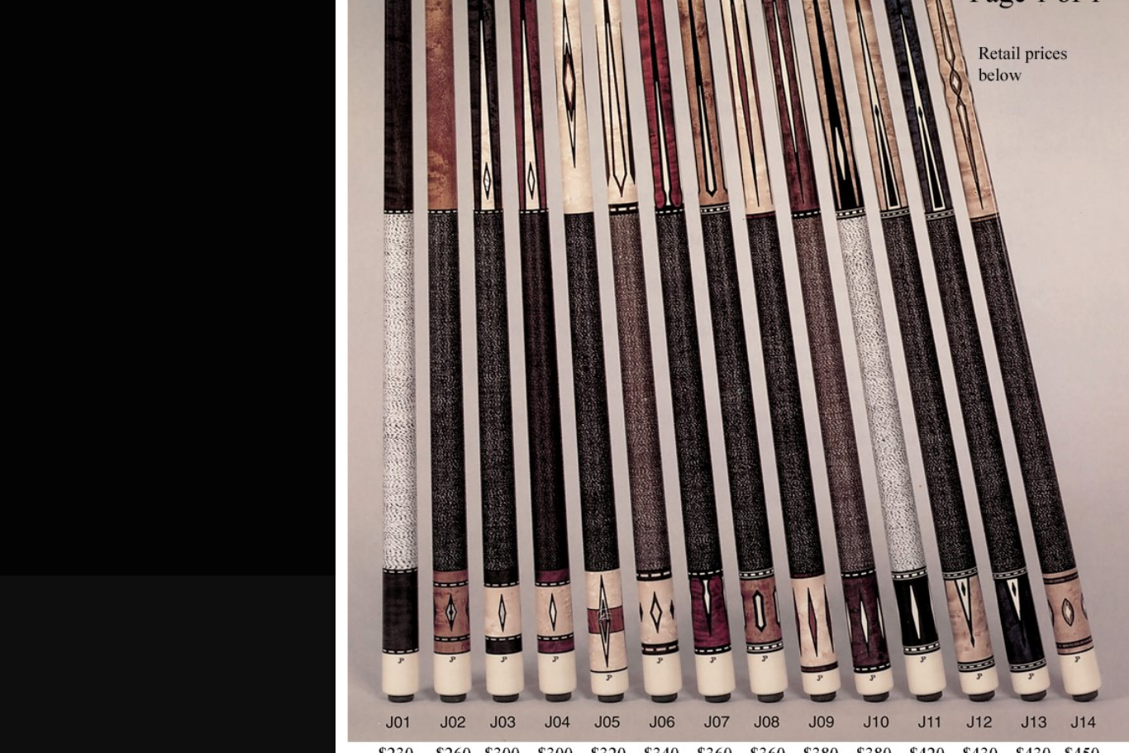
scroll to position [7183, 5052]
click at [887, 191] on link at bounding box center [1012, 377] width 250 height 729
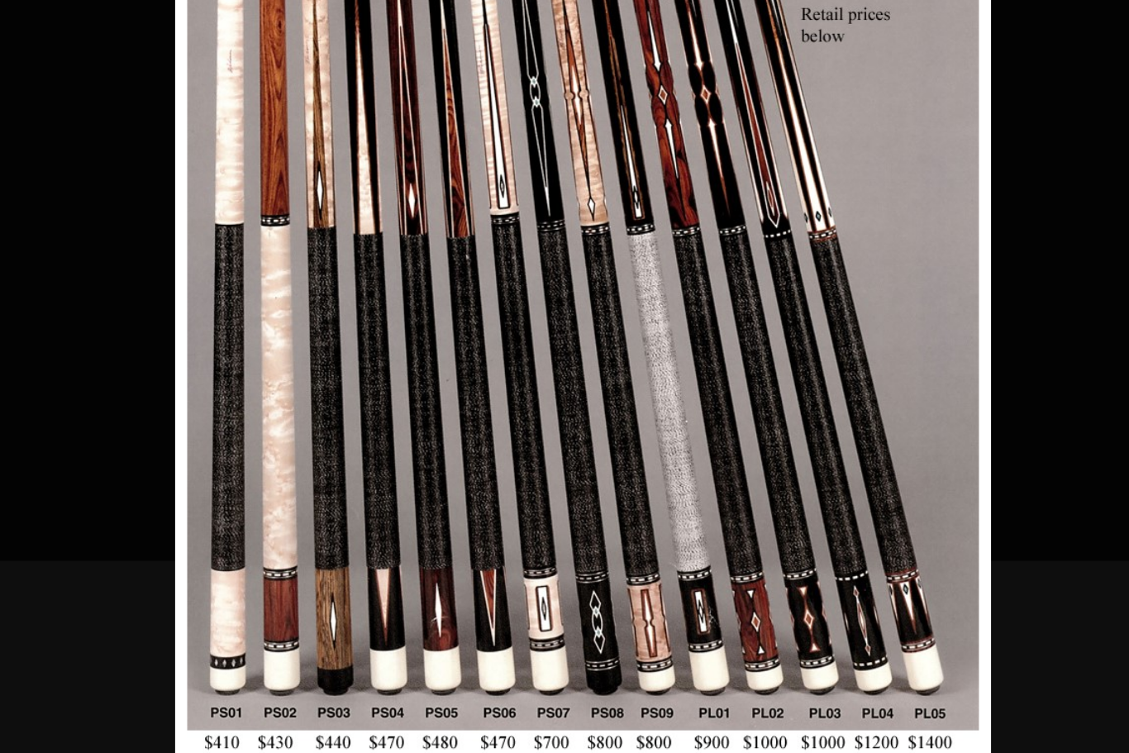
scroll to position [7378, 5216]
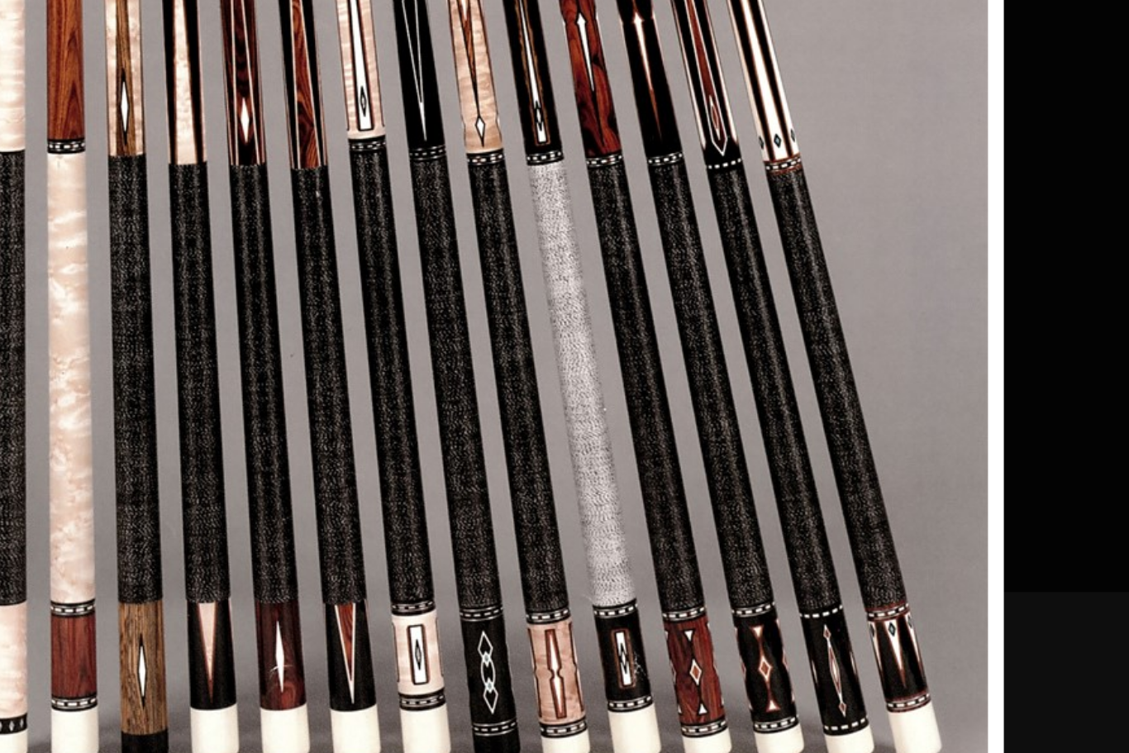
click at [783, 106] on link at bounding box center [908, 369] width 251 height 729
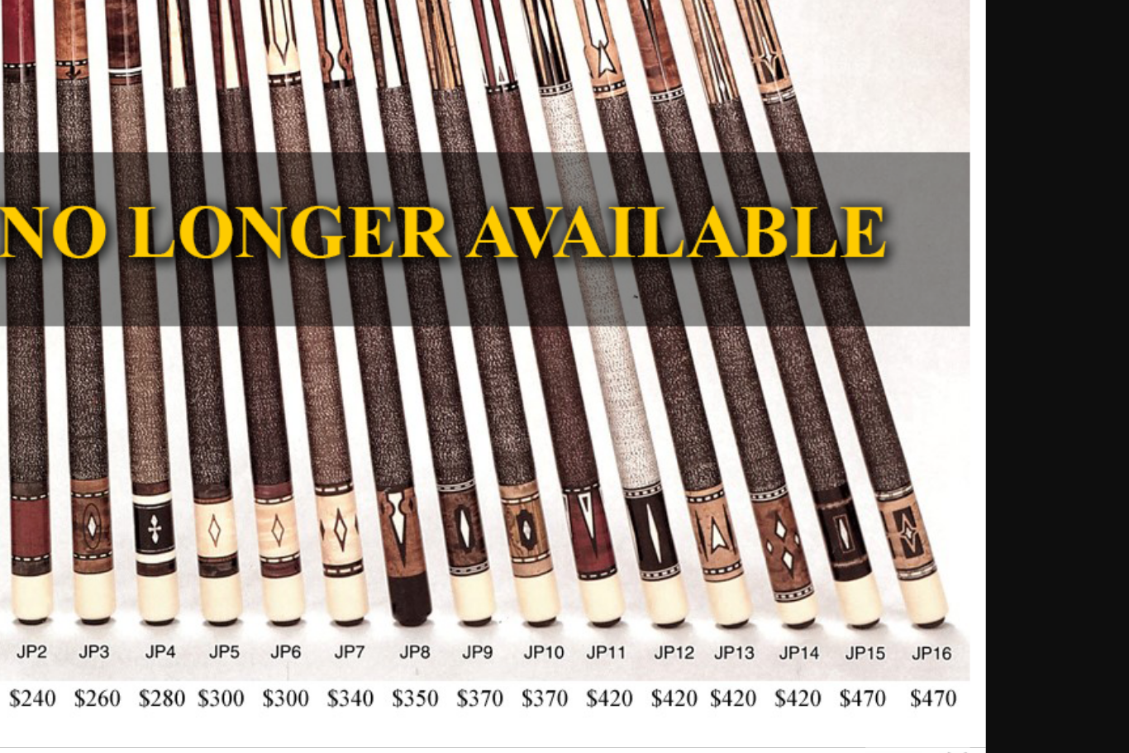
scroll to position [7664, 5538]
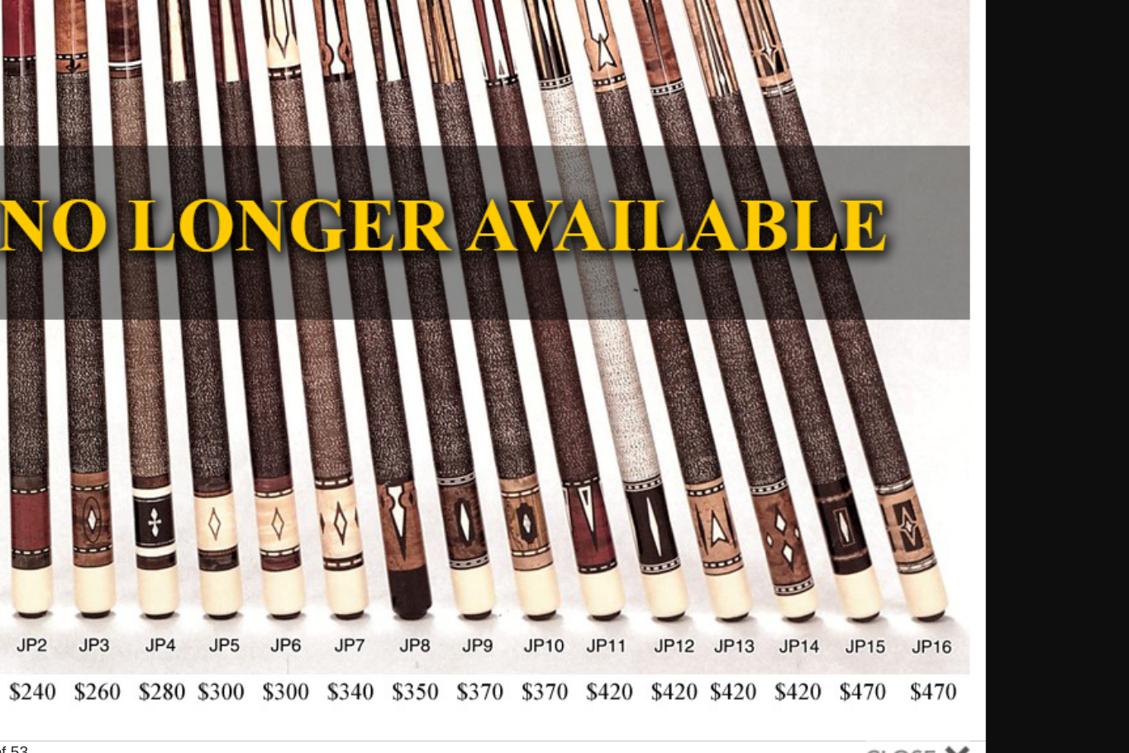
click at [780, 28] on link at bounding box center [906, 352] width 253 height 729
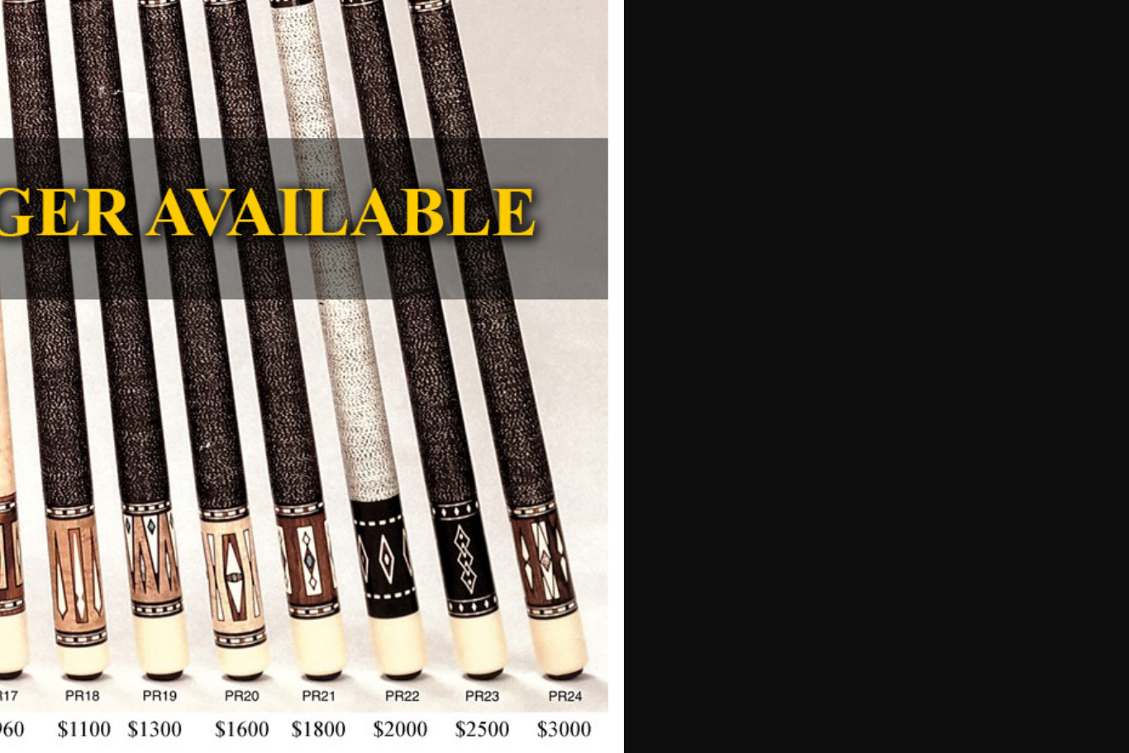
scroll to position [7990, 6022]
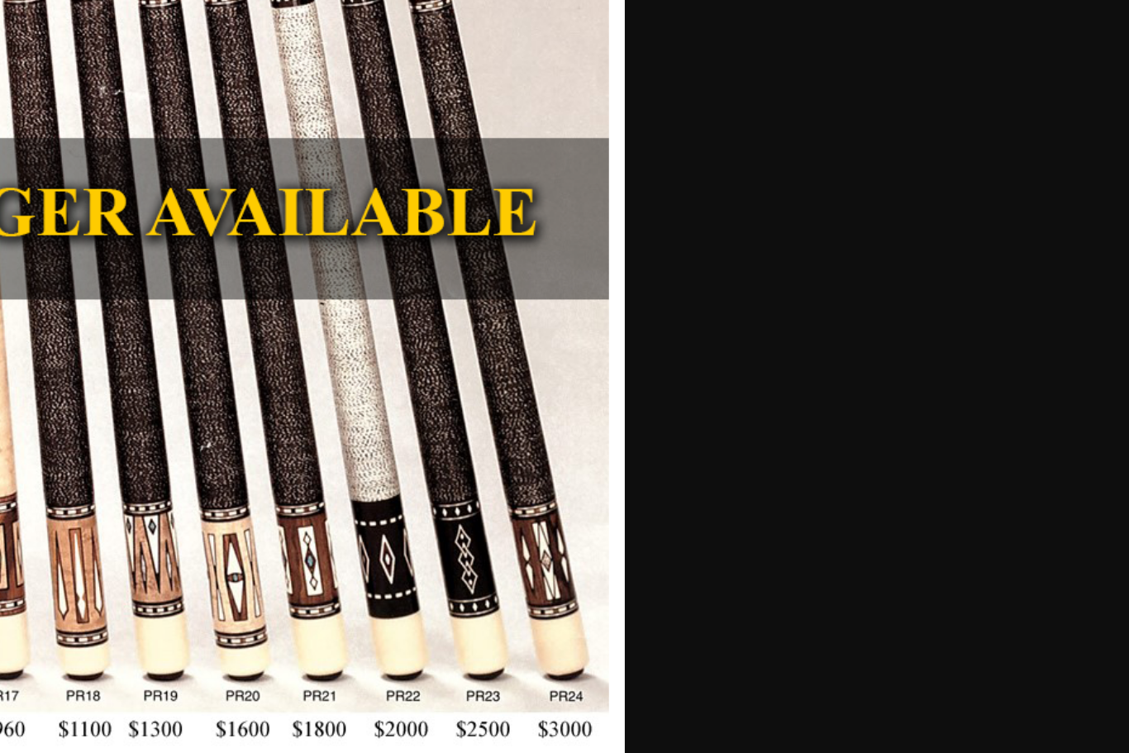
click at [627, 51] on link at bounding box center [745, 368] width 236 height 729
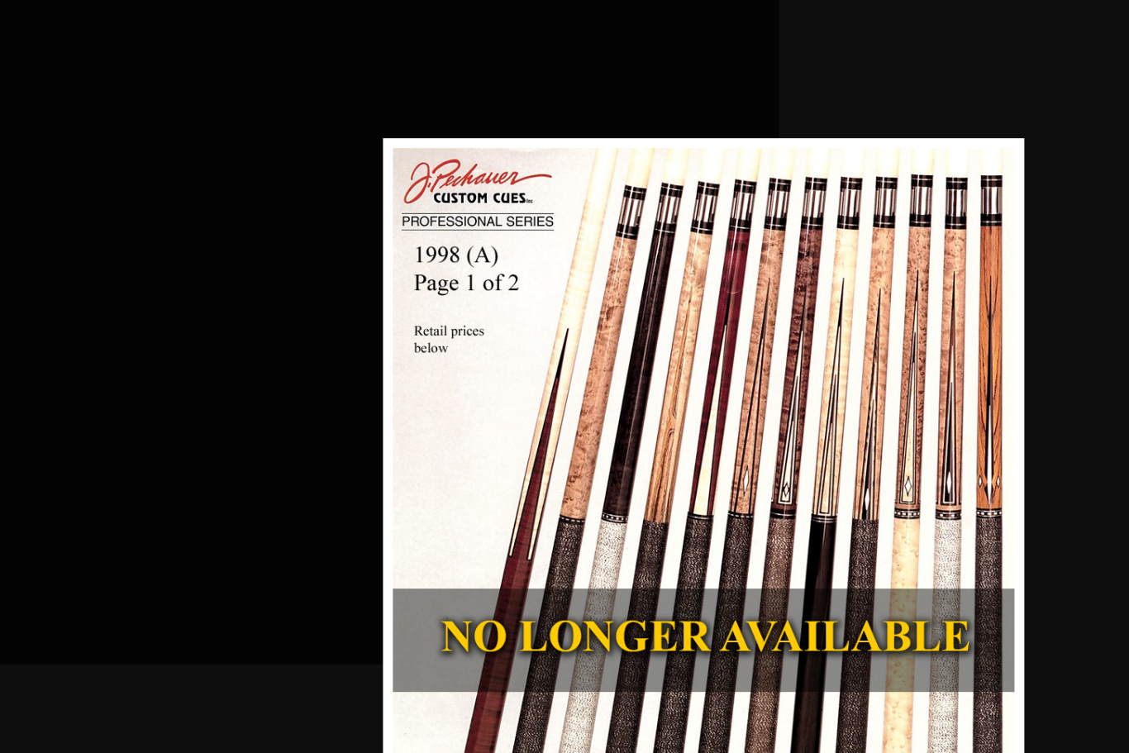
scroll to position [8161, 6351]
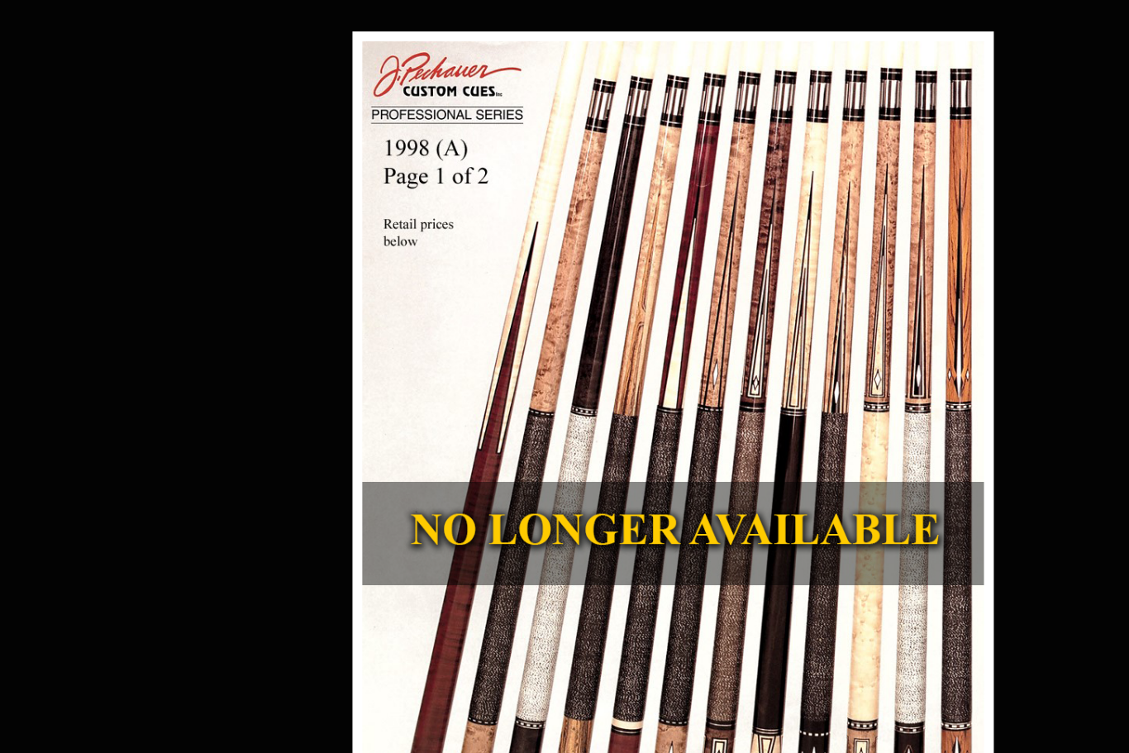
click at [816, 407] on link at bounding box center [894, 390] width 242 height 729
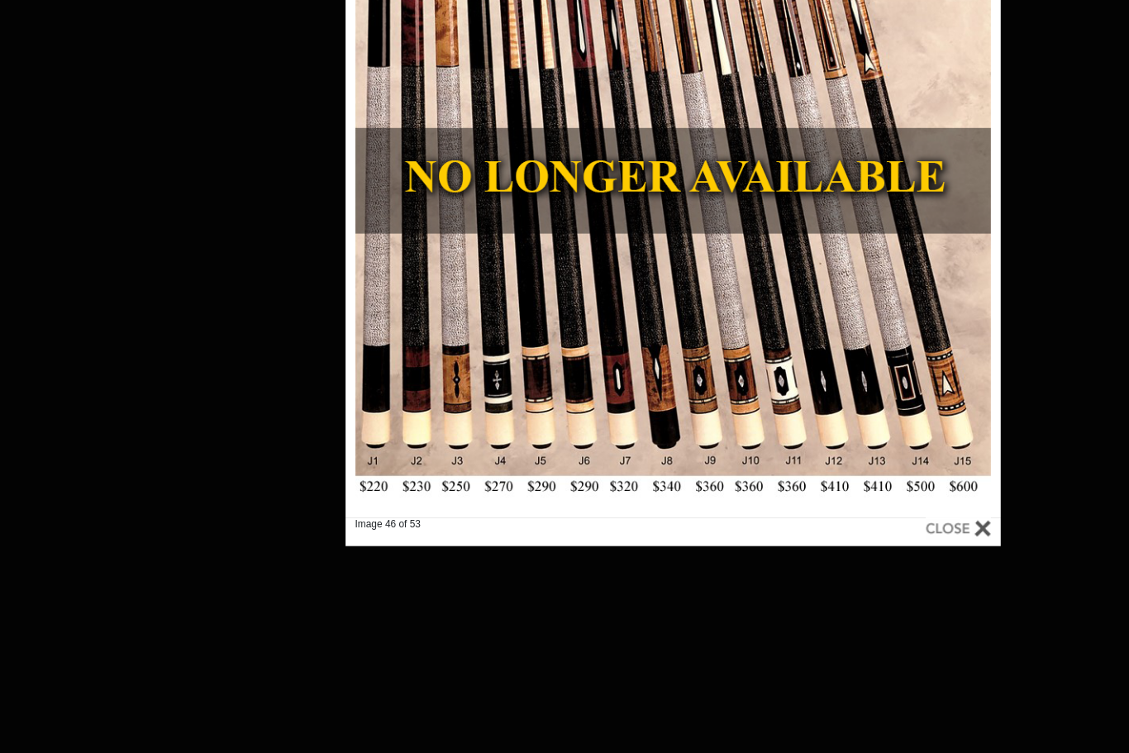
click at [773, 322] on link at bounding box center [896, 145] width 247 height 729
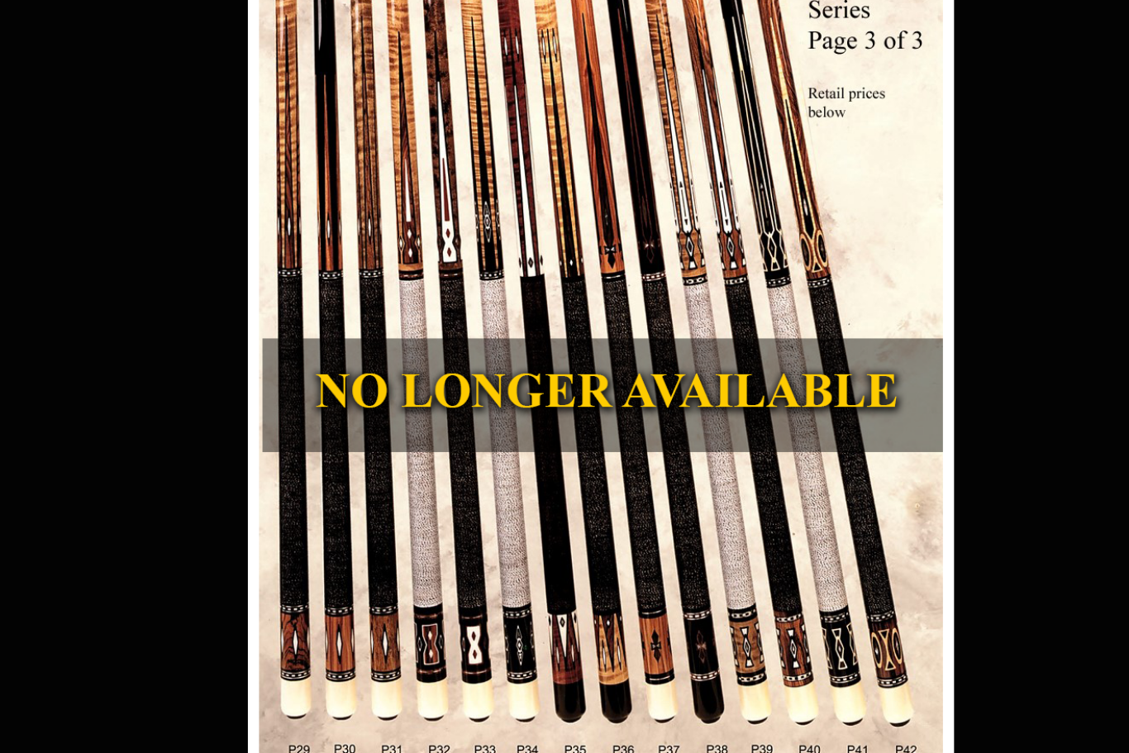
scroll to position [8201, 6364]
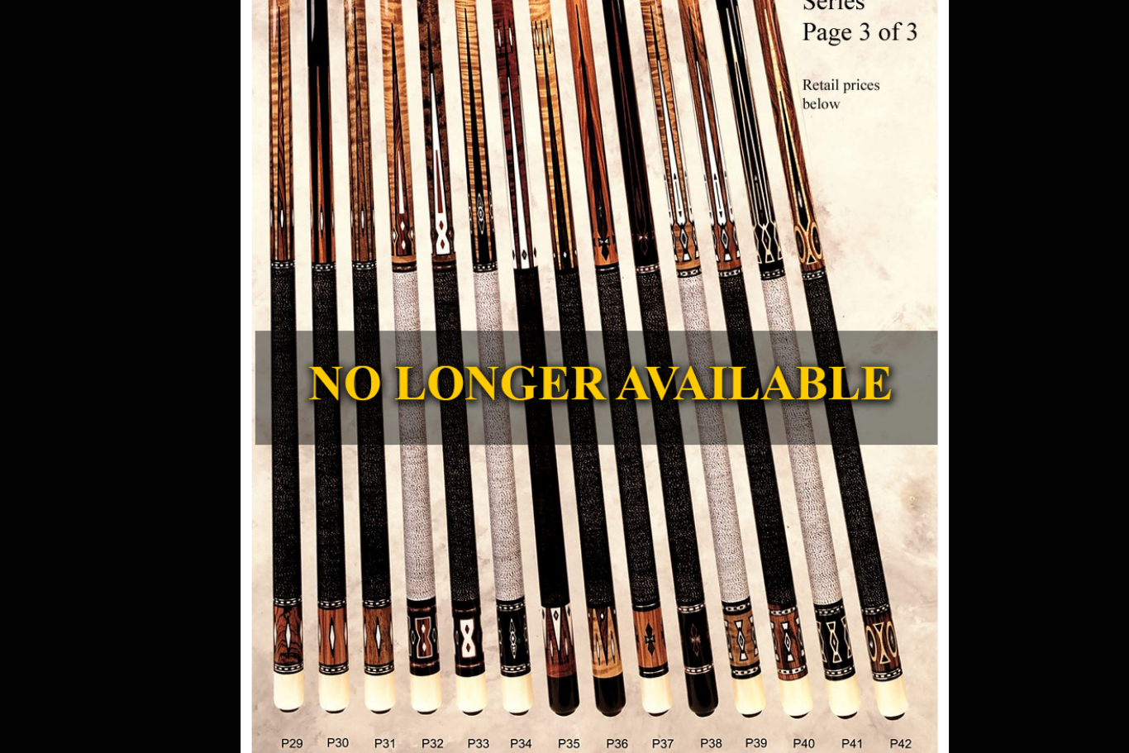
click at [760, 238] on link at bounding box center [878, 386] width 236 height 729
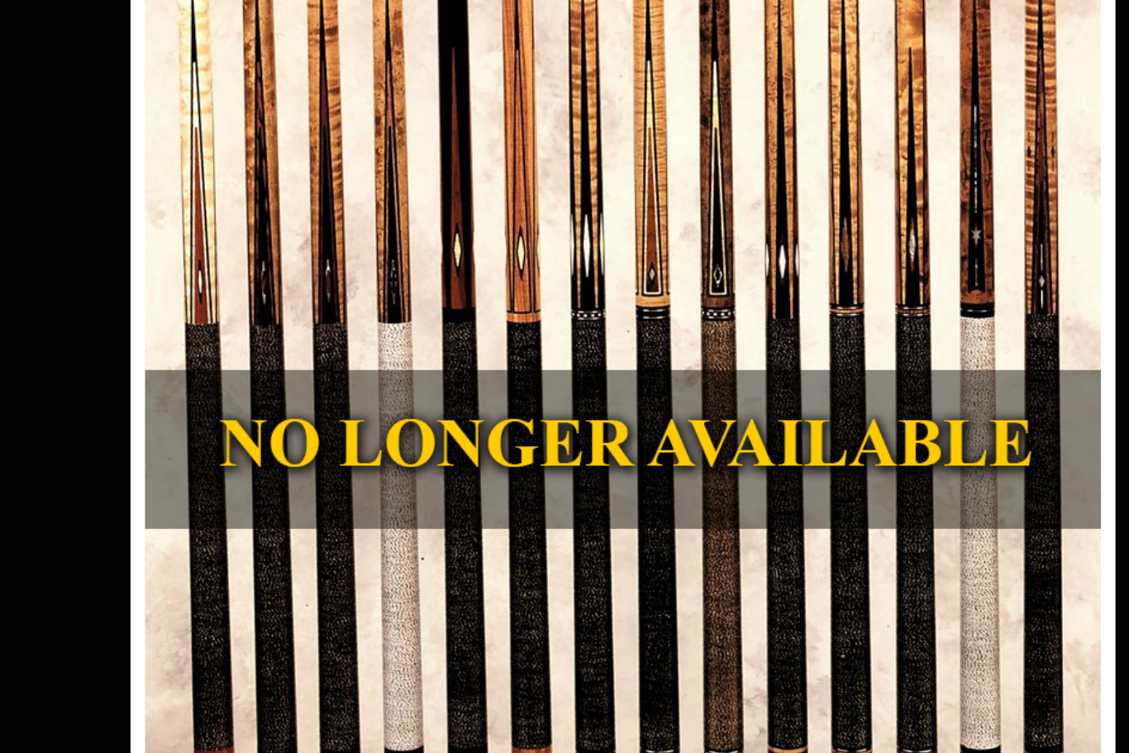
scroll to position [8268, 6383]
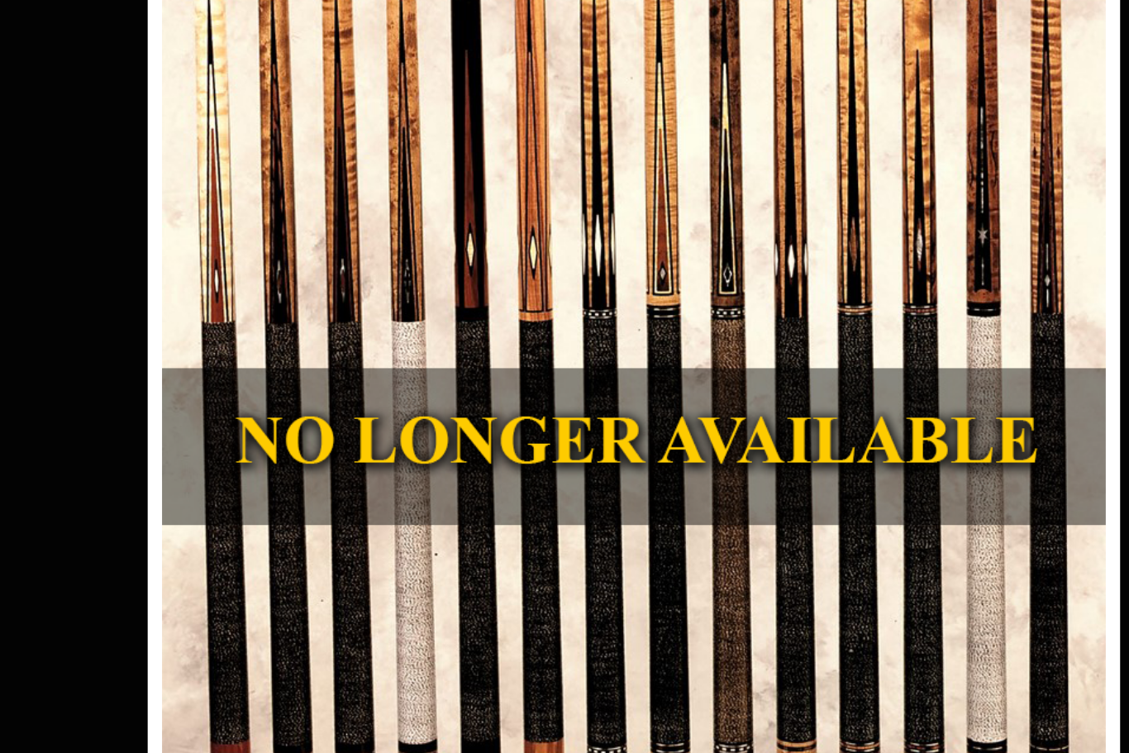
click at [868, 226] on link at bounding box center [994, 452] width 252 height 729
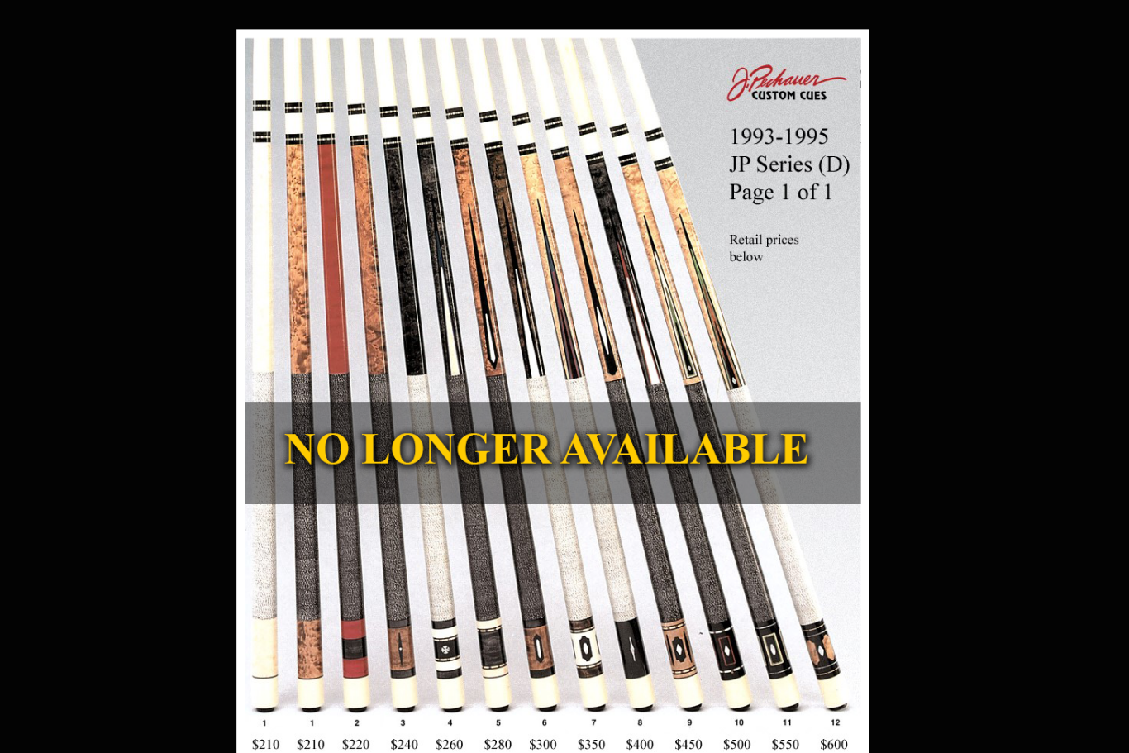
scroll to position [8477, 6859]
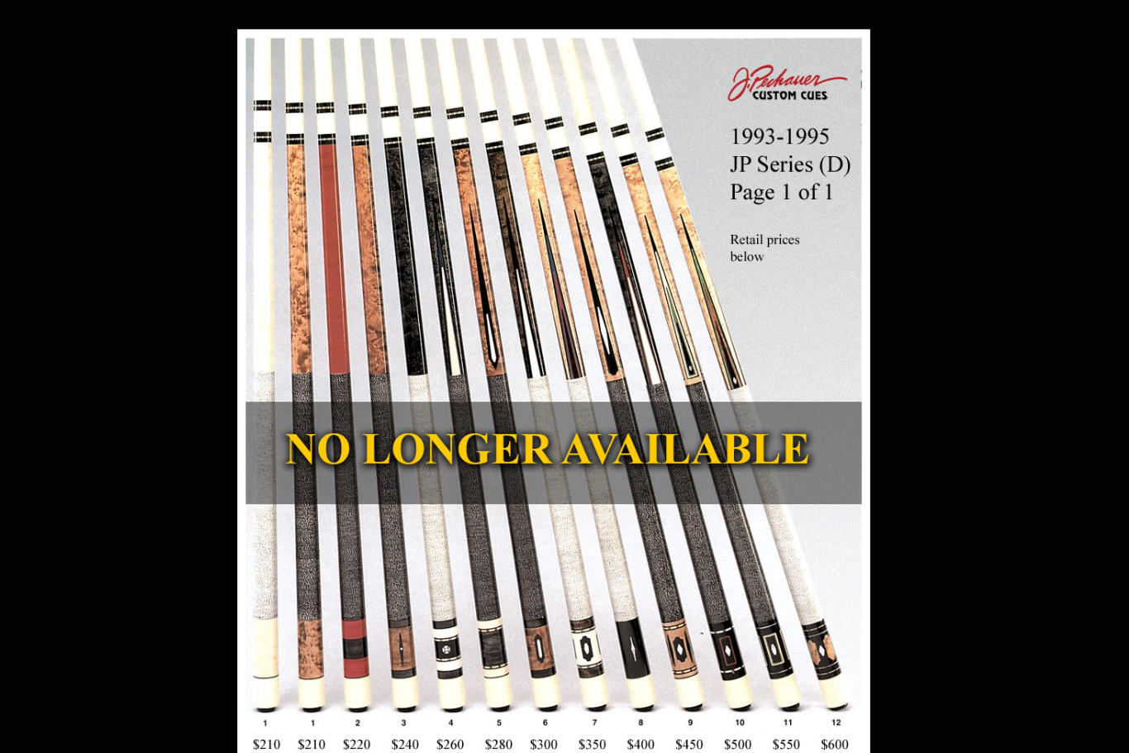
click at [835, 403] on link at bounding box center [735, 393] width 279 height 729
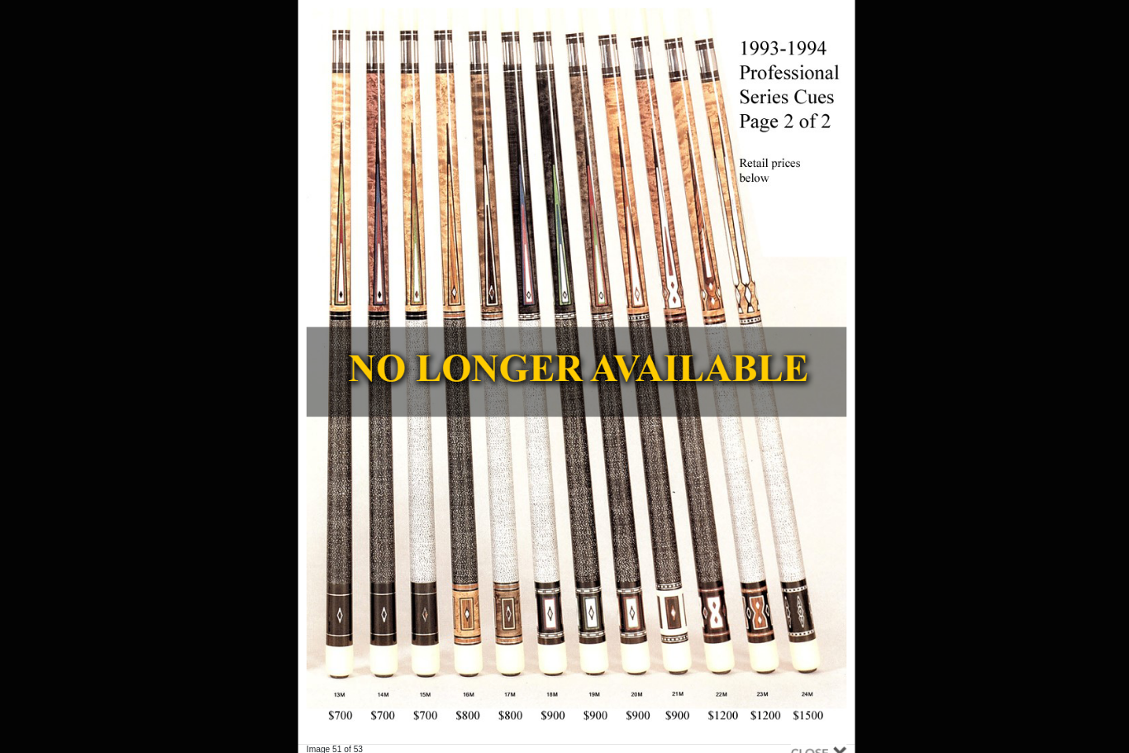
click at [817, 371] on link at bounding box center [736, 364] width 245 height 729
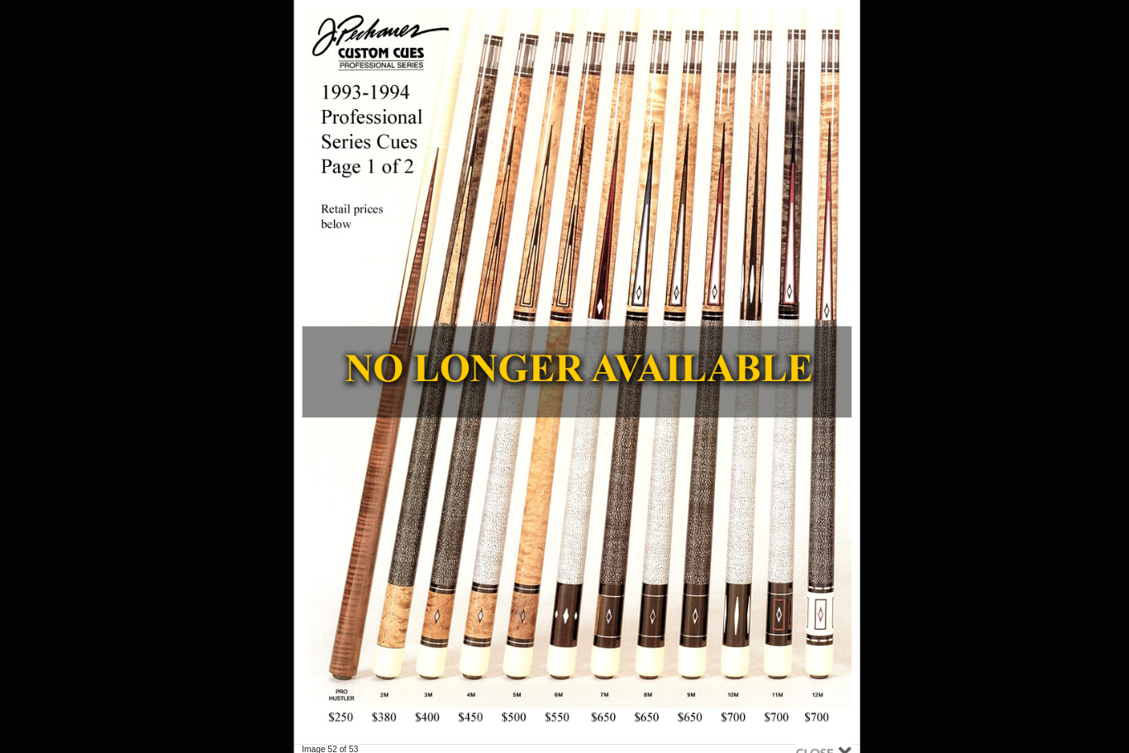
click at [817, 377] on link at bounding box center [740, 364] width 250 height 729
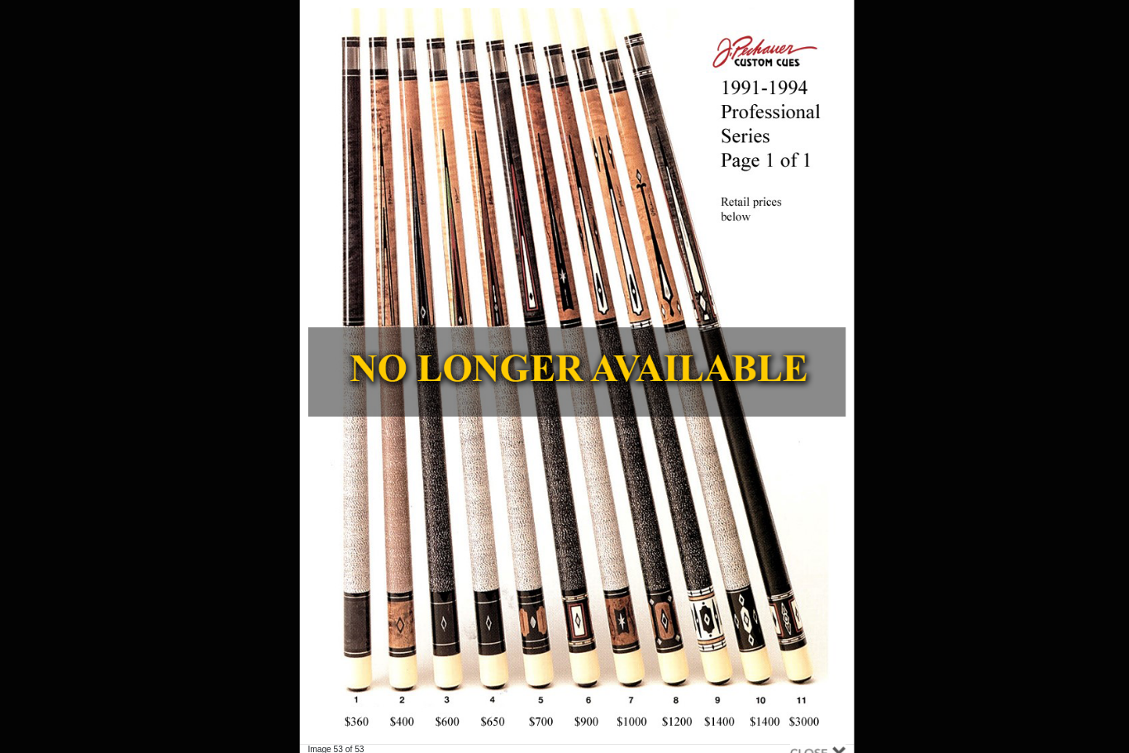
click at [818, 383] on link at bounding box center [736, 364] width 245 height 729
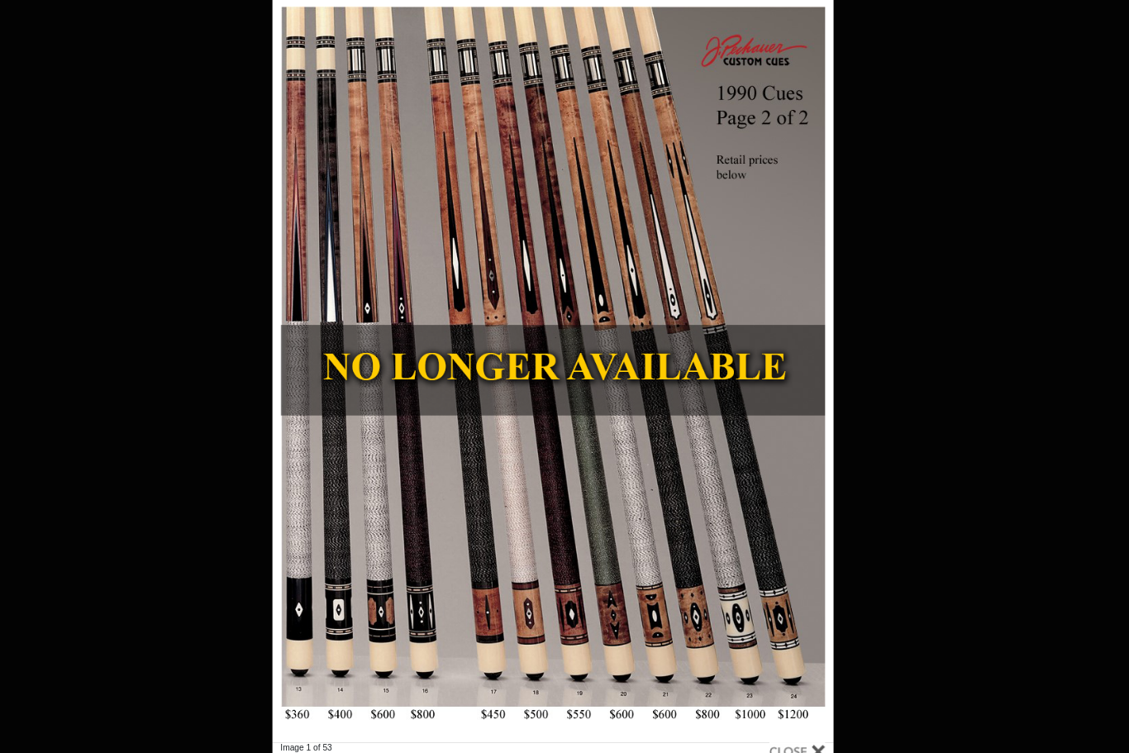
scroll to position [8478, 6882]
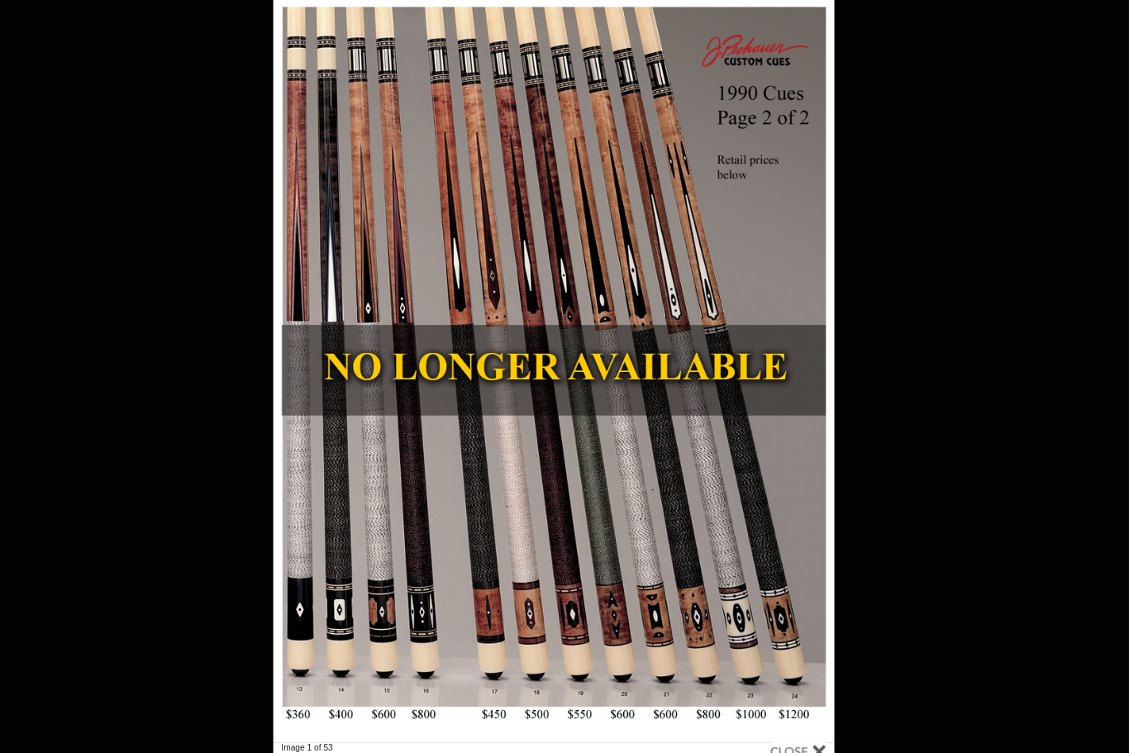
click at [807, 744] on div at bounding box center [804, 736] width 55 height 18
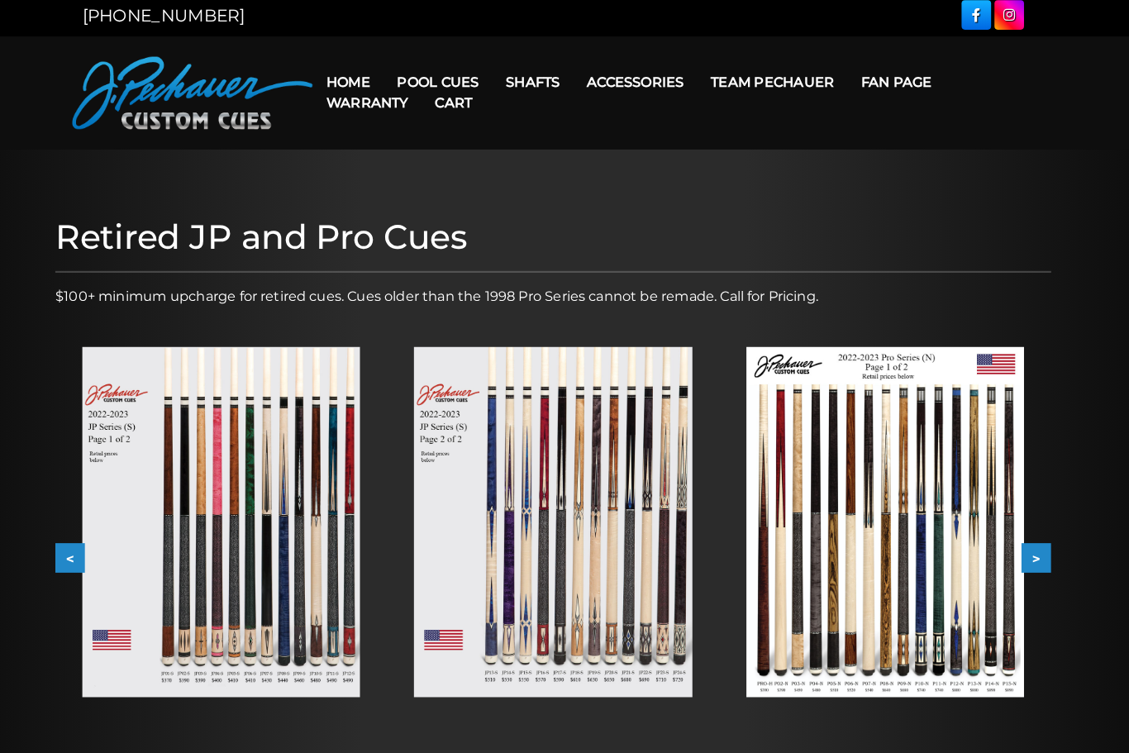
scroll to position [0, 0]
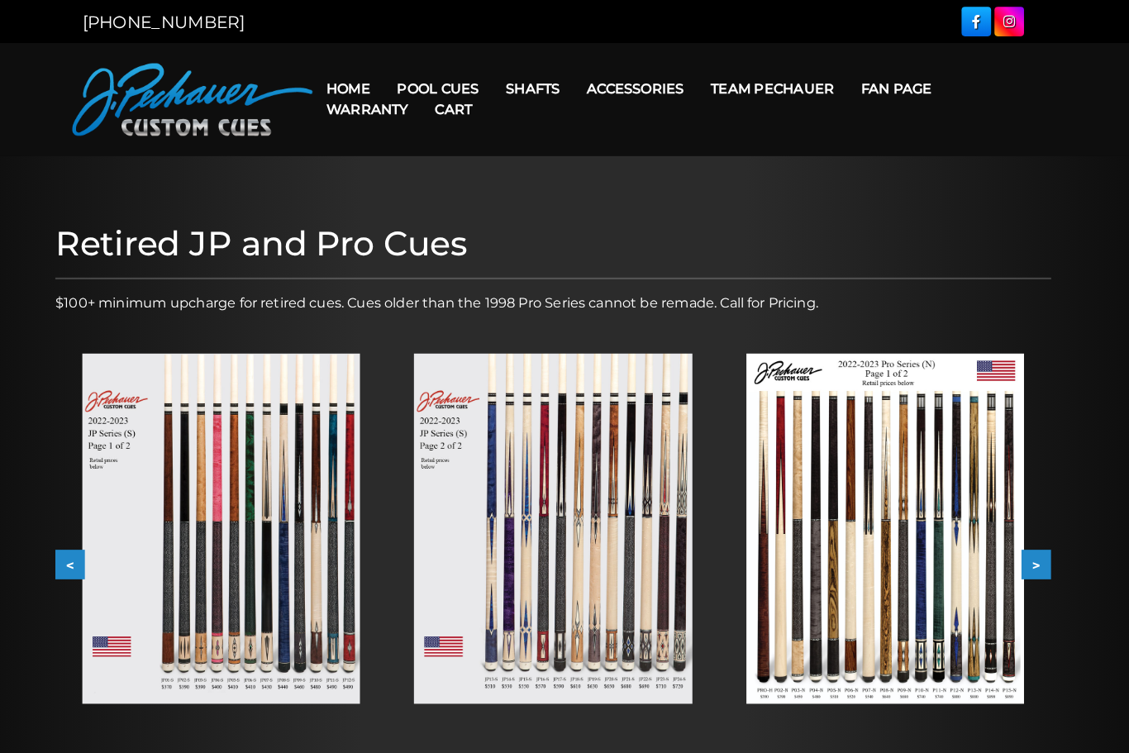
click at [440, 86] on link "Cart" at bounding box center [466, 107] width 63 height 42
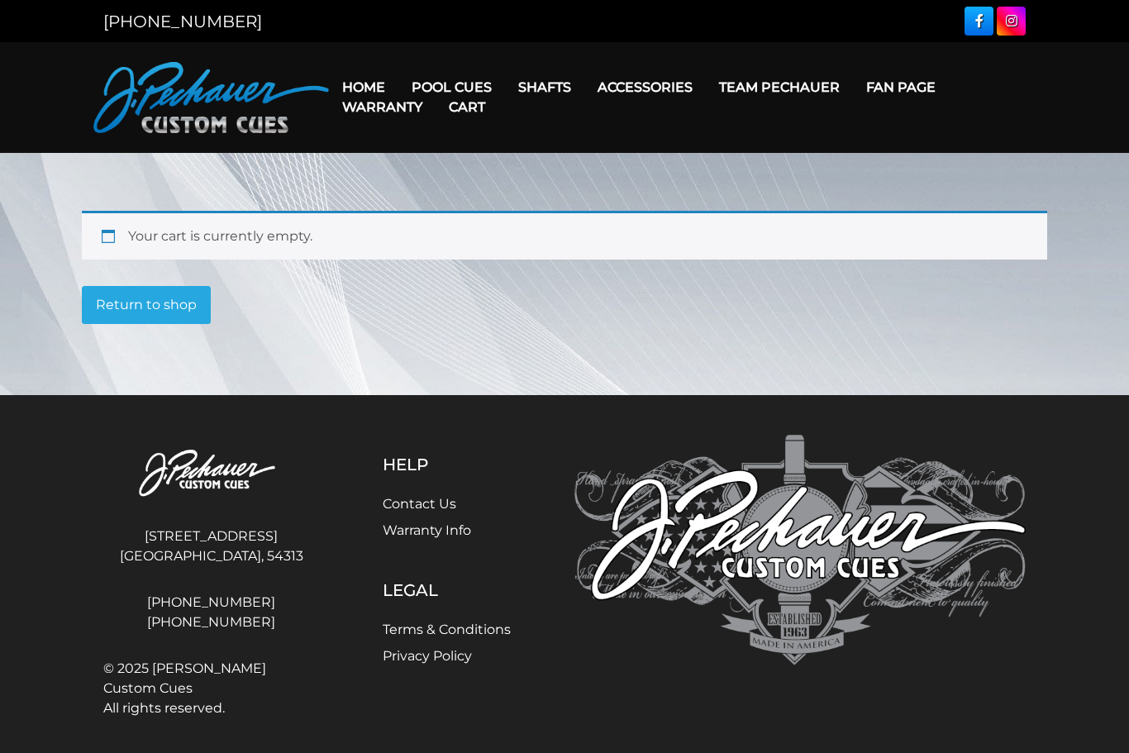
click at [176, 314] on link "Return to shop" at bounding box center [146, 305] width 129 height 38
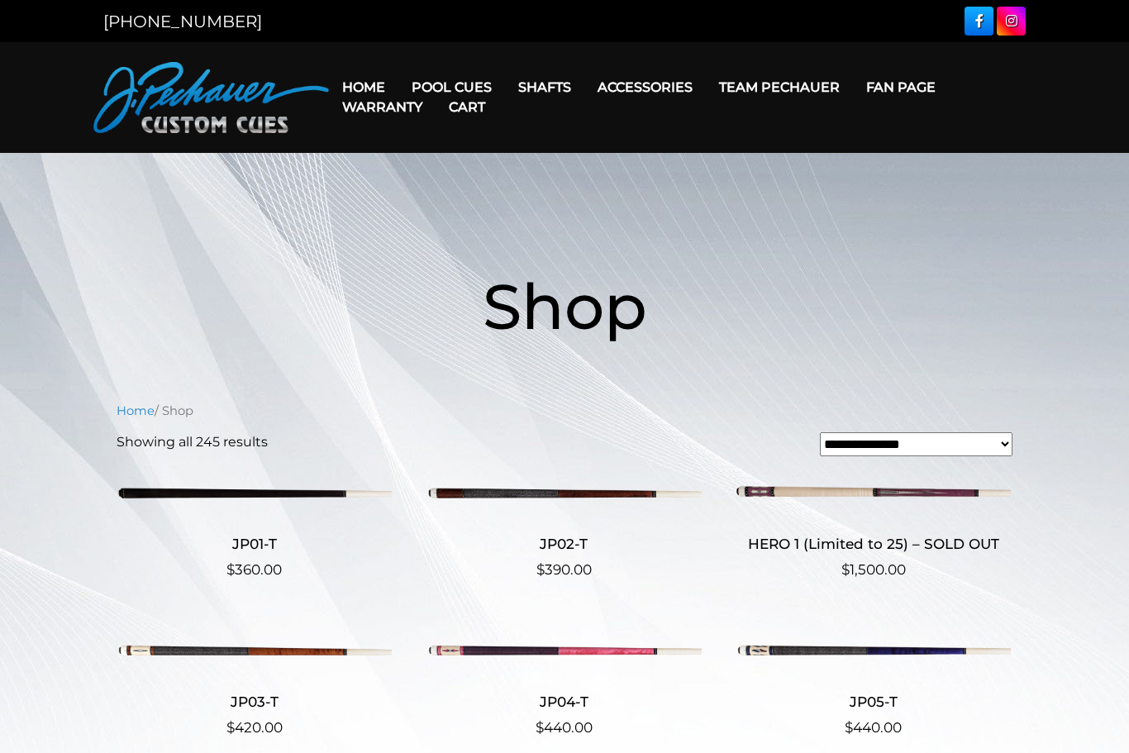
click at [448, 98] on link "Cart" at bounding box center [466, 107] width 63 height 42
click at [450, 91] on link "Cart" at bounding box center [466, 107] width 63 height 42
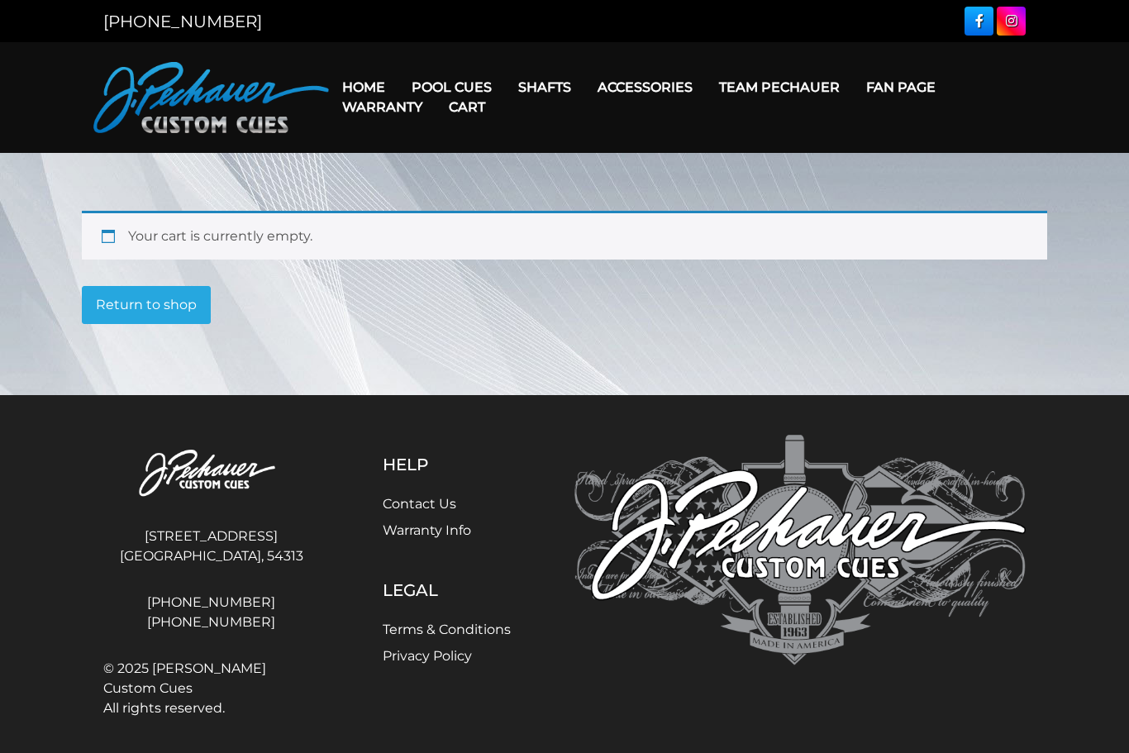
click at [172, 316] on link "Return to shop" at bounding box center [146, 305] width 129 height 38
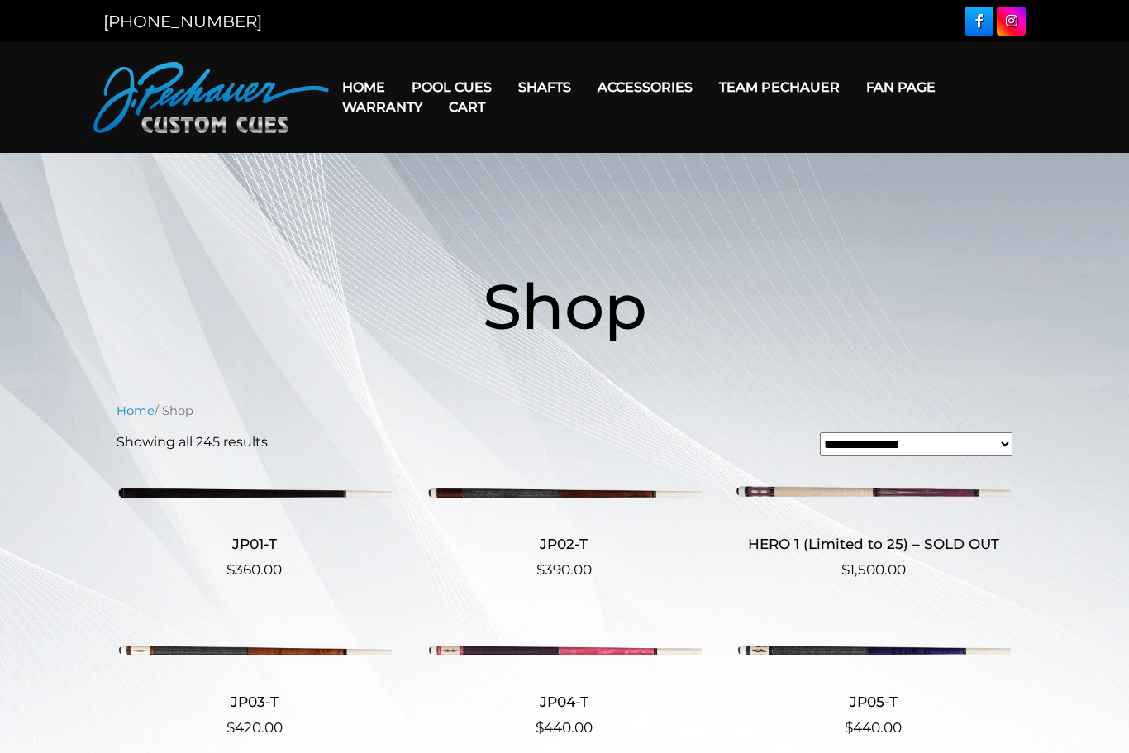
click at [462, 89] on link "Cart" at bounding box center [466, 107] width 63 height 42
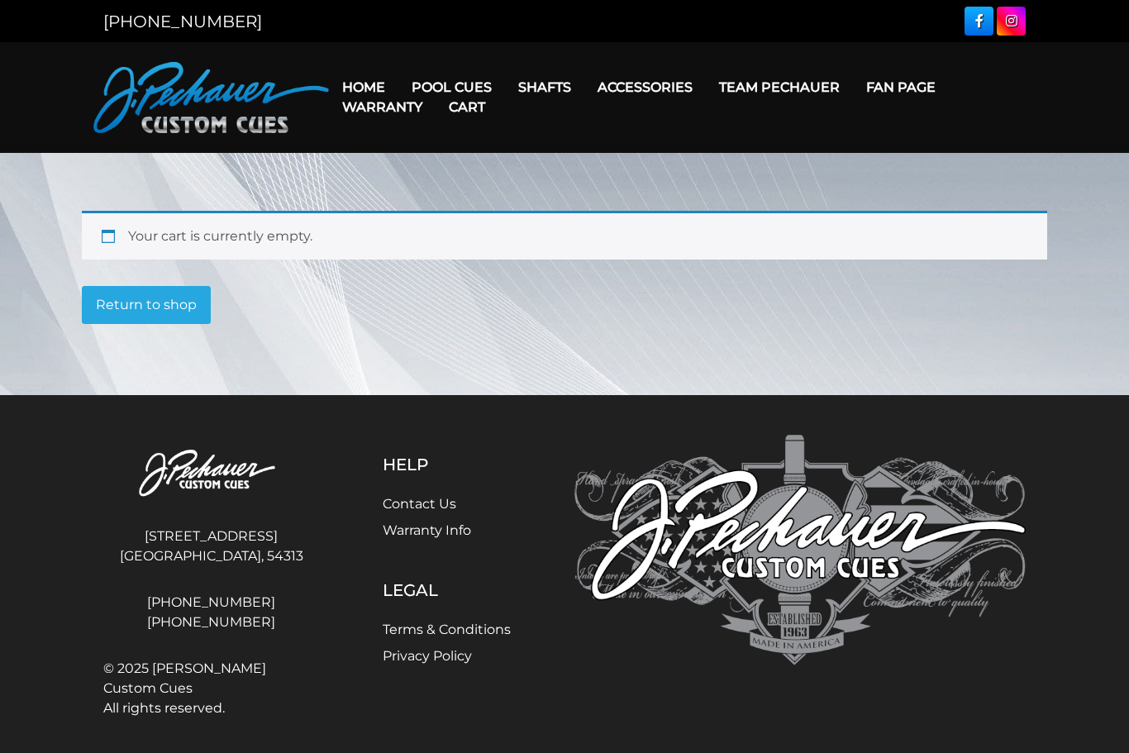
click at [148, 246] on div "Your cart is currently empty." at bounding box center [564, 235] width 965 height 49
click at [141, 247] on div "Your cart is currently empty." at bounding box center [564, 235] width 965 height 49
click at [421, 242] on div "Your cart is currently empty." at bounding box center [564, 235] width 965 height 49
click at [424, 241] on div "Your cart is currently empty." at bounding box center [564, 235] width 965 height 49
click at [467, 92] on link "Cart" at bounding box center [466, 107] width 63 height 42
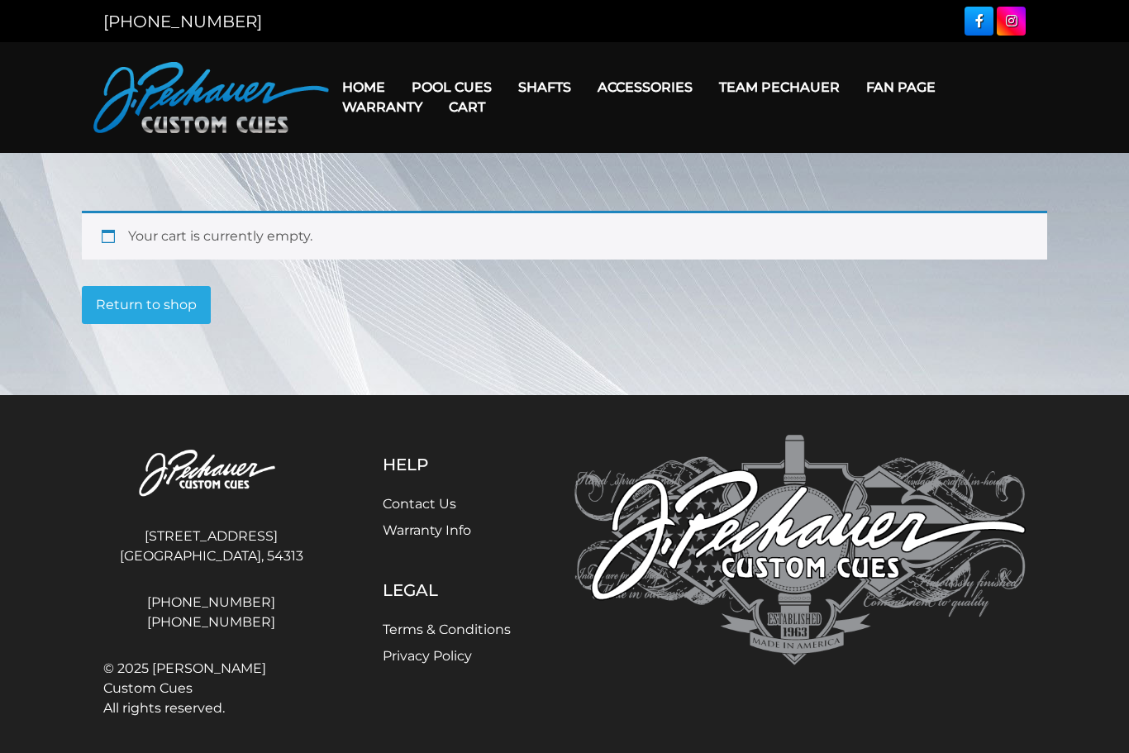
click at [455, 92] on link "Cart" at bounding box center [466, 107] width 63 height 42
click at [445, 95] on link "Cart" at bounding box center [466, 107] width 63 height 42
click at [451, 94] on link "Cart" at bounding box center [466, 107] width 63 height 42
click at [446, 100] on link "Cart" at bounding box center [466, 107] width 63 height 42
click at [462, 94] on link "Cart" at bounding box center [466, 107] width 63 height 42
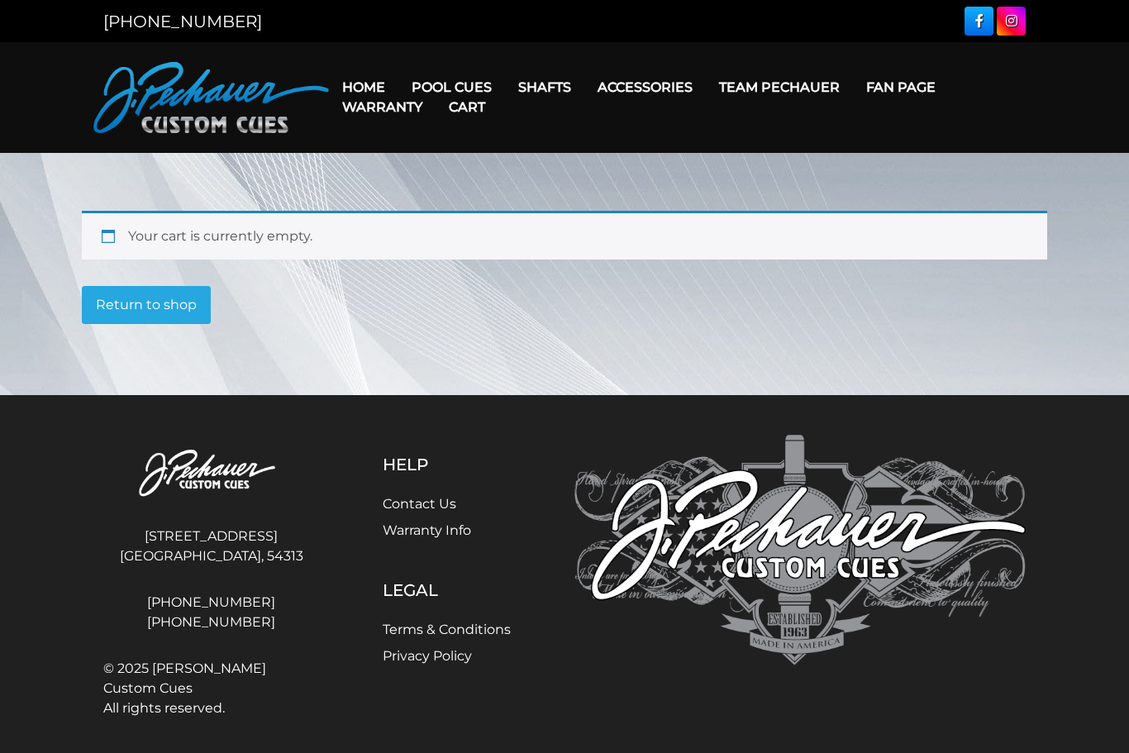
click at [473, 100] on link "Cart" at bounding box center [466, 107] width 63 height 42
click at [372, 94] on link "Warranty" at bounding box center [382, 107] width 107 height 42
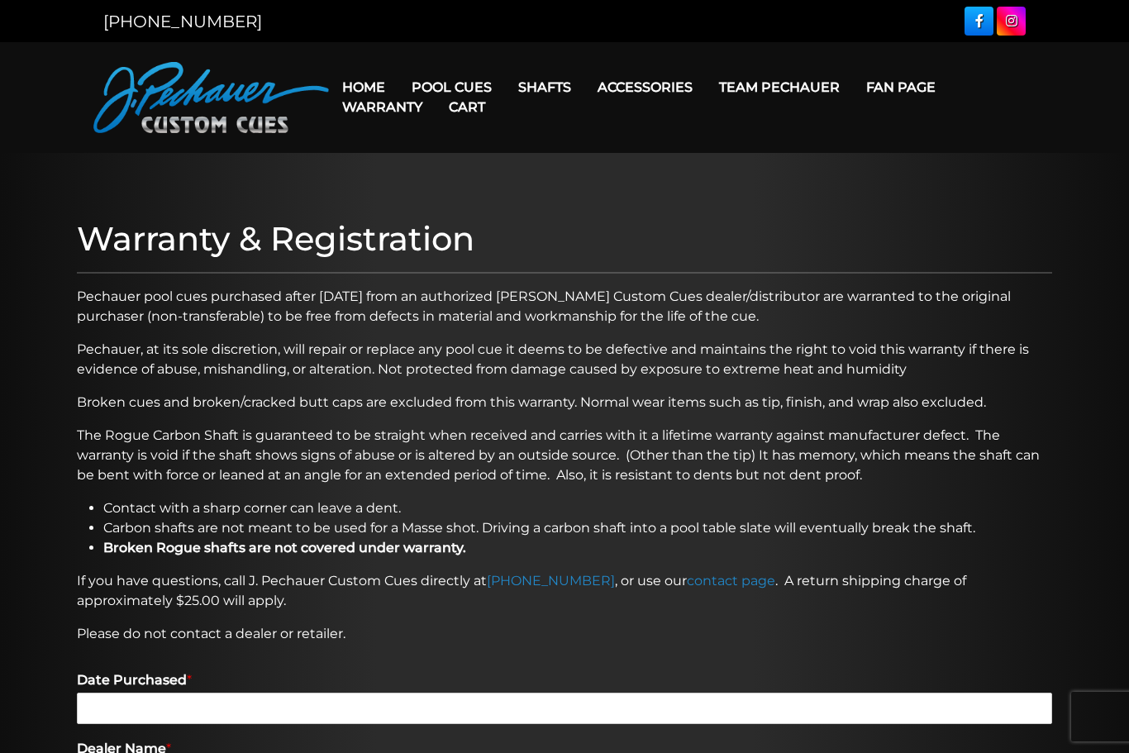
click at [445, 88] on link "Cart" at bounding box center [466, 107] width 63 height 42
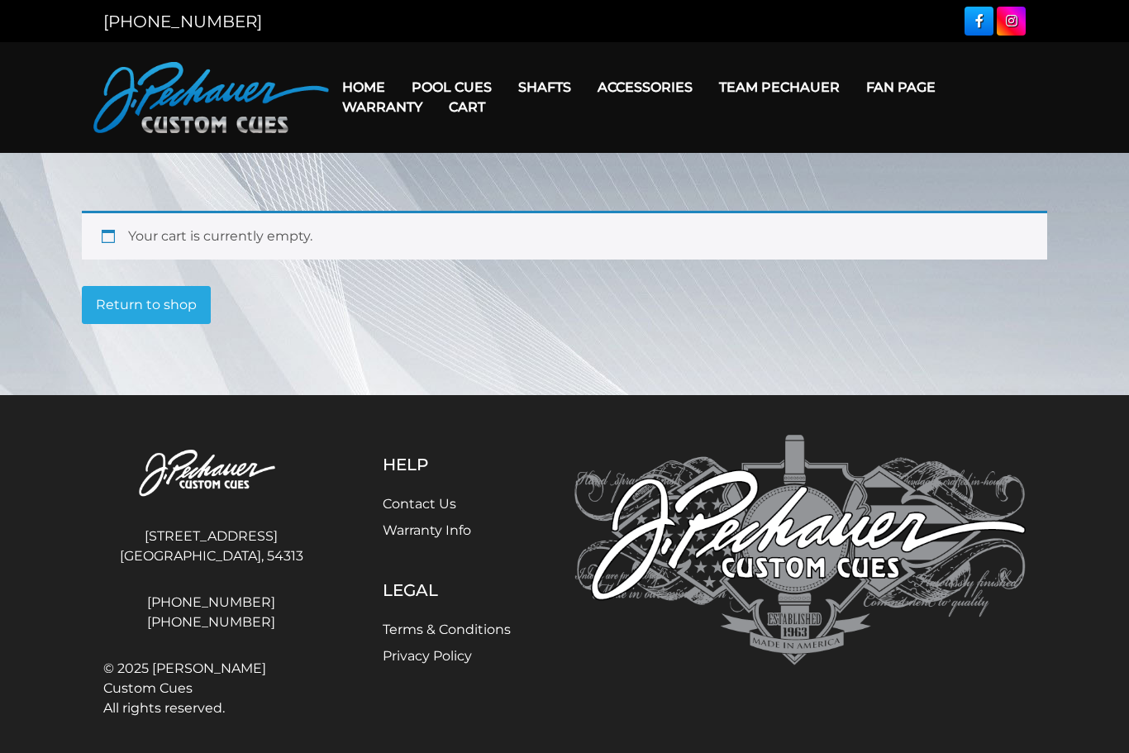
click at [450, 91] on link "Cart" at bounding box center [466, 107] width 63 height 42
click at [455, 98] on link "Cart" at bounding box center [466, 107] width 63 height 42
click at [462, 95] on link "Cart" at bounding box center [466, 107] width 63 height 42
click at [179, 308] on link "Return to shop" at bounding box center [146, 305] width 129 height 38
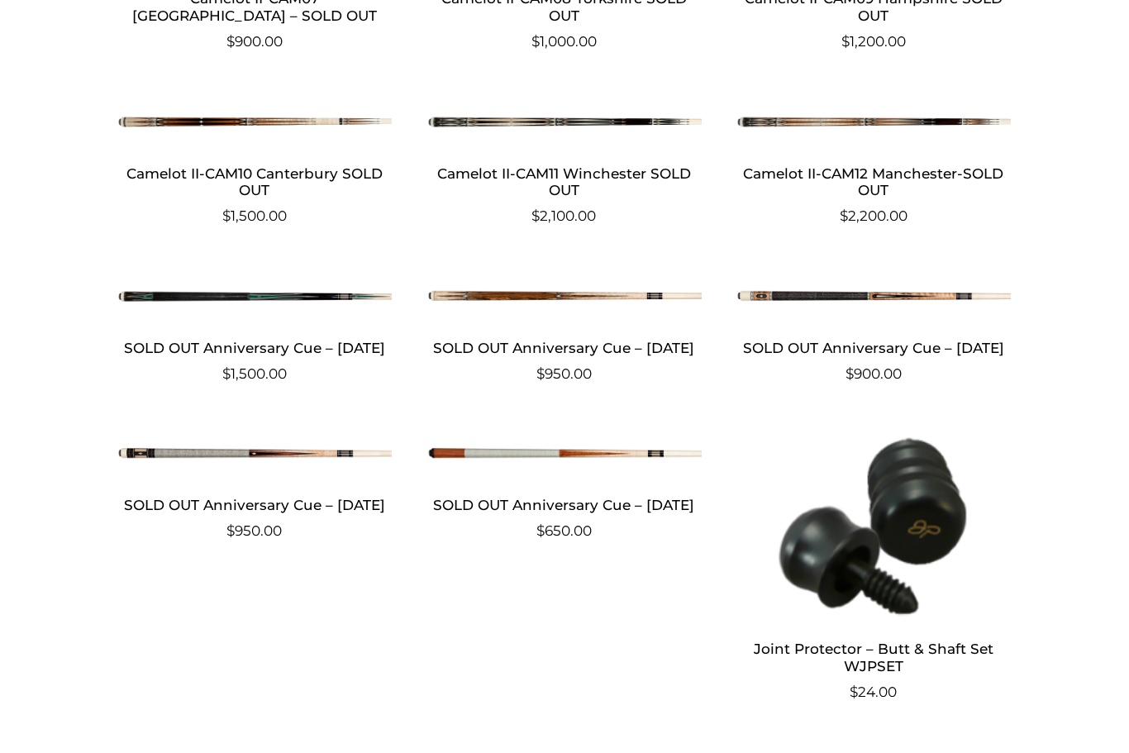
scroll to position [25037, 0]
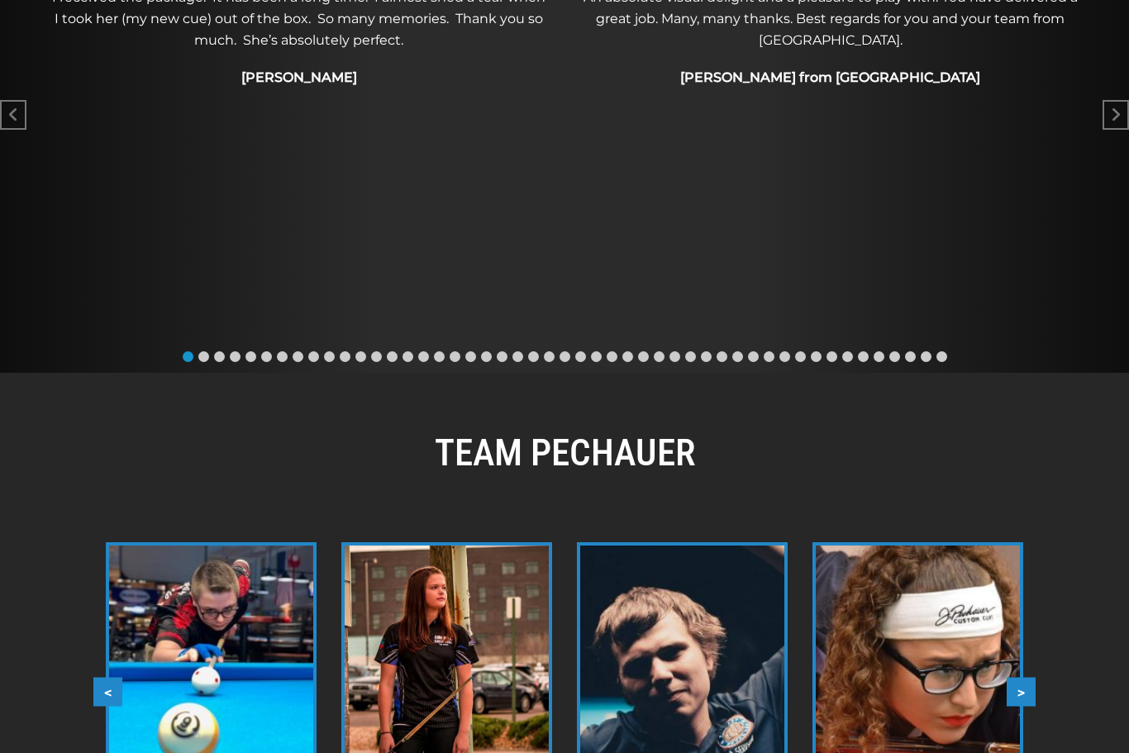
scroll to position [1005, 0]
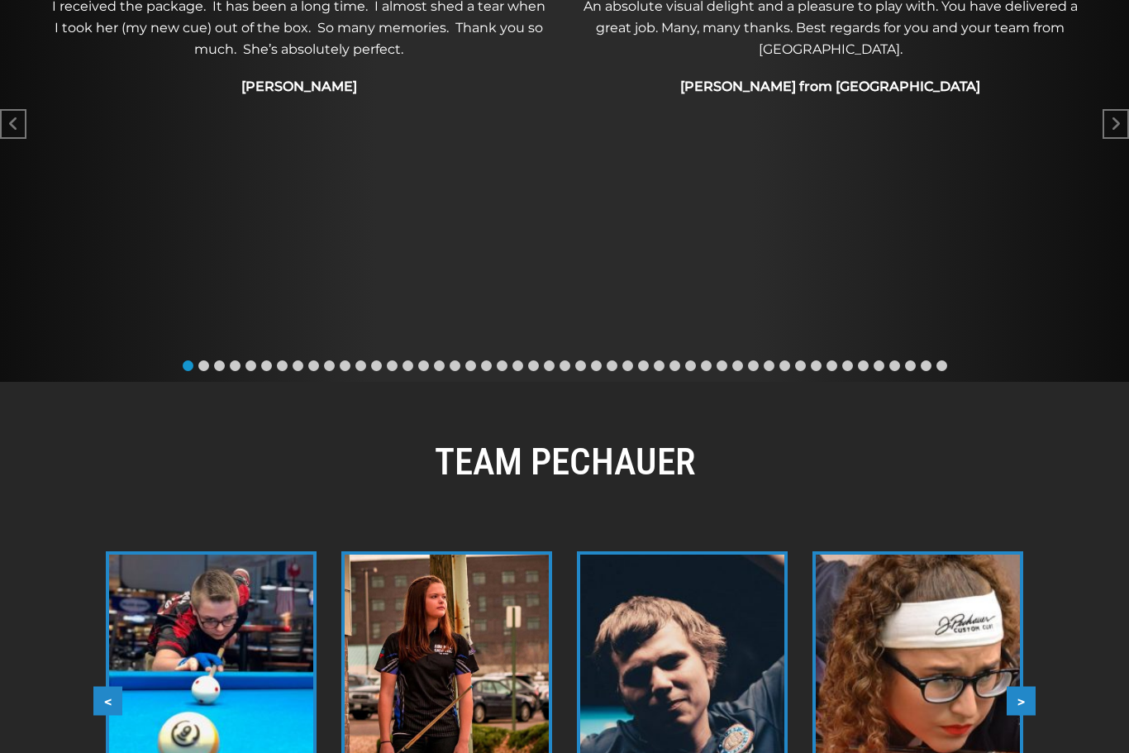
click at [616, 363] on span "Go to slide 28" at bounding box center [612, 365] width 11 height 11
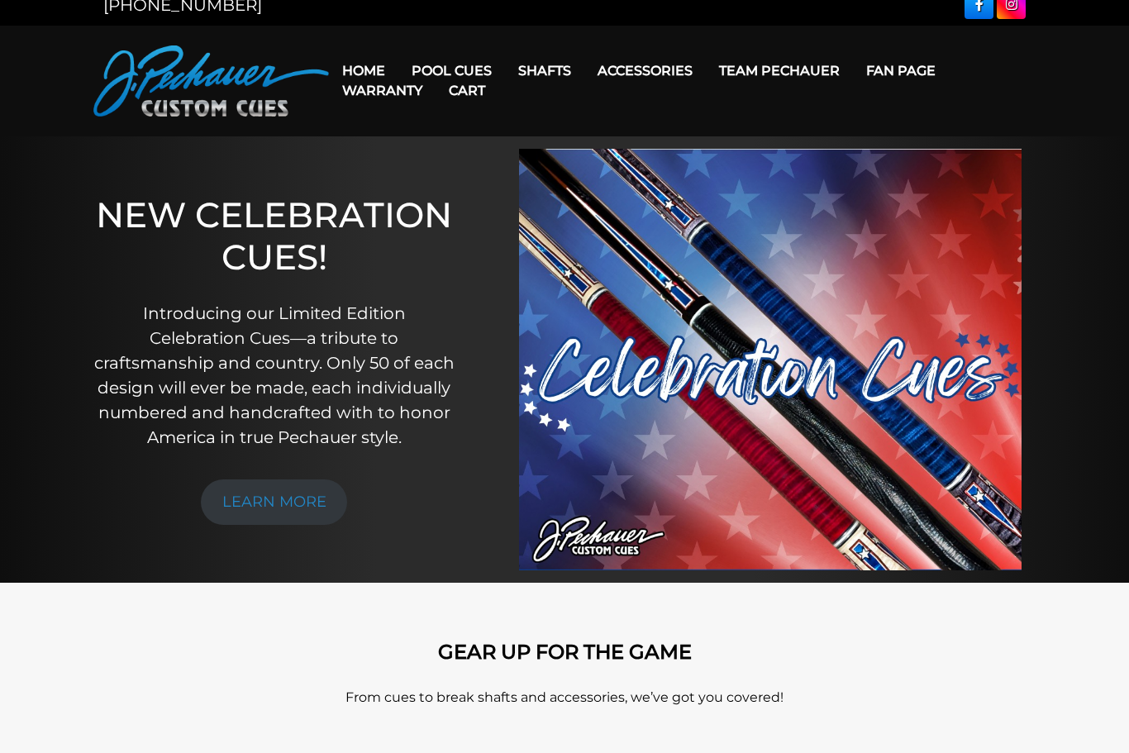
scroll to position [14, 0]
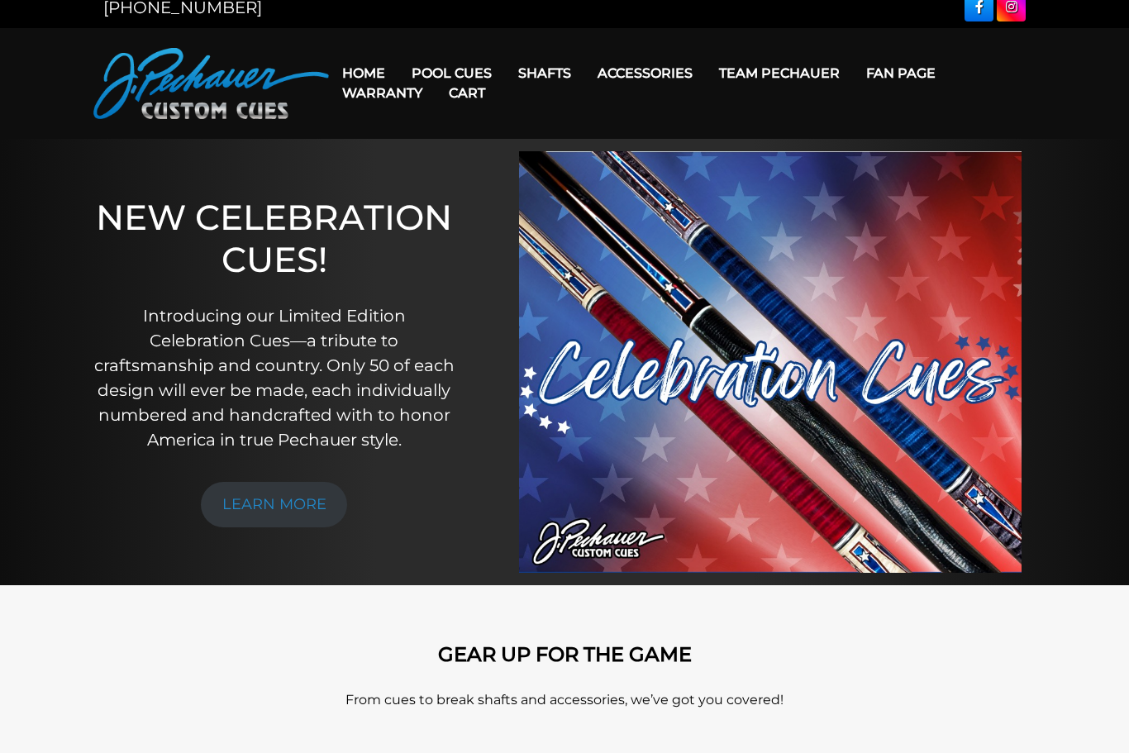
click at [469, 75] on link "Cart" at bounding box center [466, 93] width 63 height 42
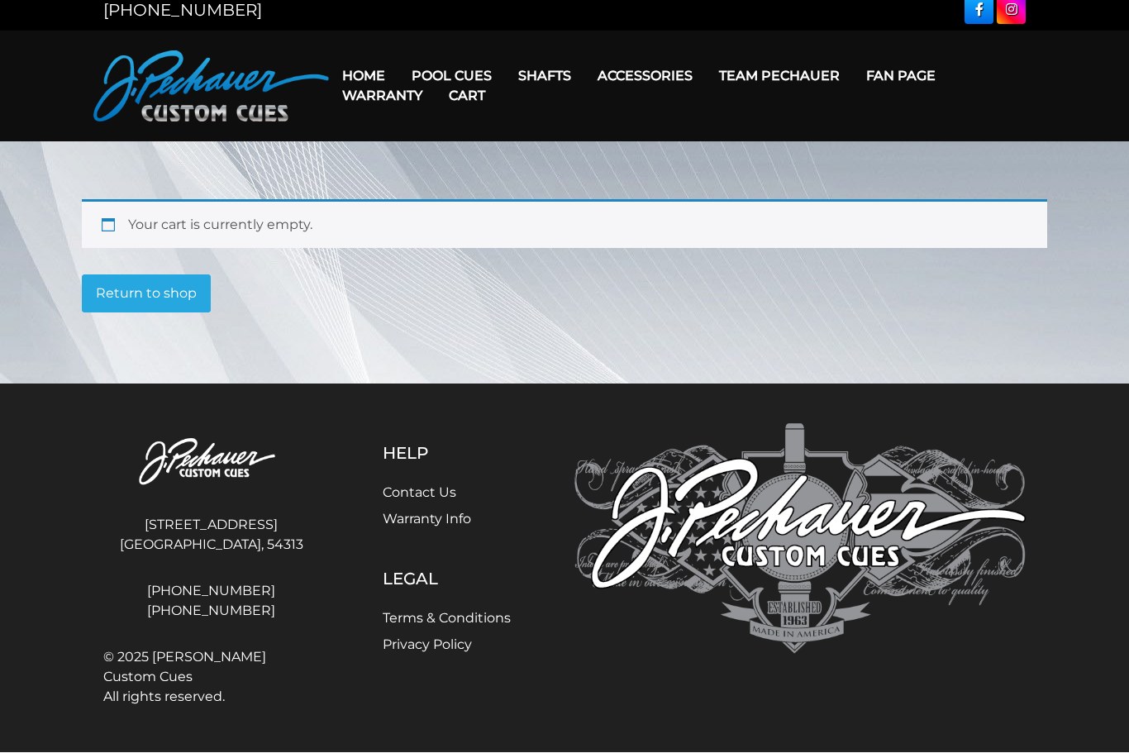
scroll to position [25, 0]
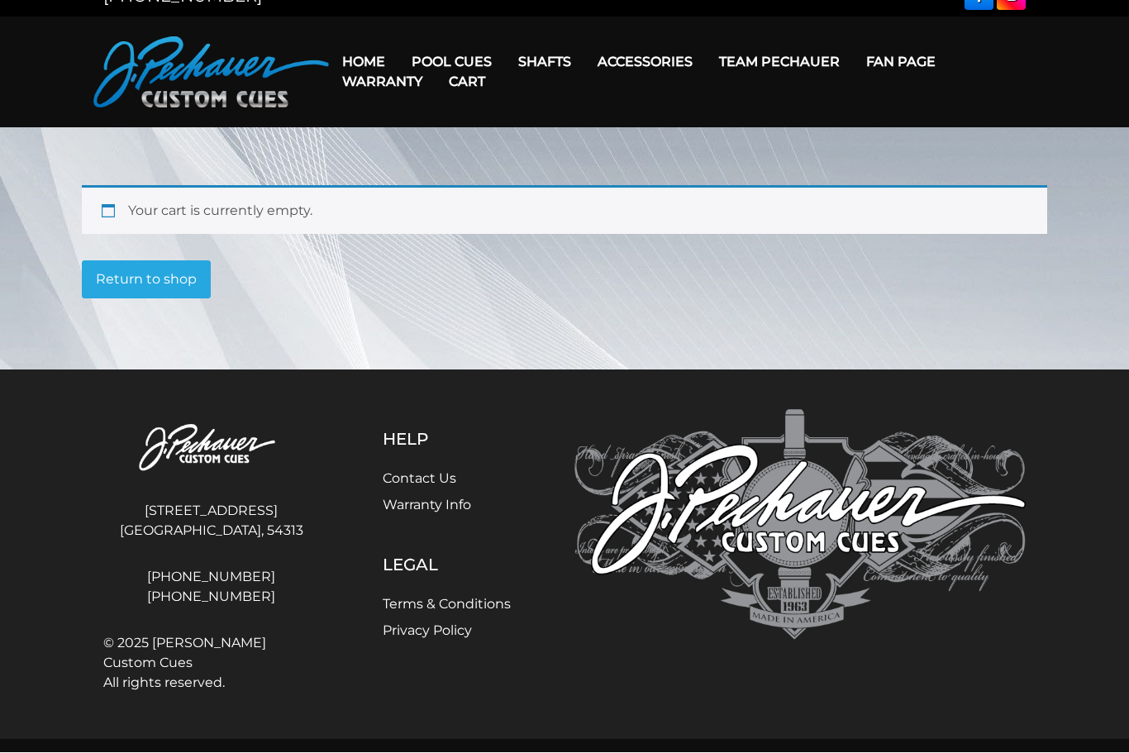
click at [341, 208] on div "Your cart is currently empty." at bounding box center [564, 210] width 965 height 49
click at [197, 218] on div "Your cart is currently empty." at bounding box center [564, 210] width 965 height 49
click at [162, 284] on link "Return to shop" at bounding box center [146, 280] width 129 height 38
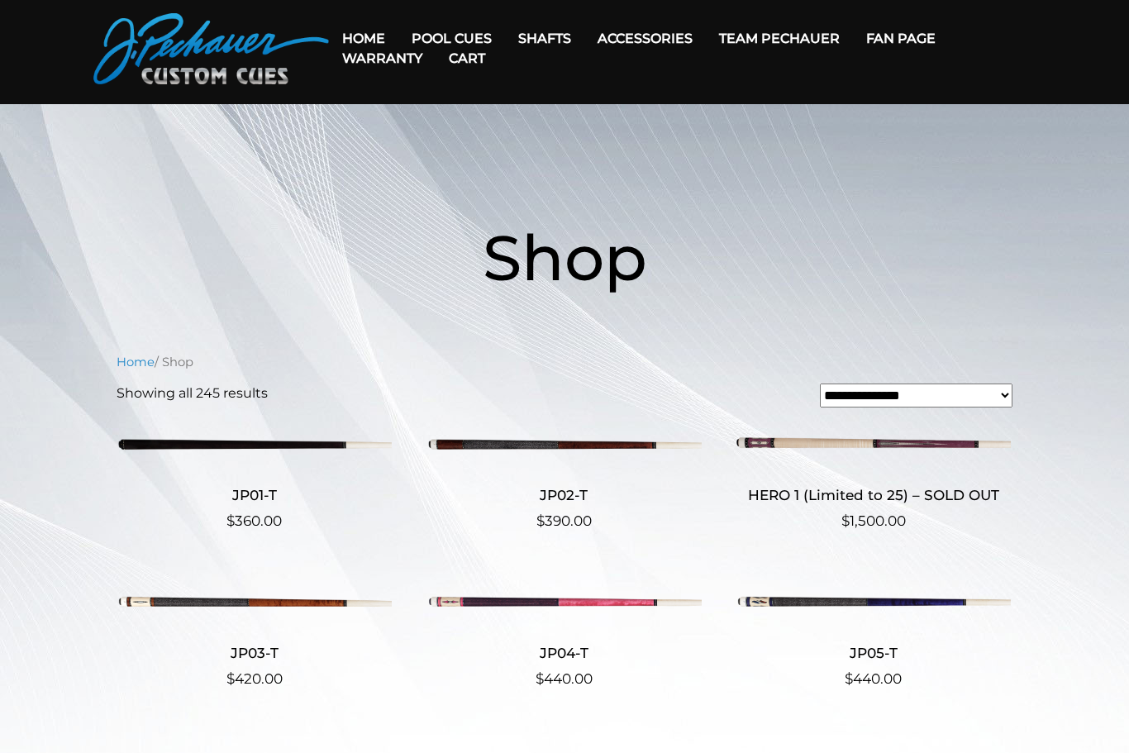
scroll to position [52, 0]
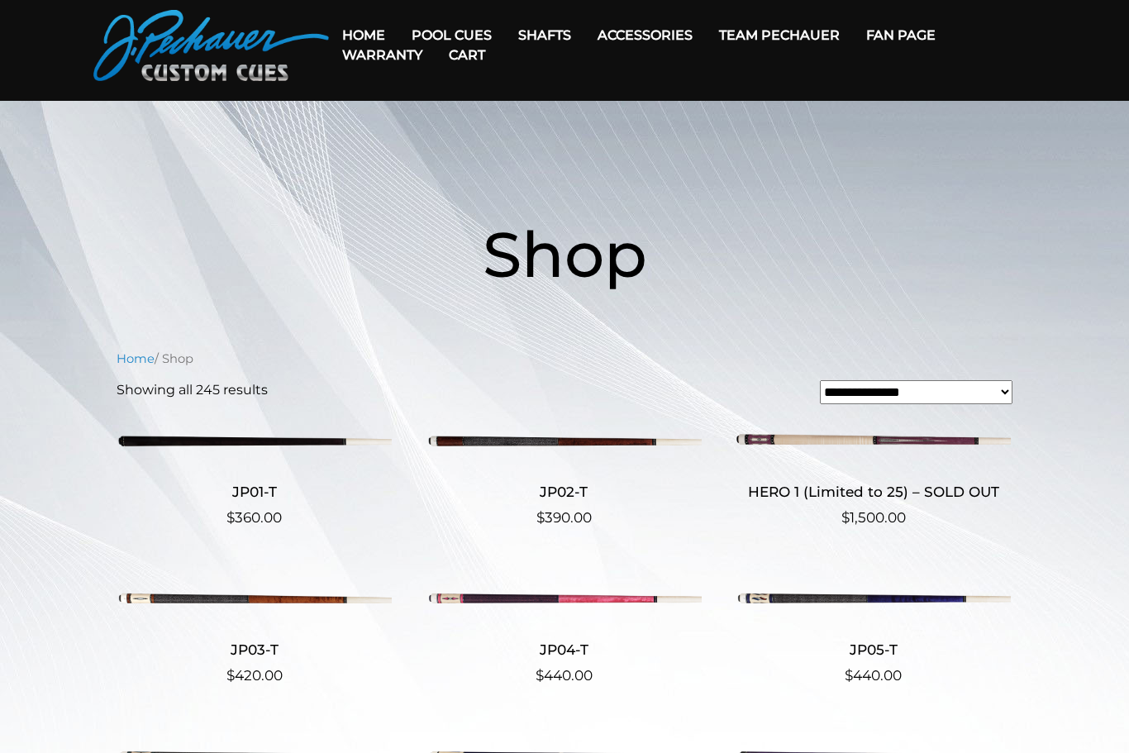
click at [987, 394] on select "**********" at bounding box center [916, 392] width 193 height 24
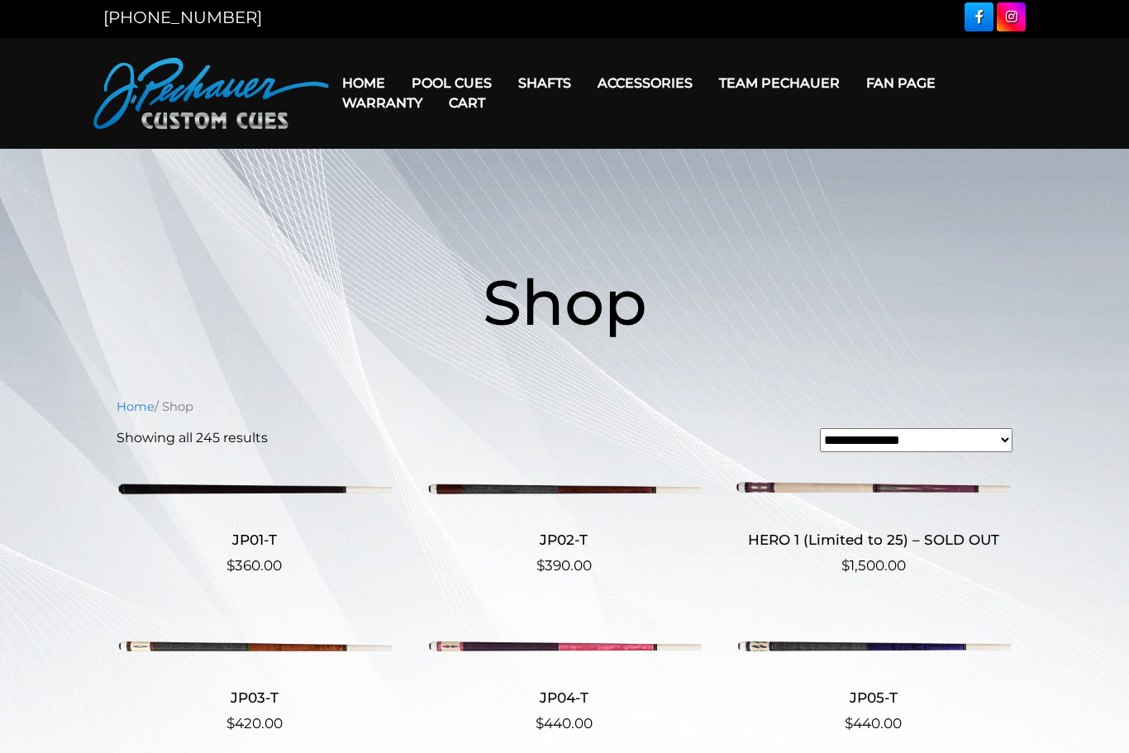
scroll to position [0, 0]
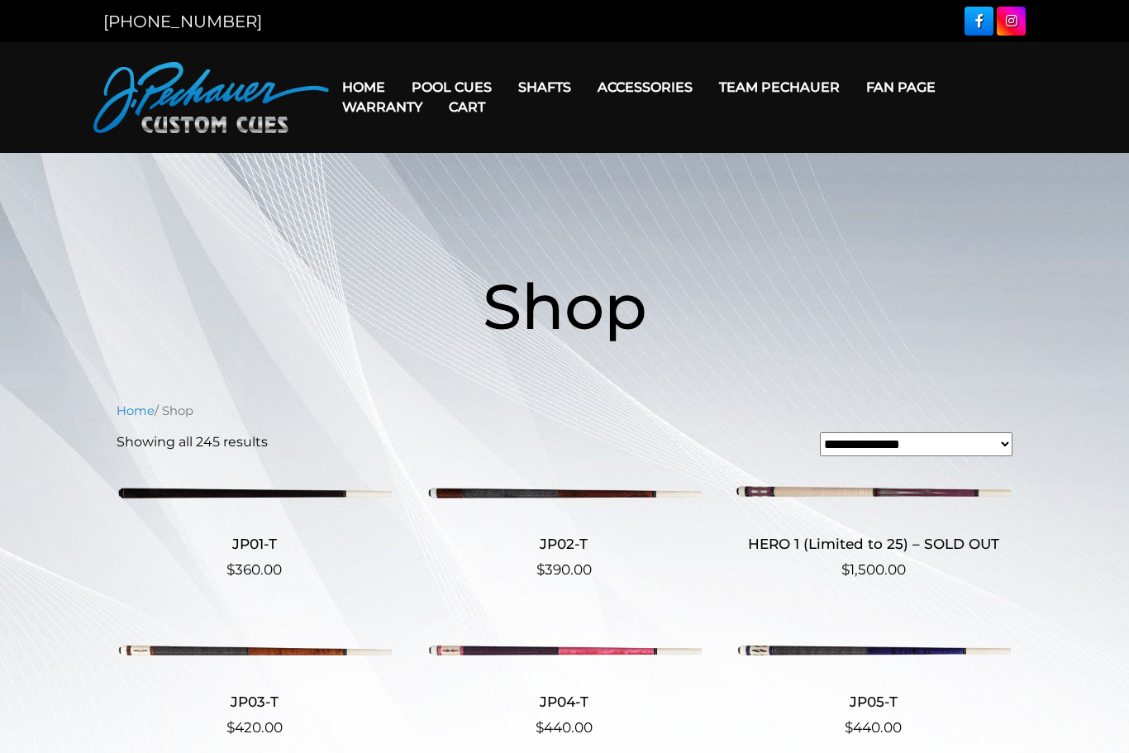
click at [993, 450] on select "**********" at bounding box center [916, 444] width 193 height 24
click at [931, 435] on select "**********" at bounding box center [916, 444] width 193 height 24
select select "**********"
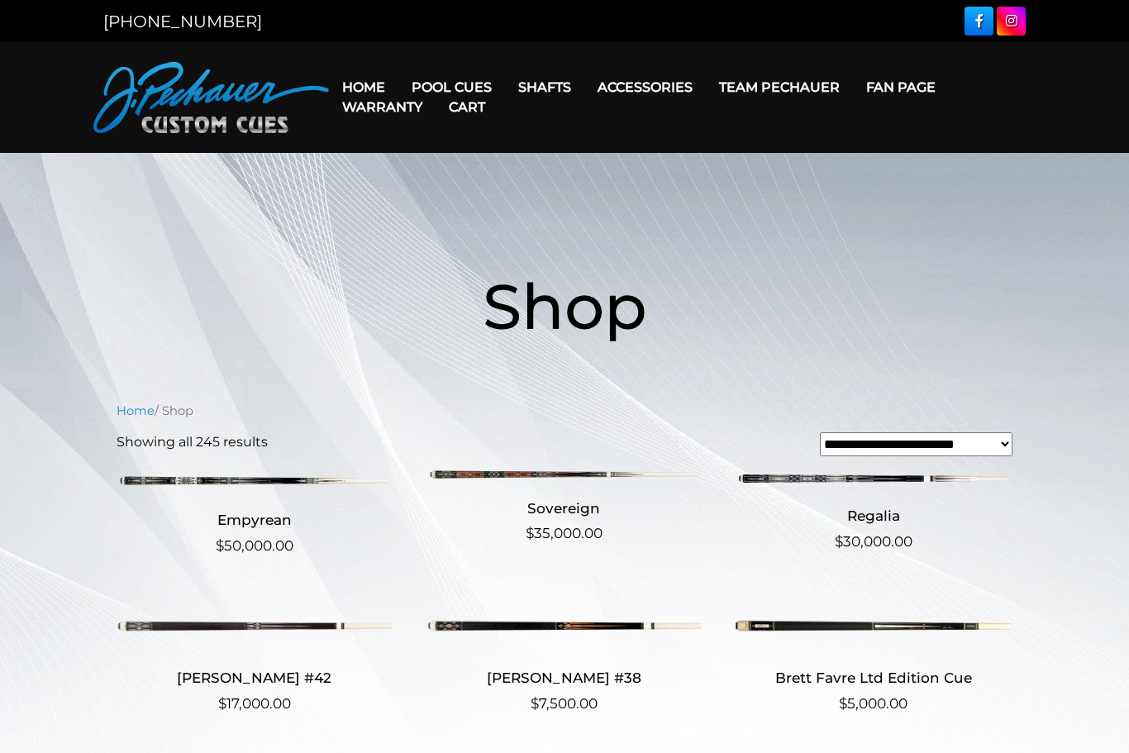
click at [460, 90] on link "Cart" at bounding box center [466, 107] width 63 height 42
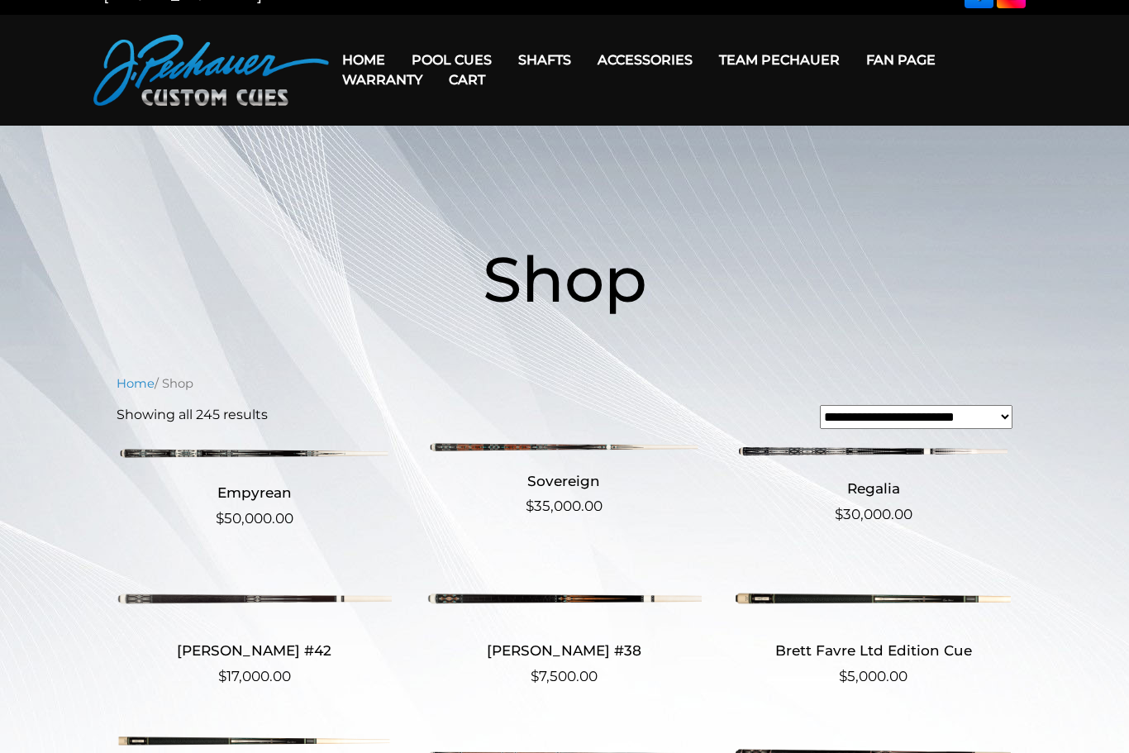
scroll to position [30, 0]
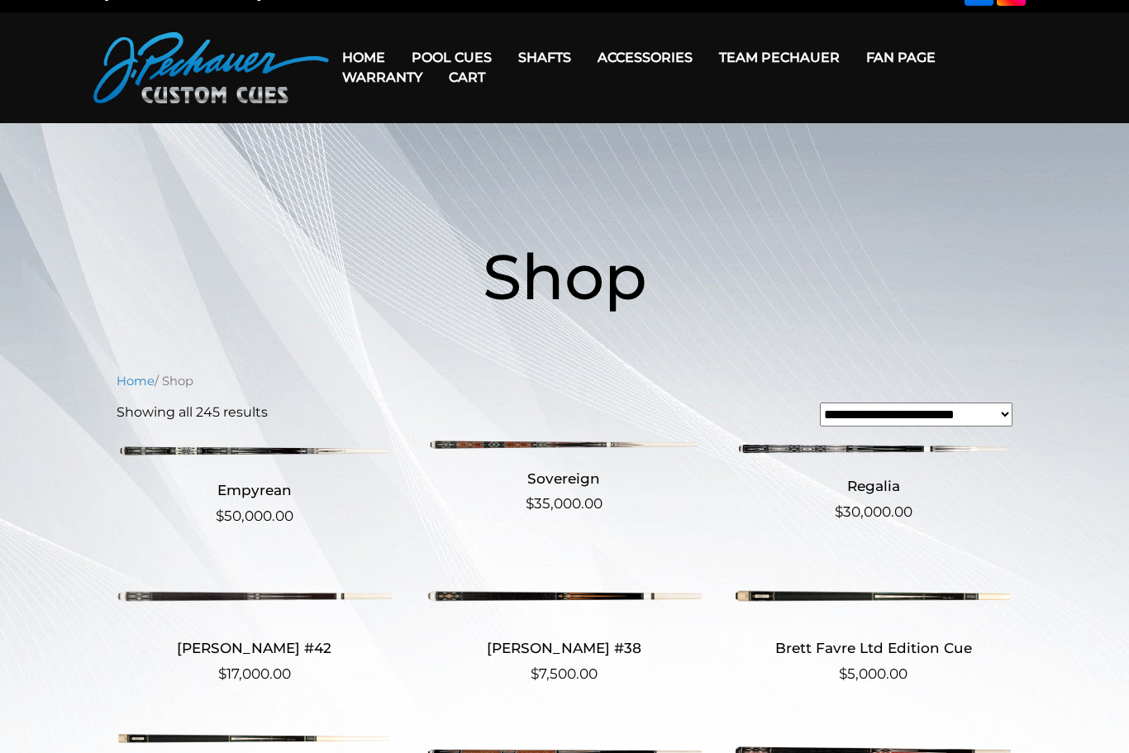
click at [181, 385] on nav "Home / Shop" at bounding box center [565, 381] width 896 height 18
click at [223, 421] on p "Showing all 245 results Sorted by price: high to low" at bounding box center [192, 412] width 151 height 20
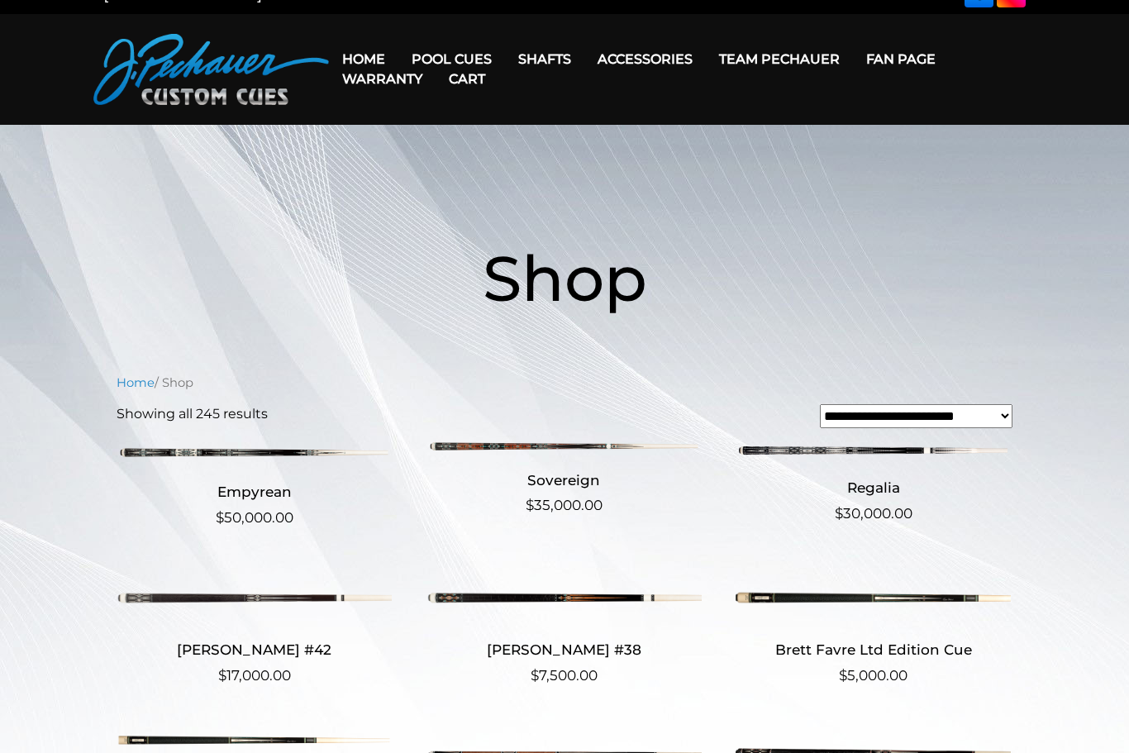
scroll to position [0, 0]
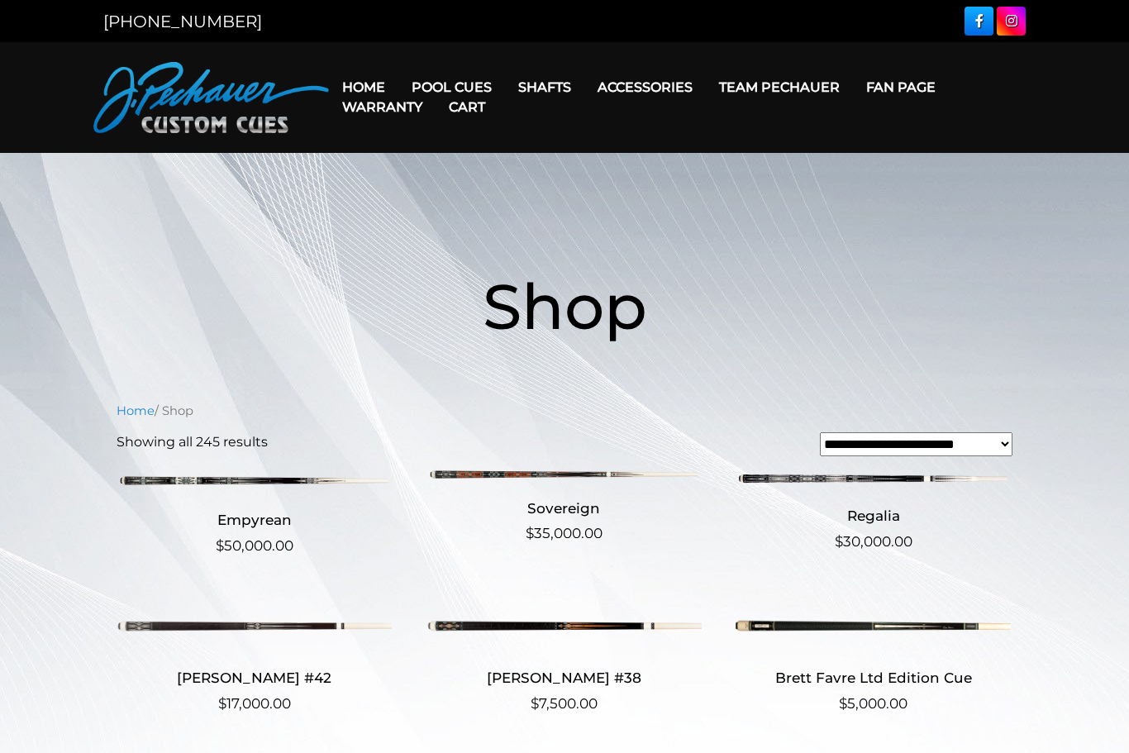
click at [452, 96] on link "Cart" at bounding box center [466, 107] width 63 height 42
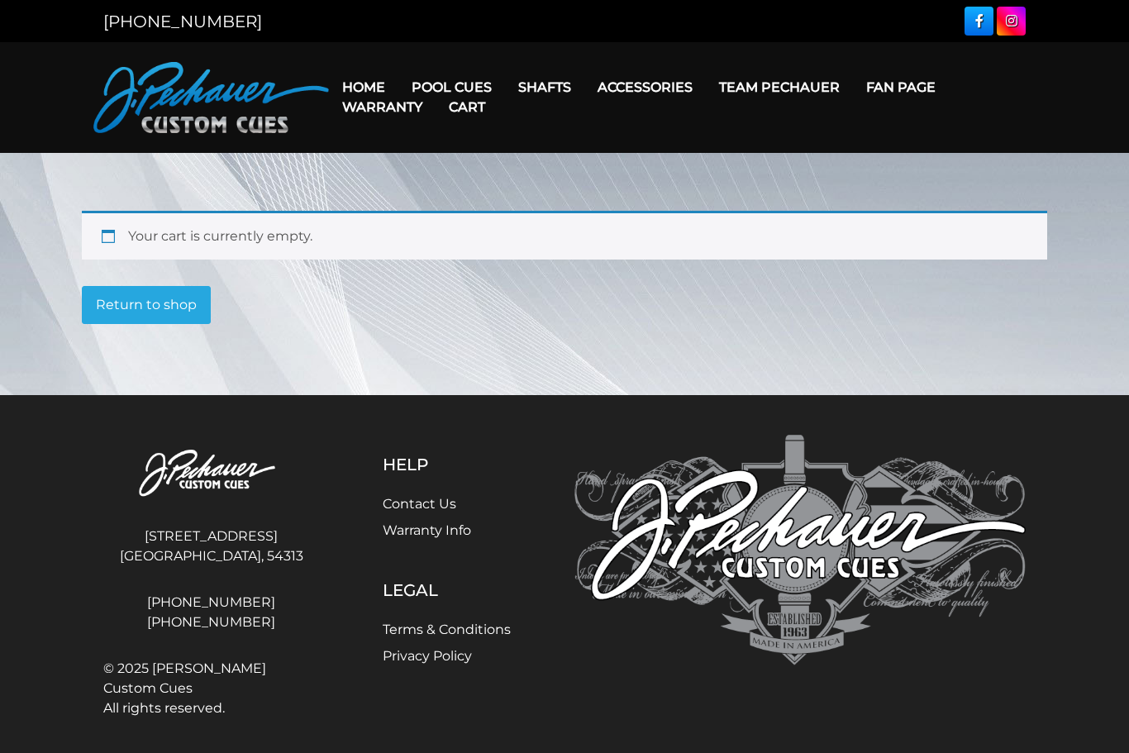
click at [233, 246] on div "Your cart is currently empty." at bounding box center [564, 235] width 965 height 49
click at [202, 244] on div "Your cart is currently empty." at bounding box center [564, 235] width 965 height 49
click at [210, 250] on div "Your cart is currently empty." at bounding box center [564, 235] width 965 height 49
click at [280, 238] on div "Your cart is currently empty." at bounding box center [564, 235] width 965 height 49
click at [218, 232] on div "Your cart is currently empty." at bounding box center [564, 235] width 965 height 49
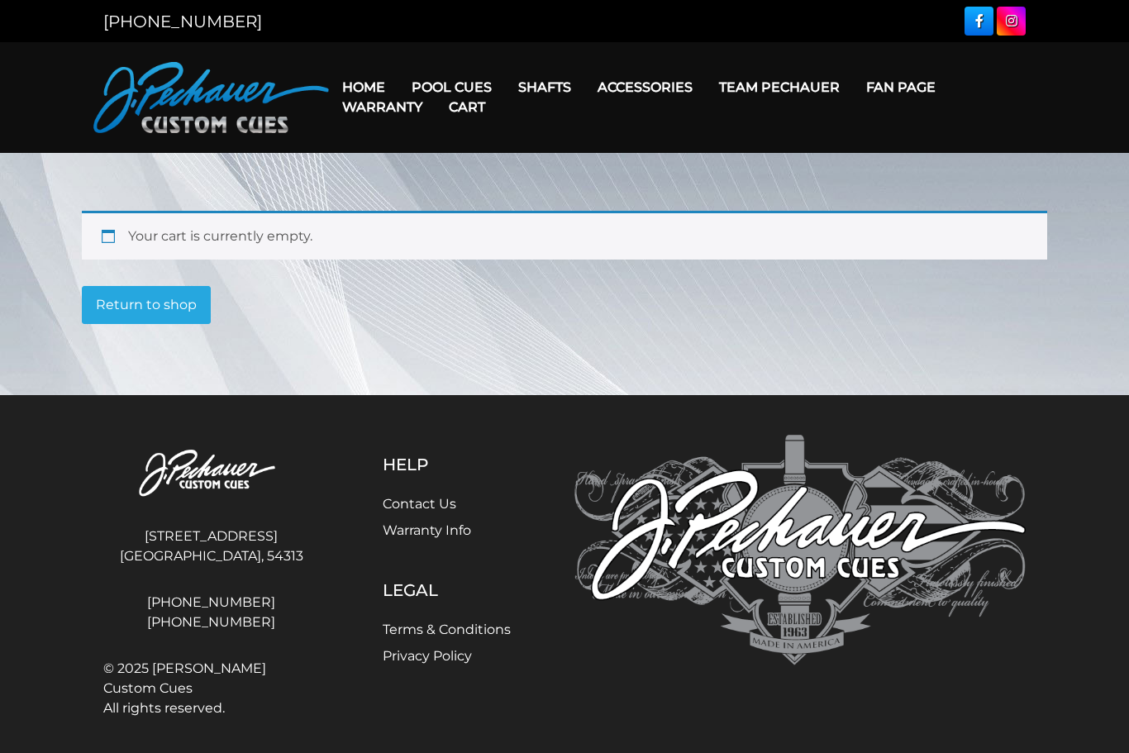
click at [331, 245] on div "Your cart is currently empty." at bounding box center [564, 235] width 965 height 49
click at [380, 240] on div "Your cart is currently empty." at bounding box center [564, 235] width 965 height 49
click at [443, 225] on div "Your cart is currently empty." at bounding box center [564, 235] width 965 height 49
click at [475, 93] on link "Cart" at bounding box center [466, 107] width 63 height 42
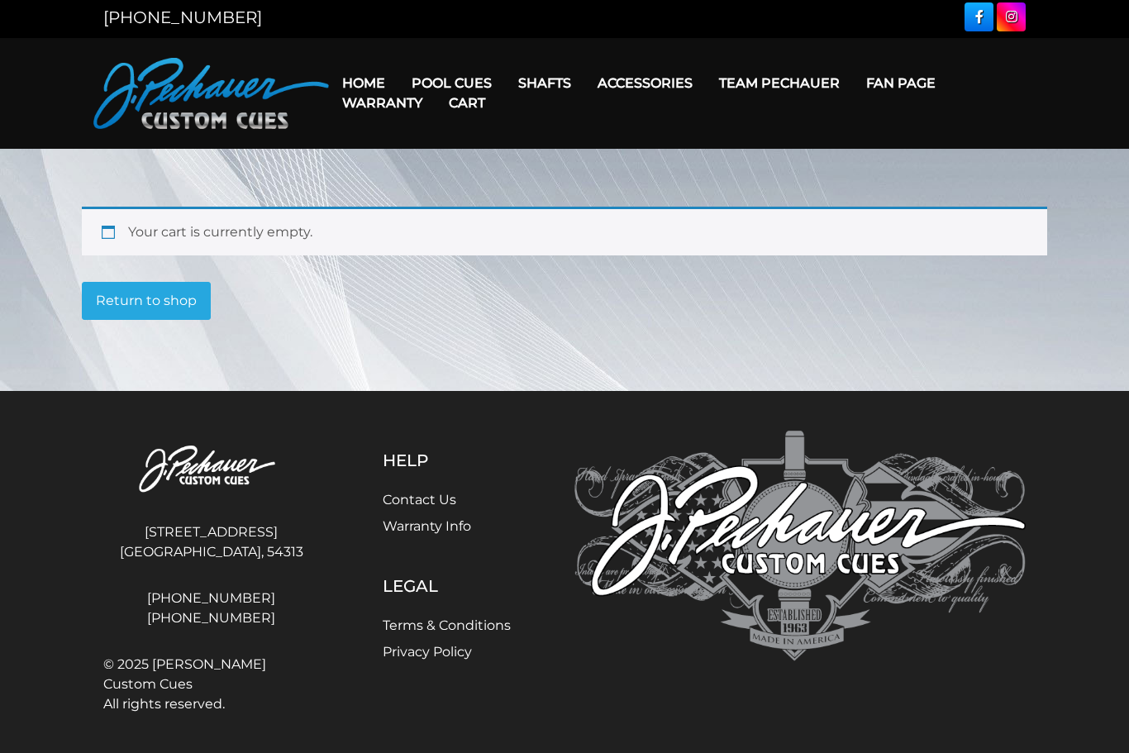
scroll to position [9, 0]
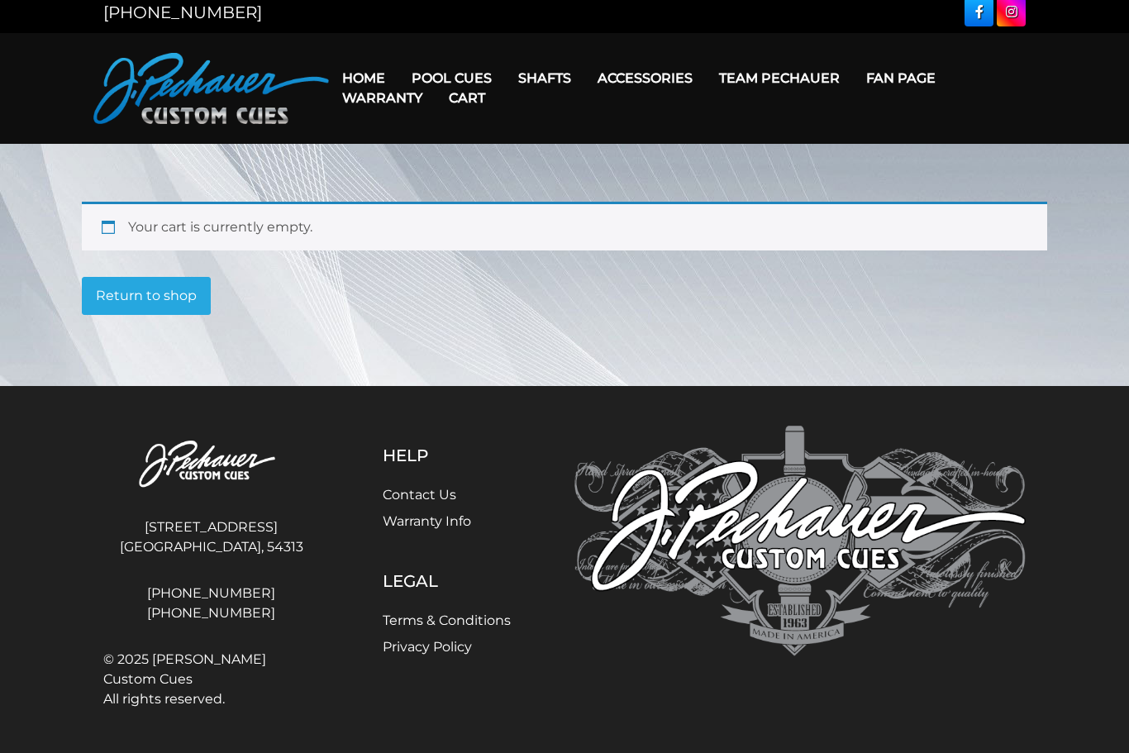
click at [473, 107] on link "Cart" at bounding box center [466, 98] width 63 height 42
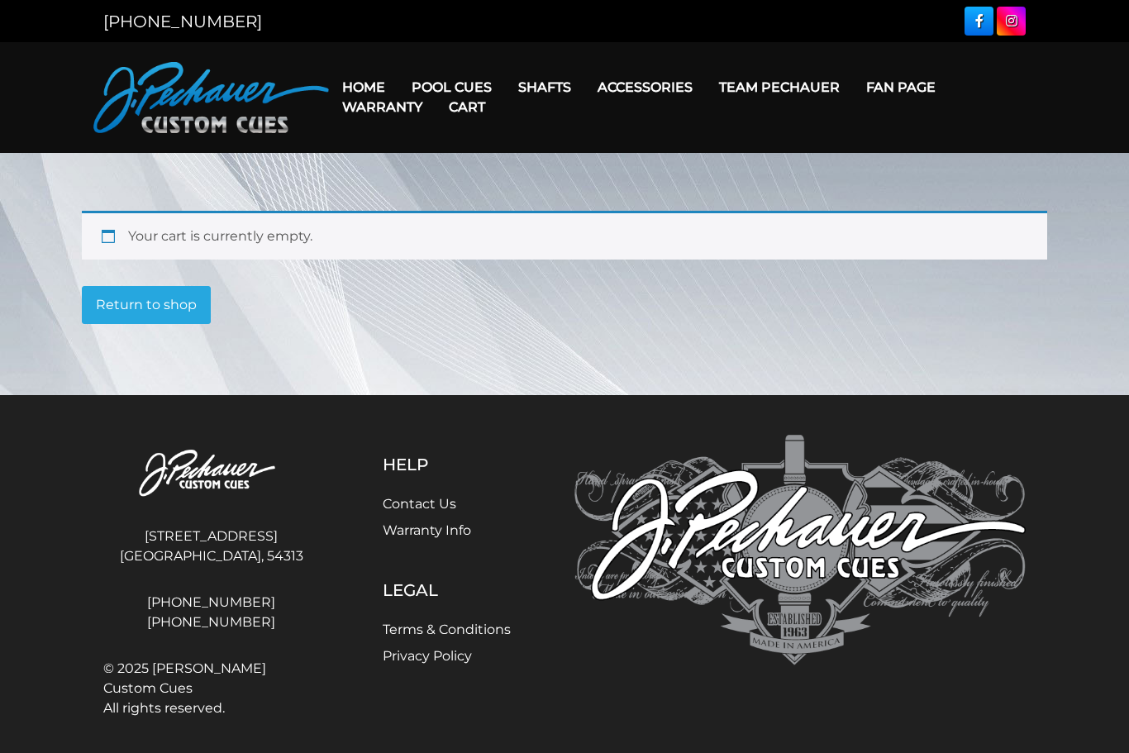
click at [352, 245] on div "Your cart is currently empty." at bounding box center [564, 235] width 965 height 49
click at [344, 255] on div "Your cart is currently empty." at bounding box center [564, 235] width 965 height 49
click at [349, 259] on div "Your cart is currently empty." at bounding box center [564, 235] width 965 height 49
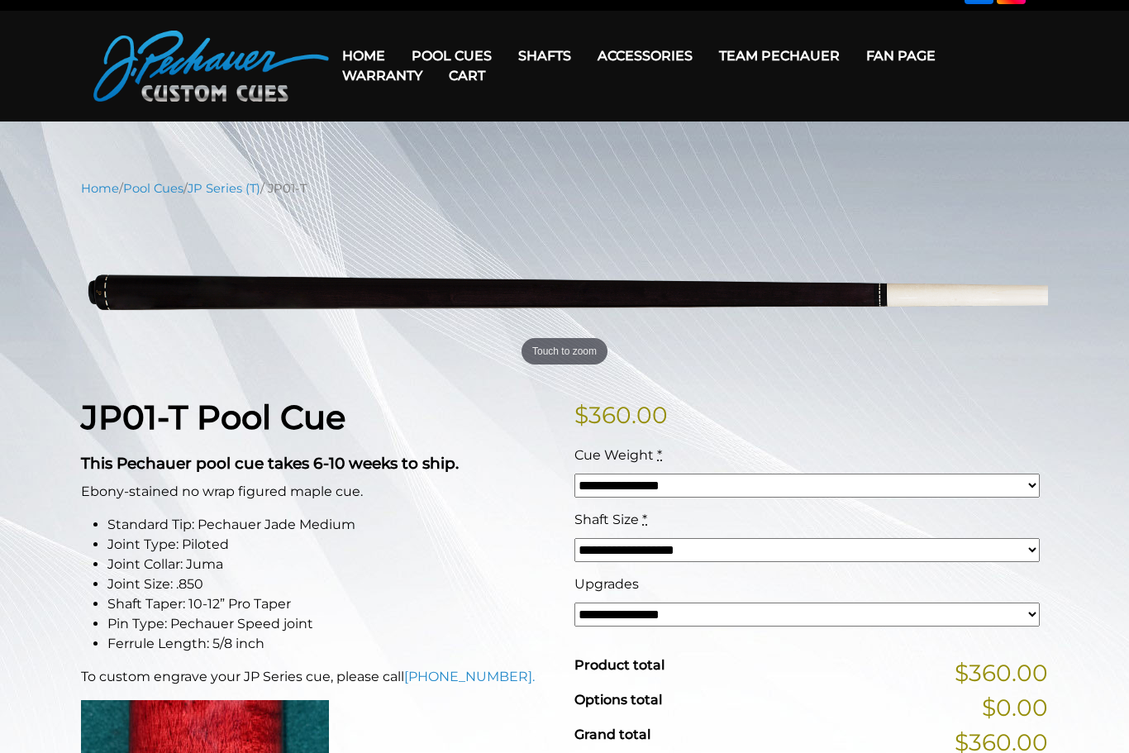
scroll to position [36, 0]
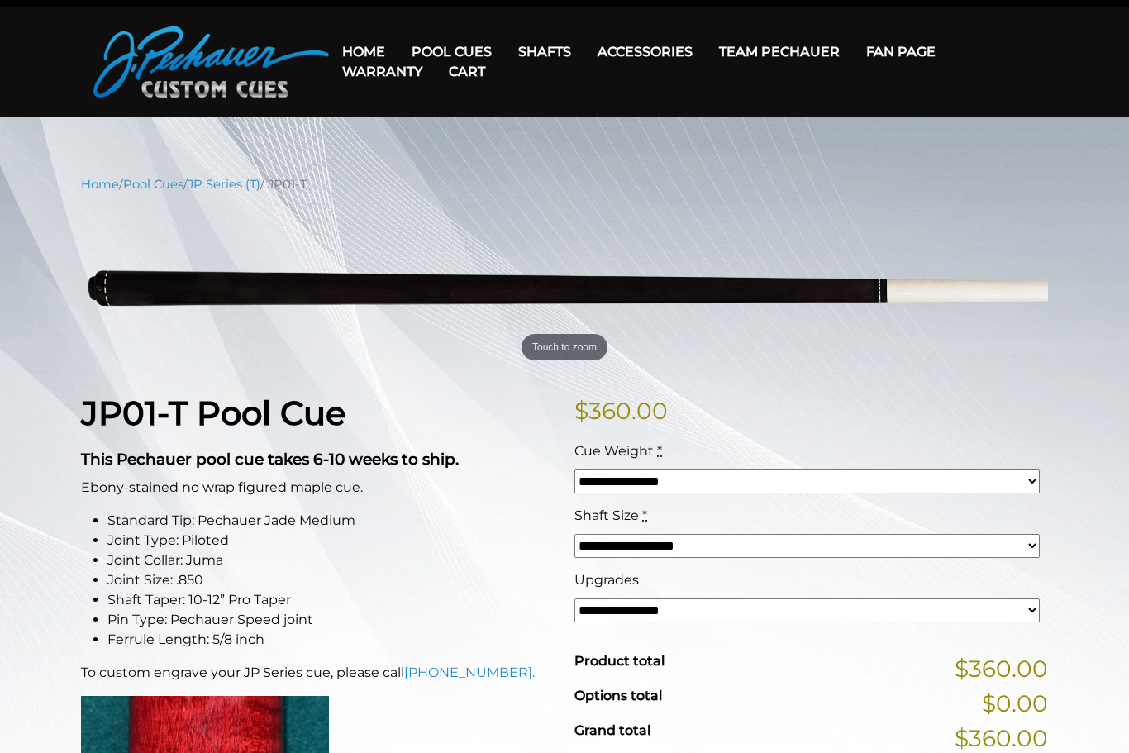
click at [450, 60] on link "Cart" at bounding box center [466, 71] width 63 height 42
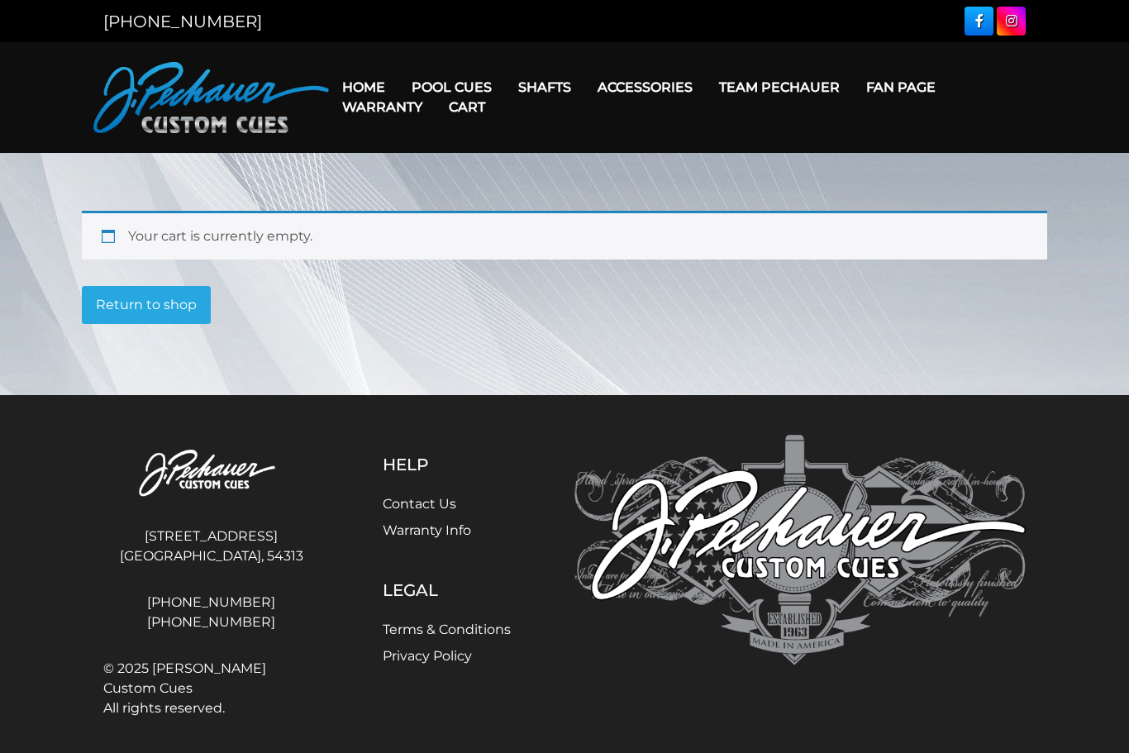
click at [448, 55] on header "MENU Home Pool Cues Celebration Cue JP Series (T) – NEW Pro Series (R) – NEW Ch…" at bounding box center [564, 97] width 1129 height 111
click at [186, 240] on div "Your cart is currently empty." at bounding box center [564, 235] width 965 height 49
click at [137, 245] on div "Your cart is currently empty." at bounding box center [564, 235] width 965 height 49
click at [152, 245] on div "Your cart is currently empty." at bounding box center [564, 235] width 965 height 49
click at [106, 249] on div "Your cart is currently empty." at bounding box center [564, 235] width 965 height 49
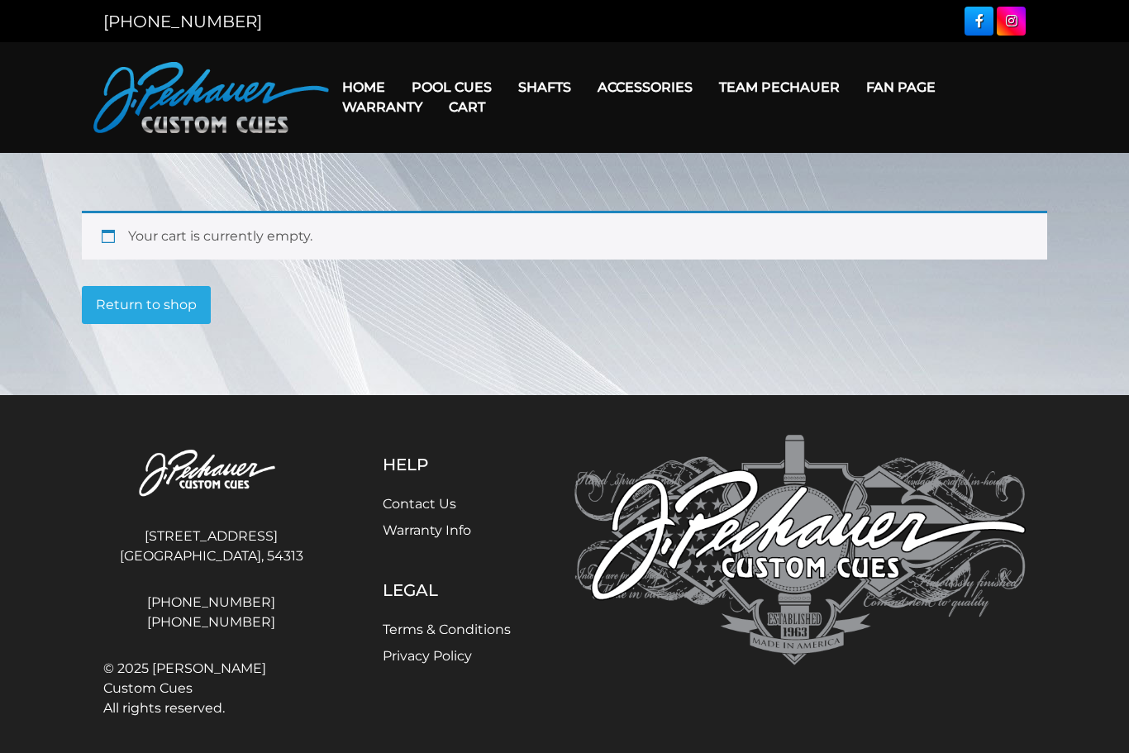
click at [108, 269] on div "Your cart is currently empty. Return to shop" at bounding box center [564, 267] width 965 height 113
click at [168, 315] on link "Return to shop" at bounding box center [146, 305] width 129 height 38
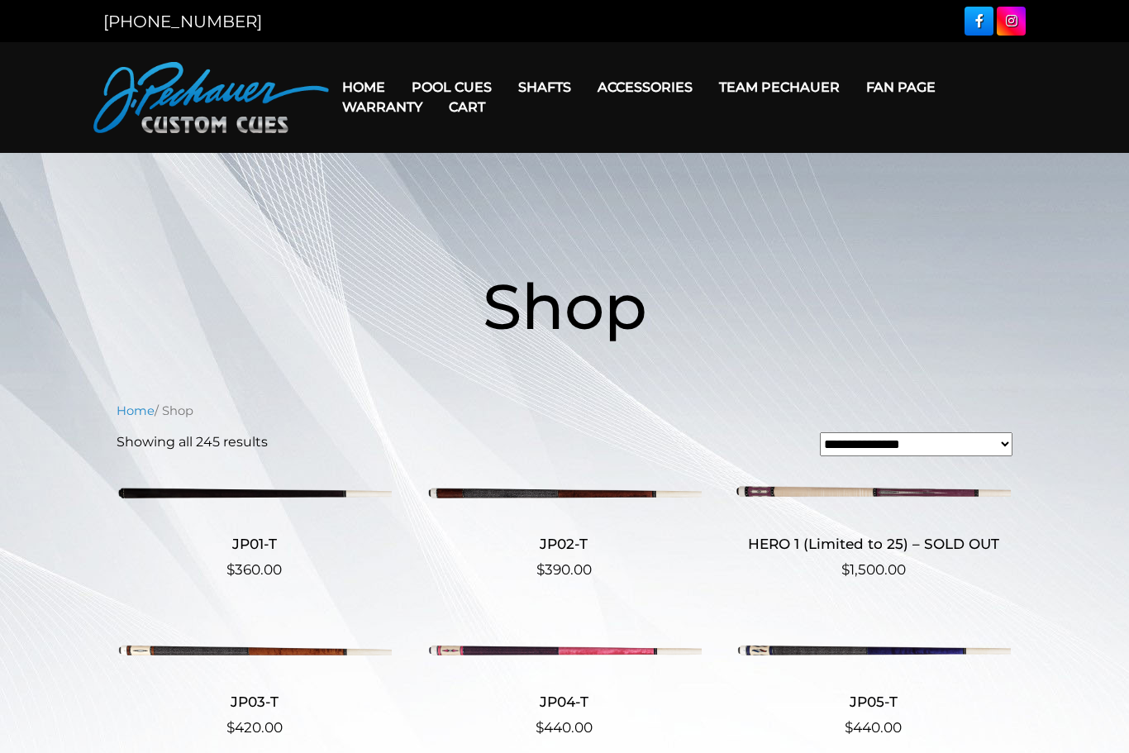
click at [992, 451] on select "**********" at bounding box center [916, 444] width 193 height 24
select select "**********"
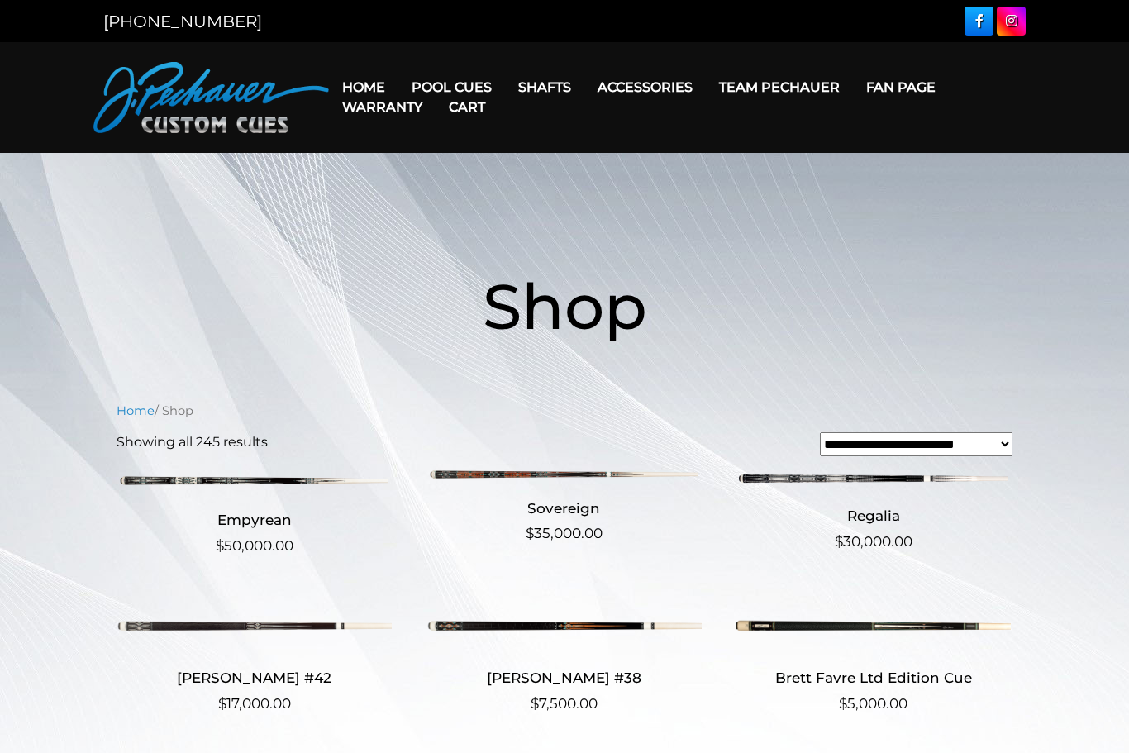
click at [848, 454] on select "**********" at bounding box center [916, 444] width 193 height 24
click at [997, 454] on select "**********" at bounding box center [916, 444] width 193 height 24
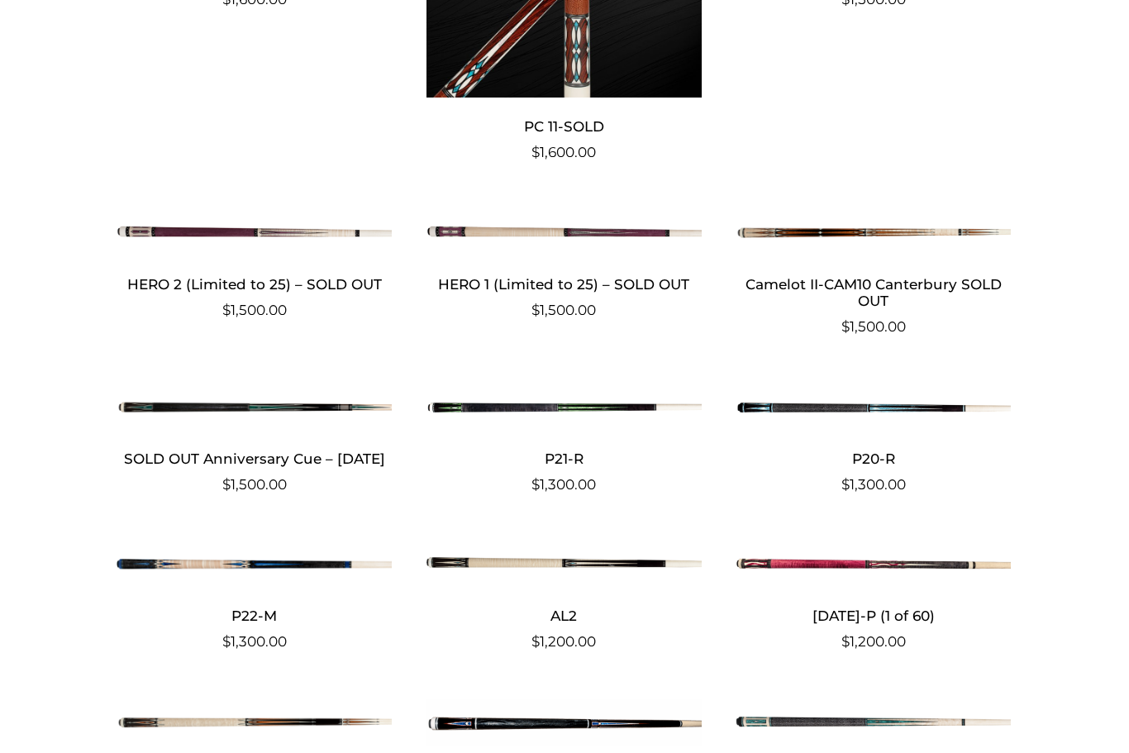
scroll to position [2172, 0]
click at [572, 477] on bdi "$ 1,300.00" at bounding box center [563, 485] width 64 height 17
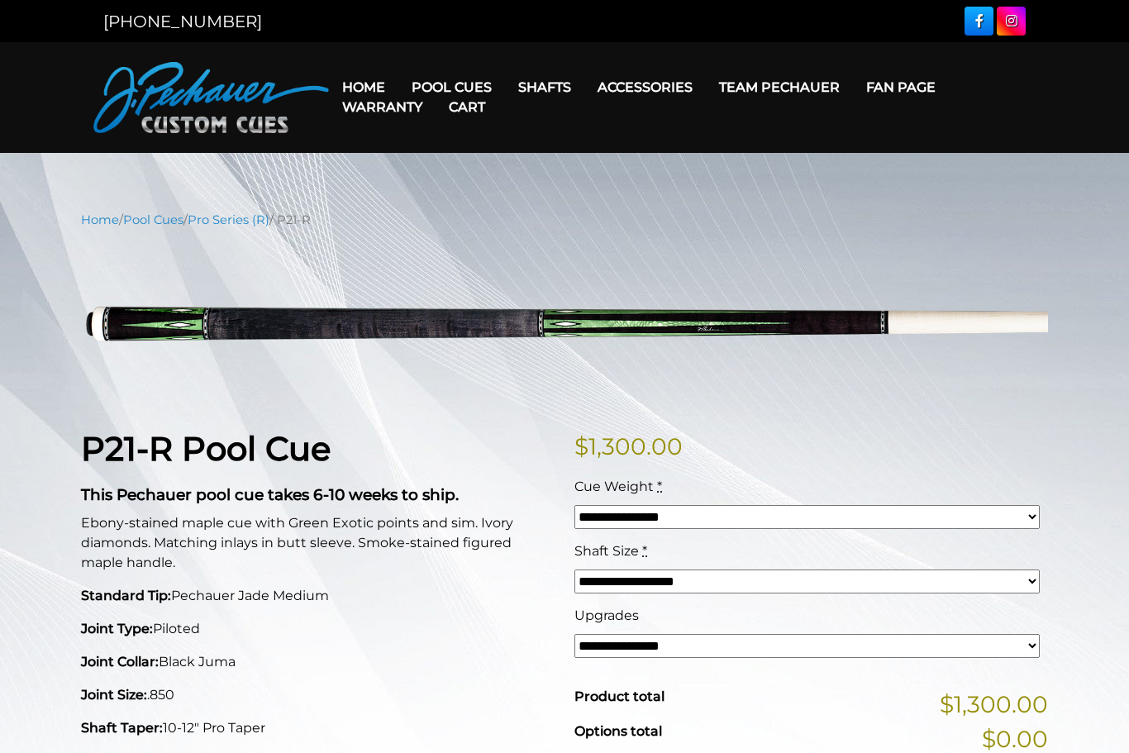
click at [217, 225] on link "Pro Series (R)" at bounding box center [229, 219] width 82 height 15
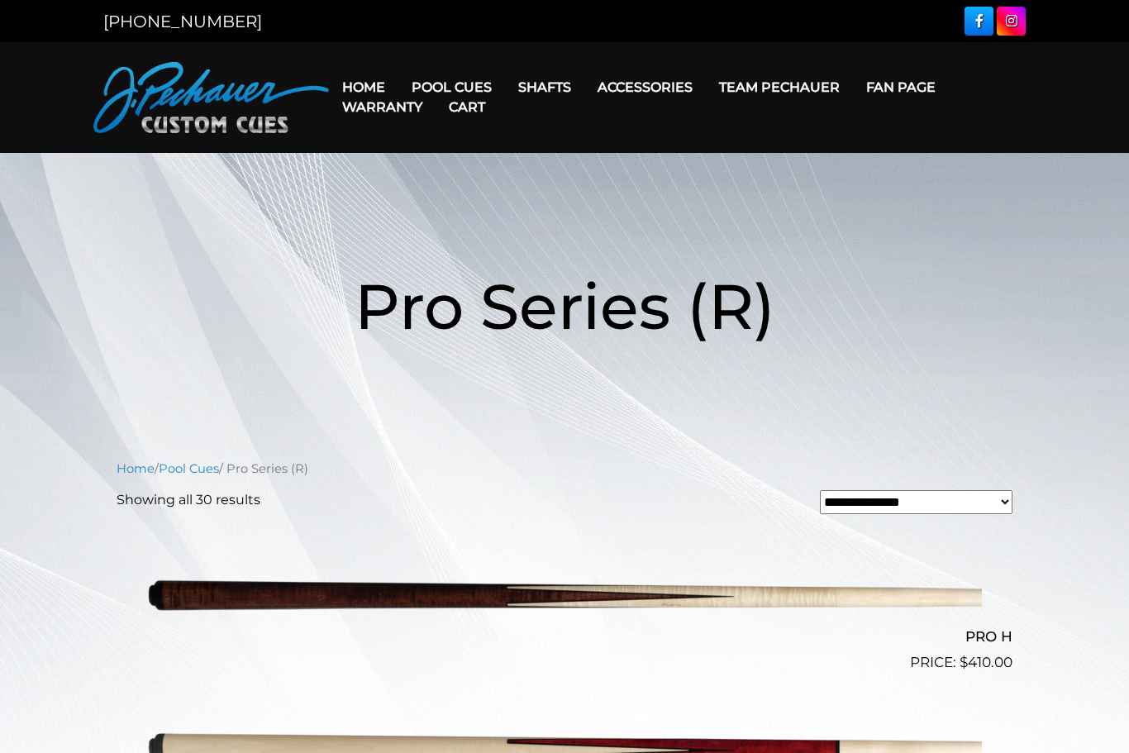
click at [996, 512] on select "**********" at bounding box center [916, 502] width 193 height 24
click at [1004, 510] on select "**********" at bounding box center [916, 502] width 193 height 24
select select "**********"
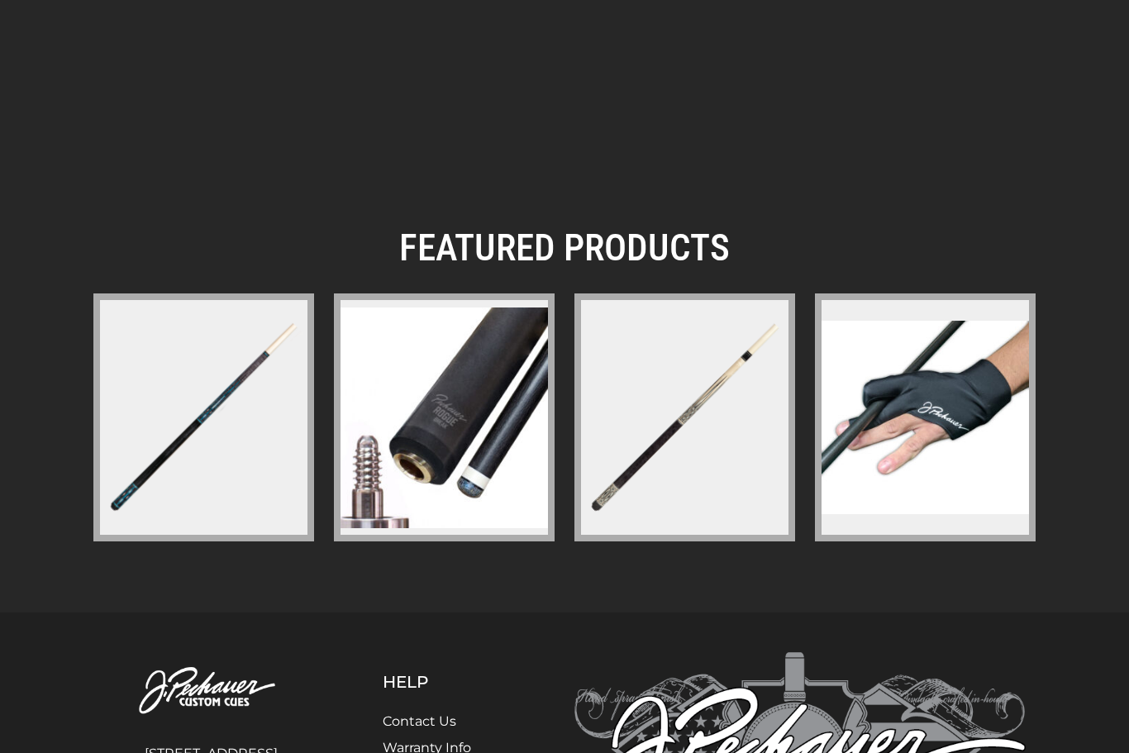
scroll to position [2258, 0]
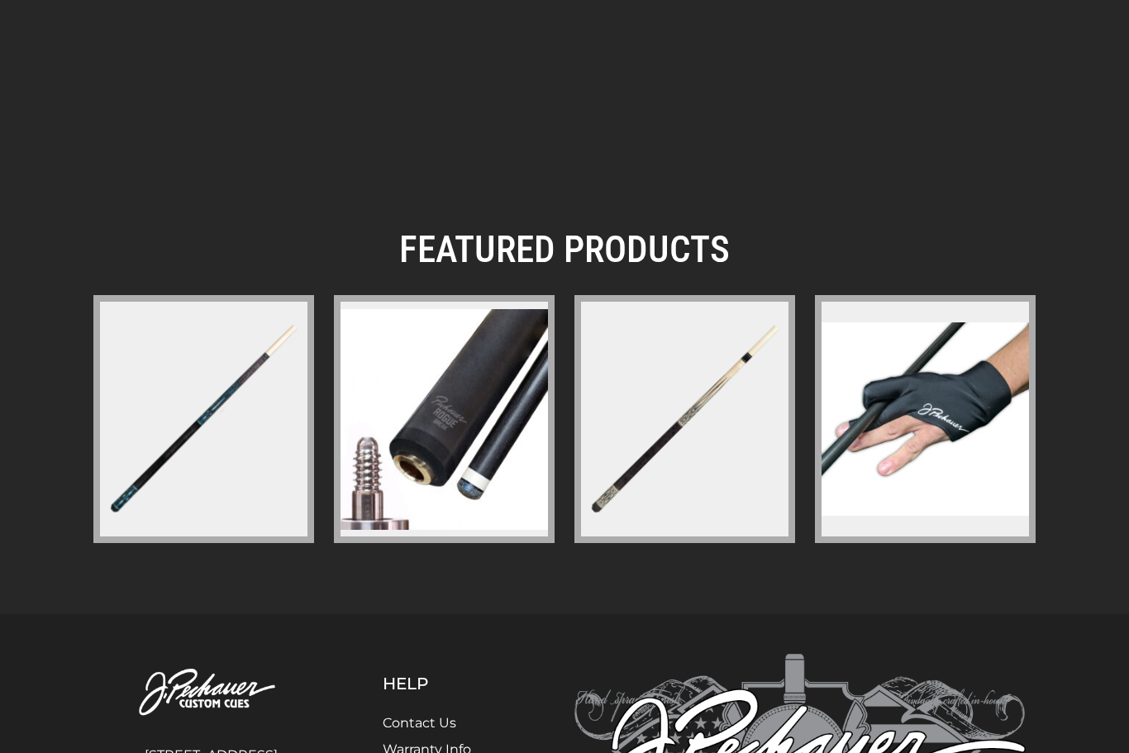
click at [656, 464] on img at bounding box center [685, 419] width 214 height 214
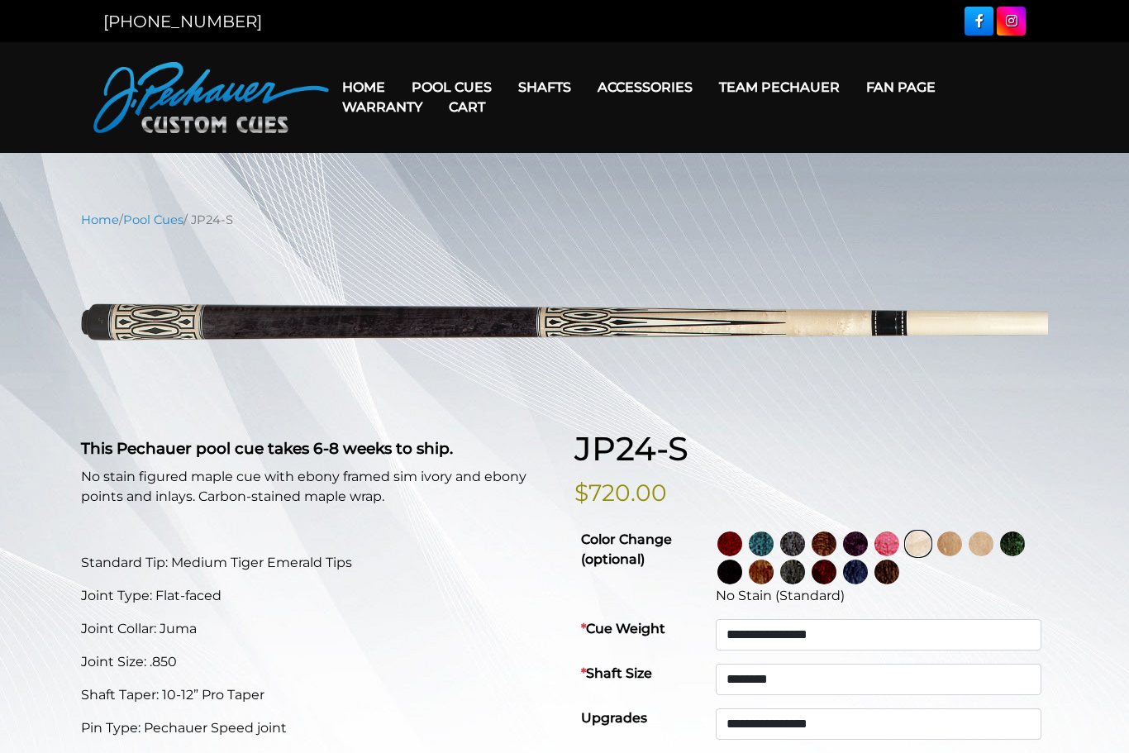
select select "********"
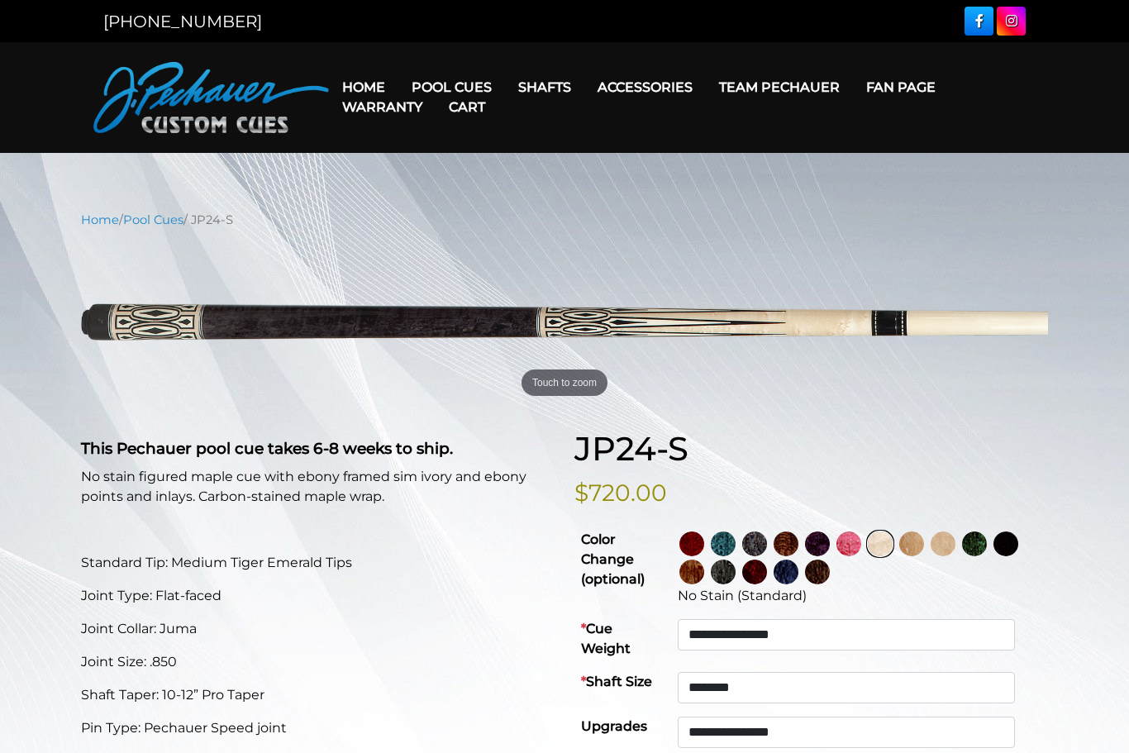
click at [453, 90] on link "Cart" at bounding box center [466, 107] width 63 height 42
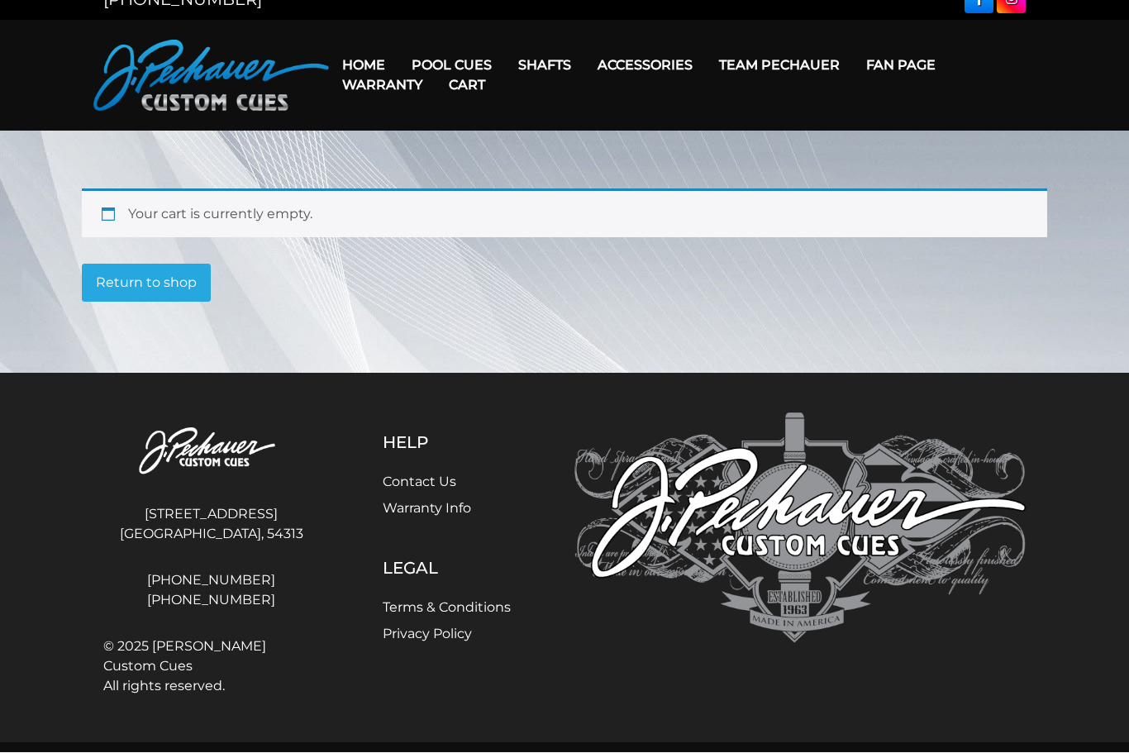
scroll to position [25, 0]
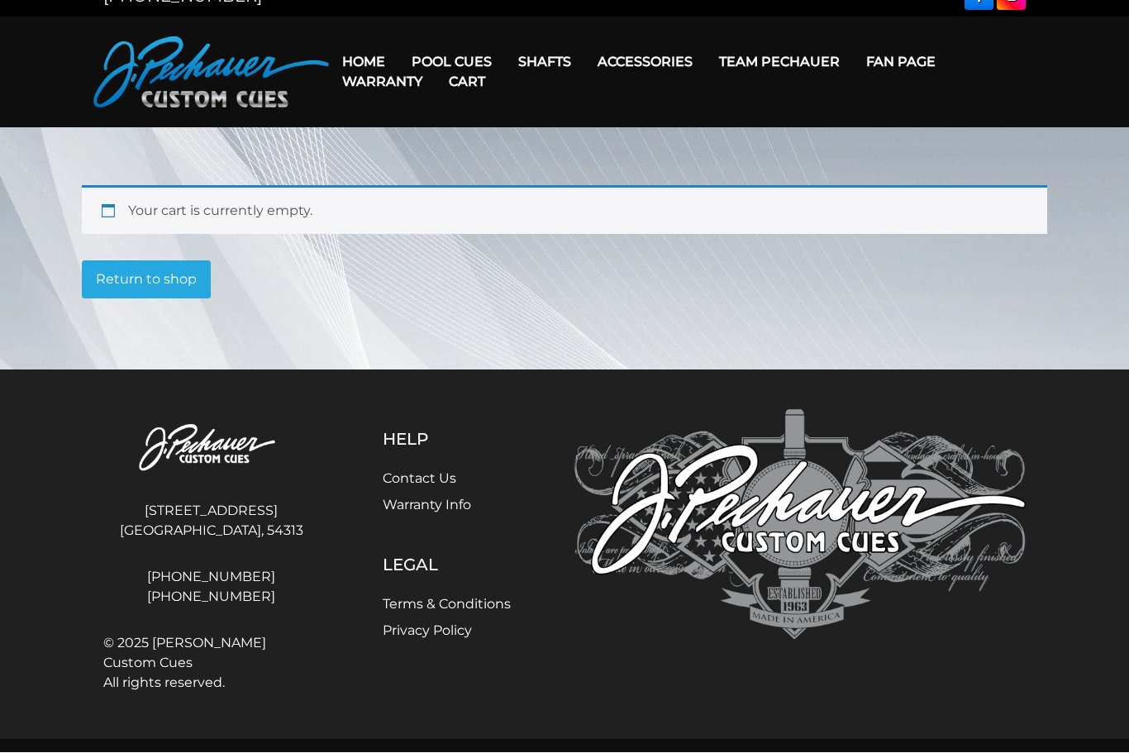
click at [421, 445] on h5 "Help" at bounding box center [447, 440] width 128 height 20
click at [417, 446] on h5 "Help" at bounding box center [447, 440] width 128 height 20
click at [835, 554] on img at bounding box center [799, 525] width 451 height 231
click at [850, 554] on img at bounding box center [799, 525] width 451 height 231
click at [832, 523] on img at bounding box center [799, 525] width 451 height 231
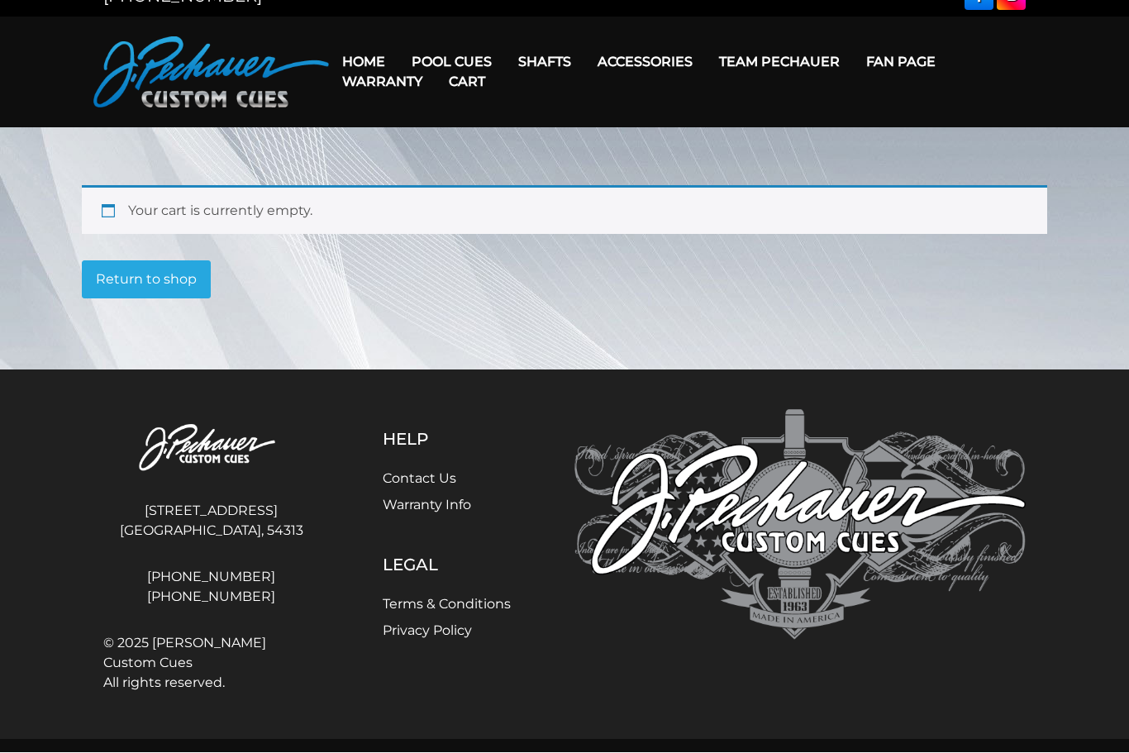
click at [171, 287] on link "Return to shop" at bounding box center [146, 280] width 129 height 38
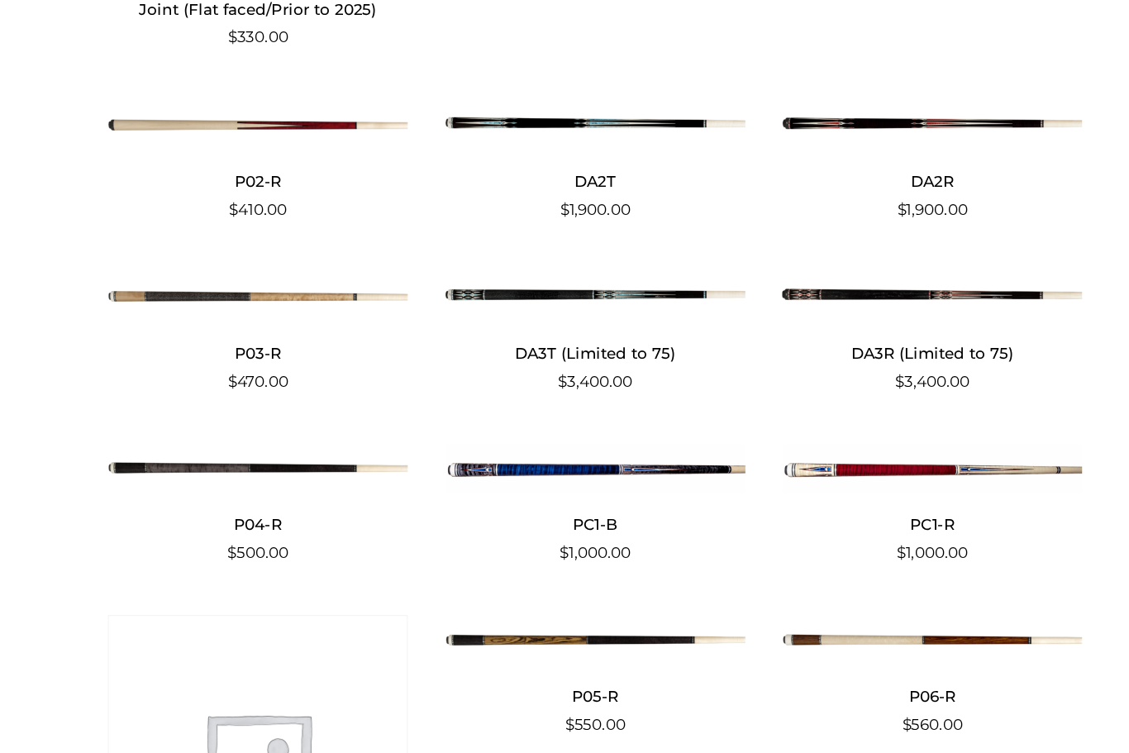
scroll to position [2585, 0]
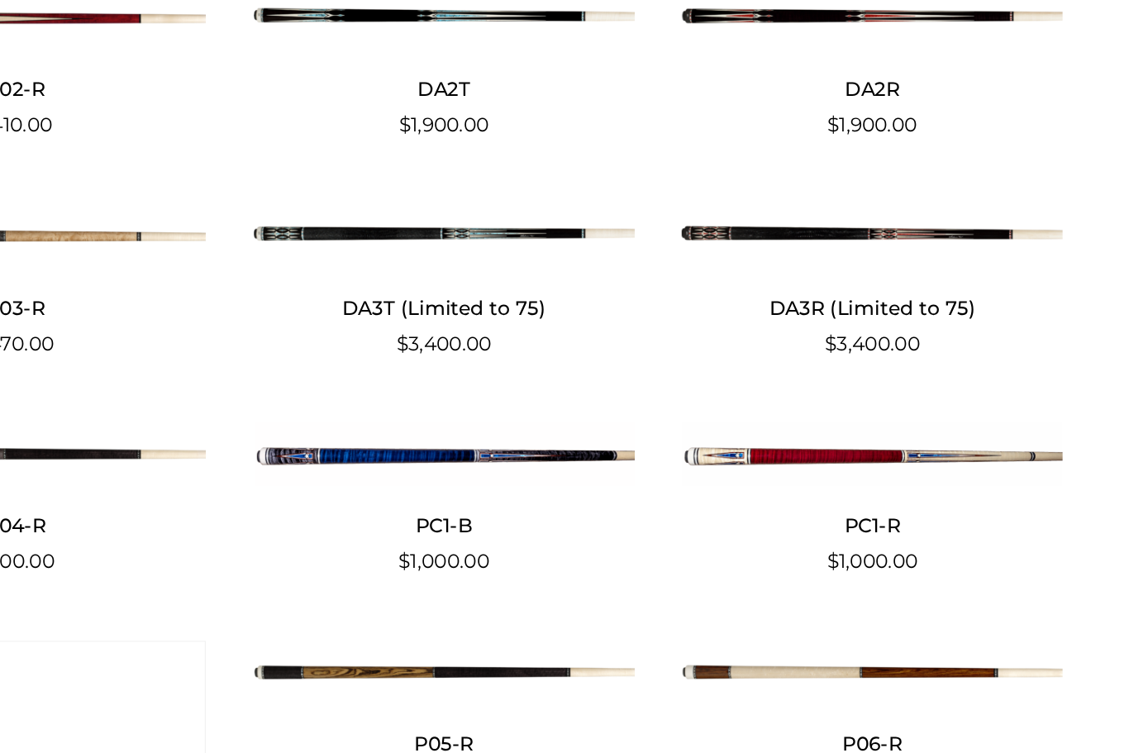
click at [735, 474] on h2 "PC1-R" at bounding box center [872, 489] width 275 height 31
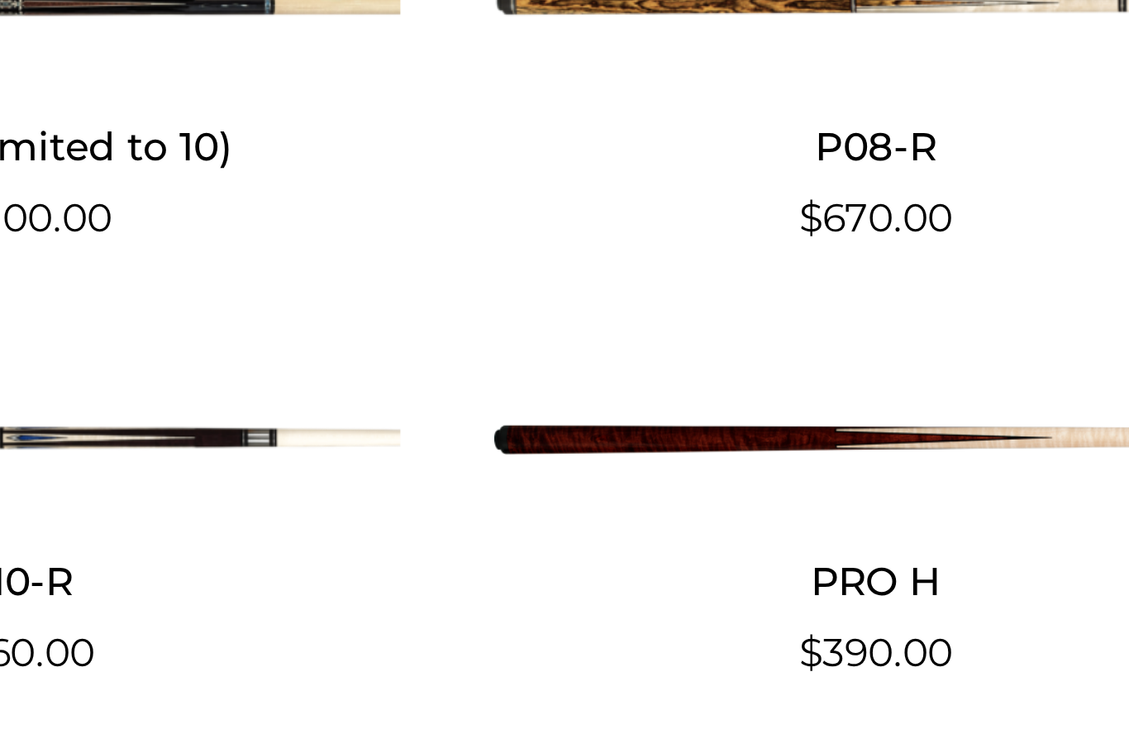
scroll to position [3566, 0]
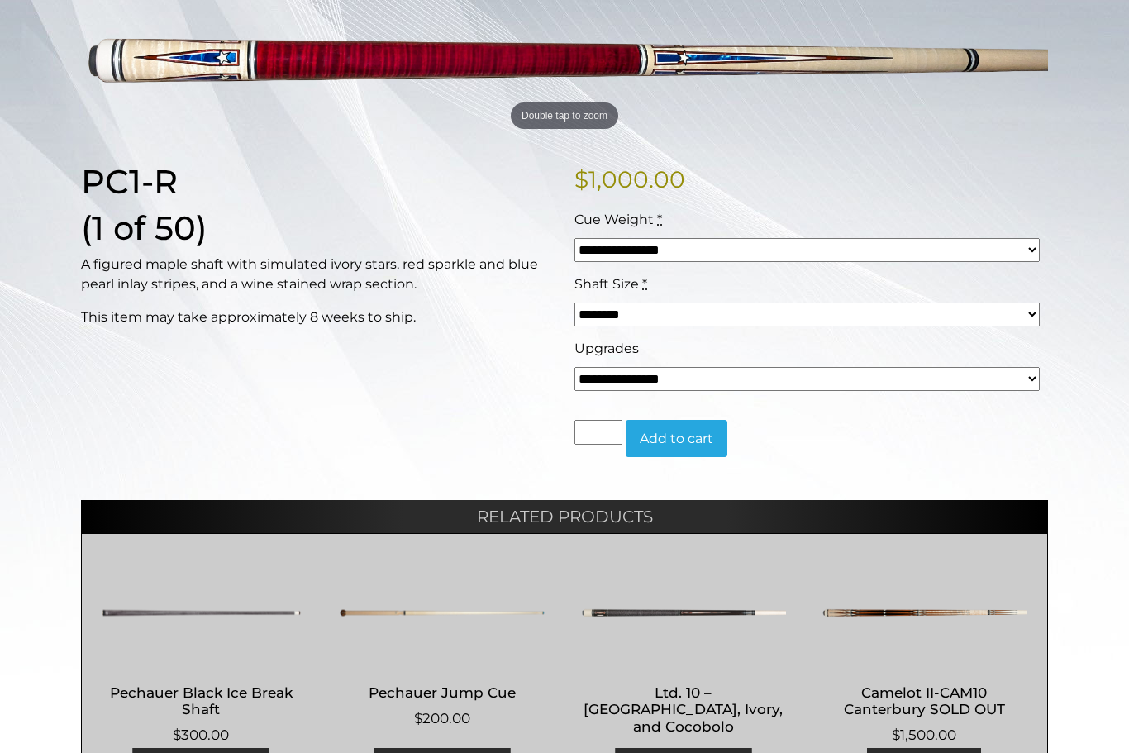
scroll to position [266, 0]
